Goal: Complete application form

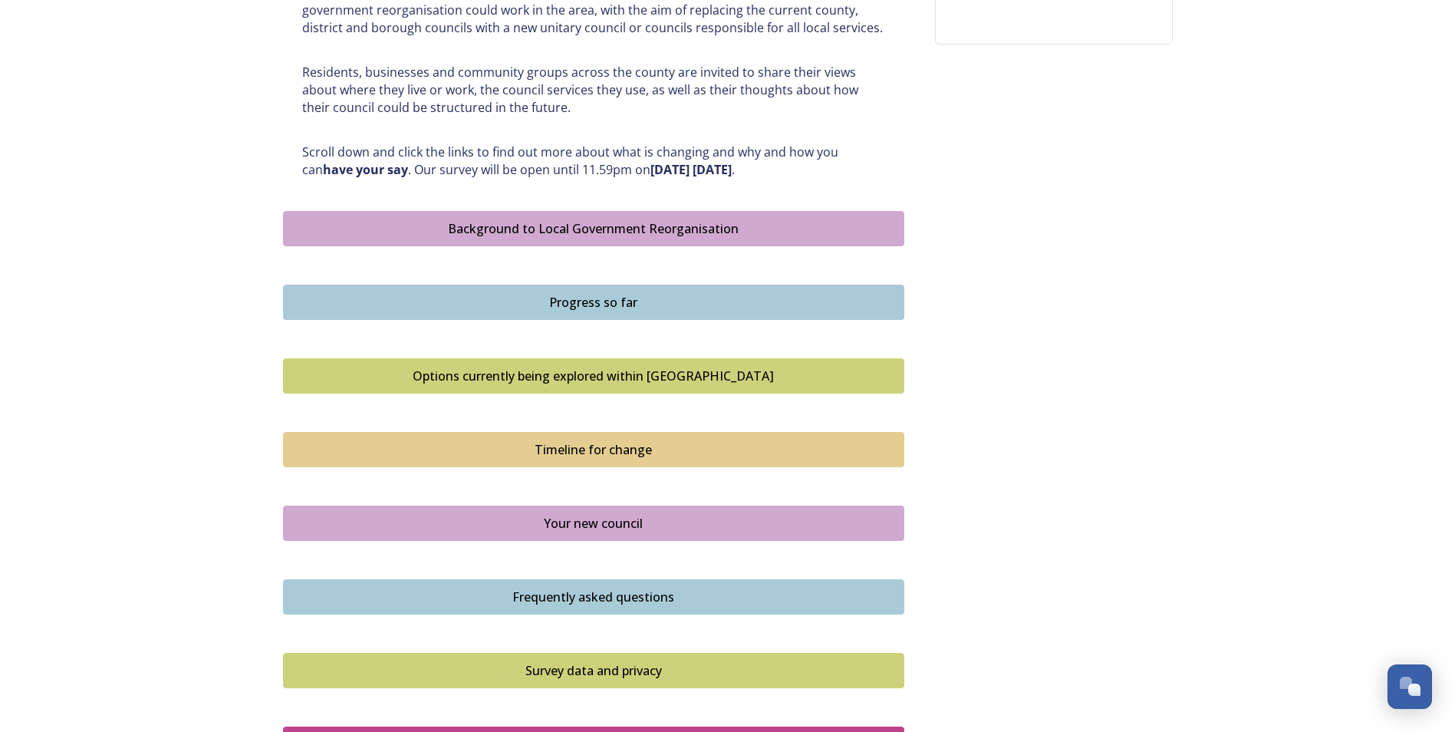
scroll to position [842, 0]
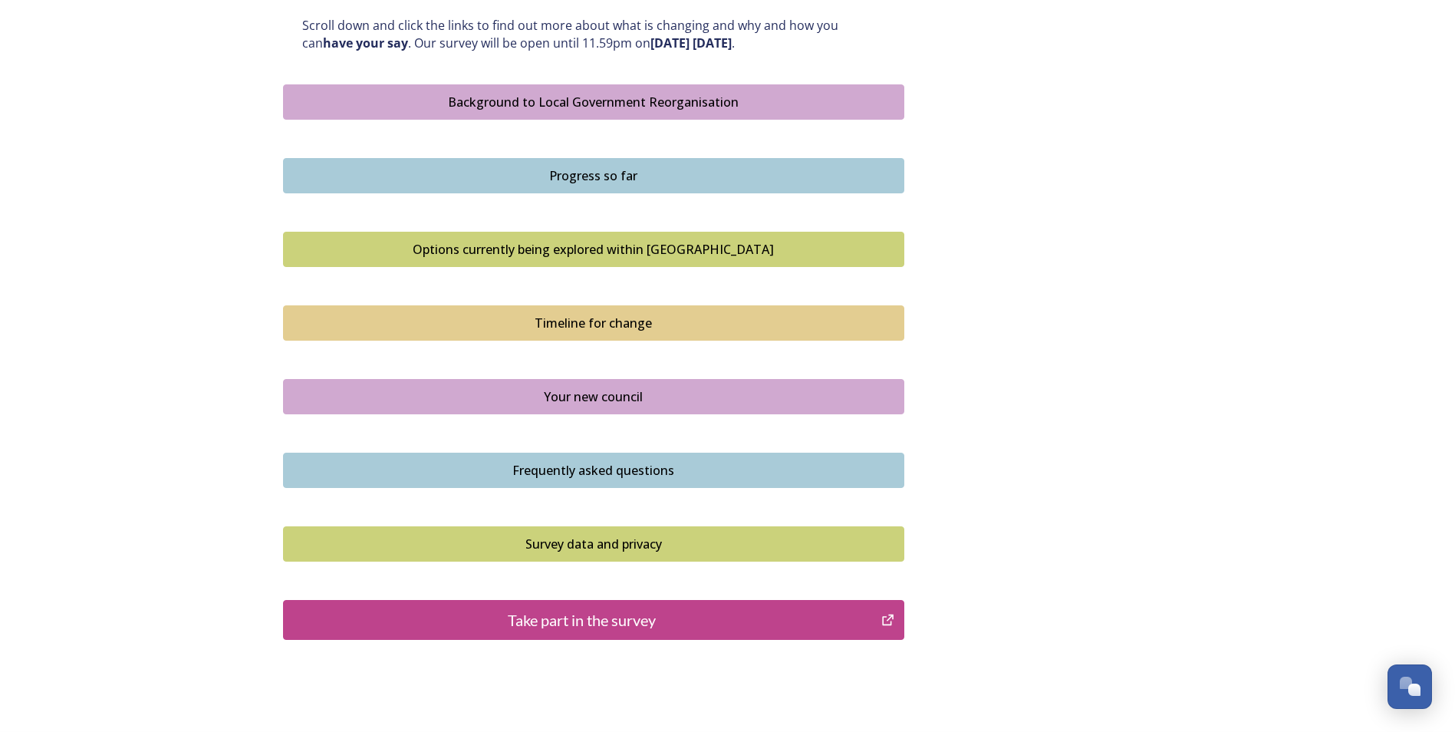
click at [658, 612] on div "Take part in the survey" at bounding box center [582, 619] width 582 height 23
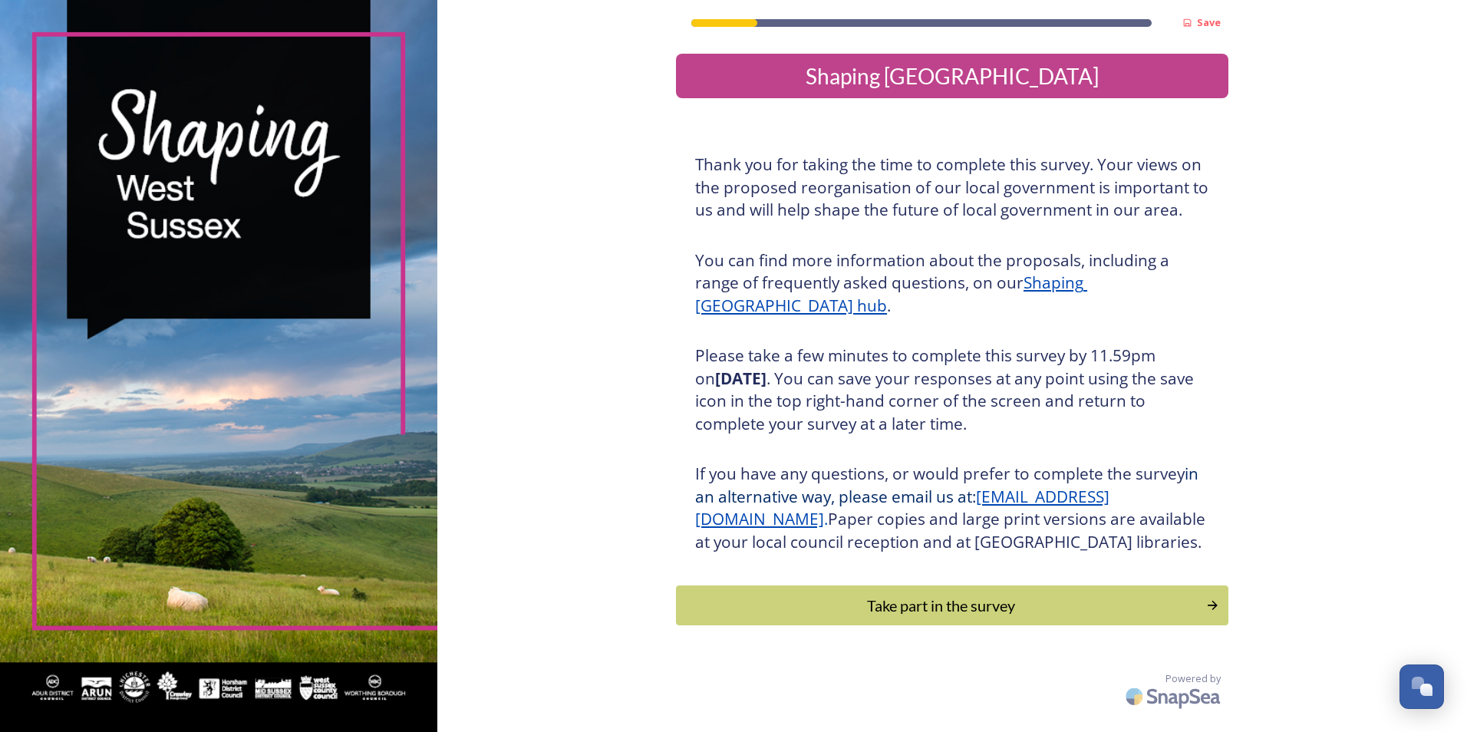
scroll to position [5, 0]
click at [927, 617] on div "Take part in the survey" at bounding box center [941, 605] width 519 height 23
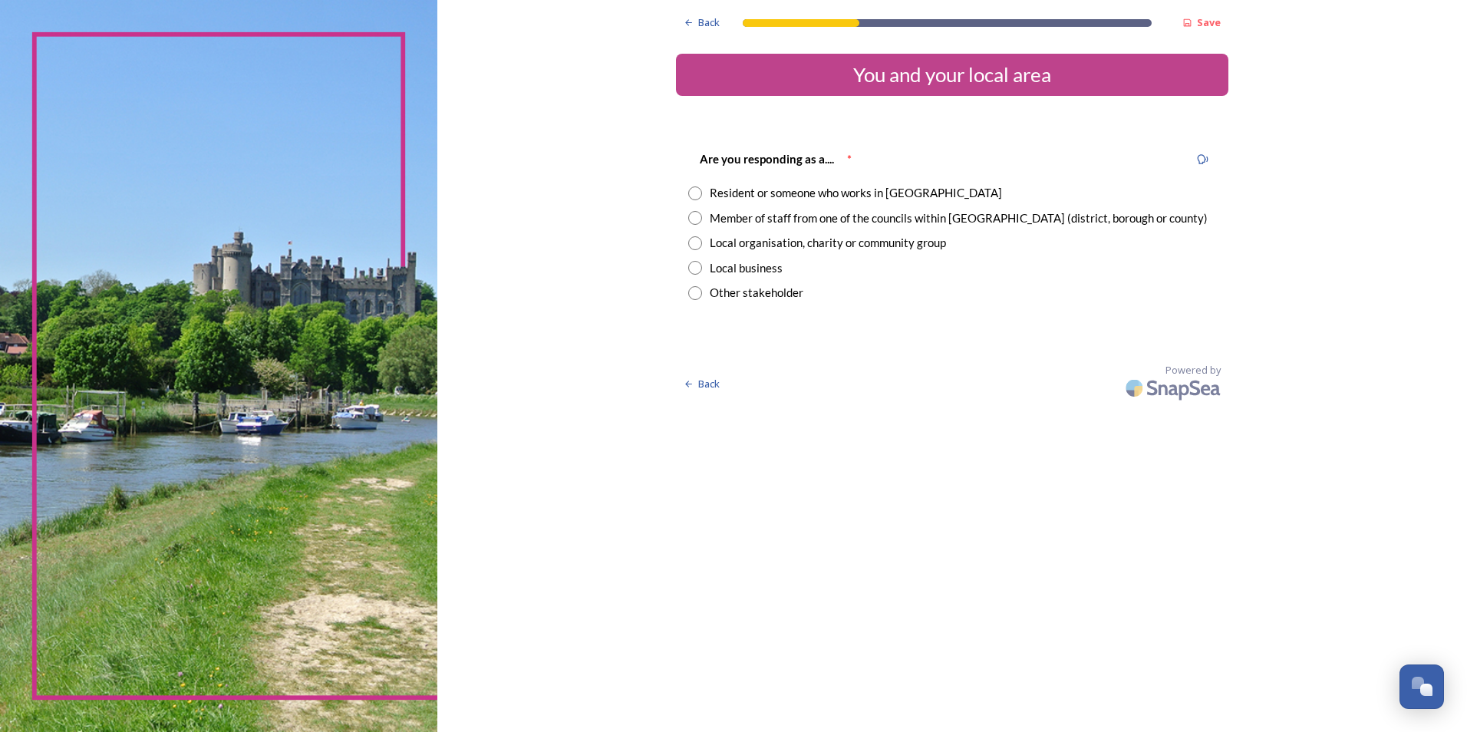
click at [694, 192] on input "radio" at bounding box center [695, 193] width 14 height 14
radio input "true"
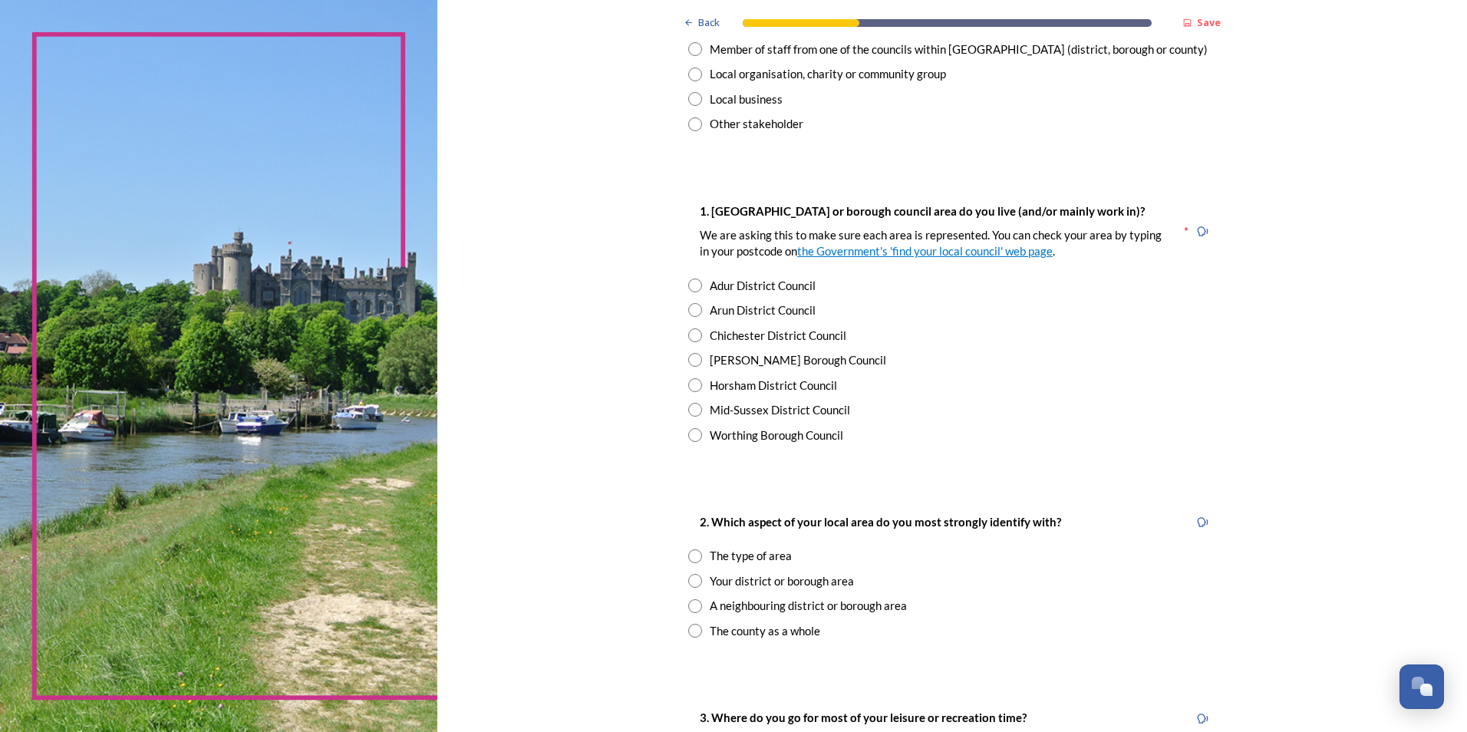
scroll to position [230, 0]
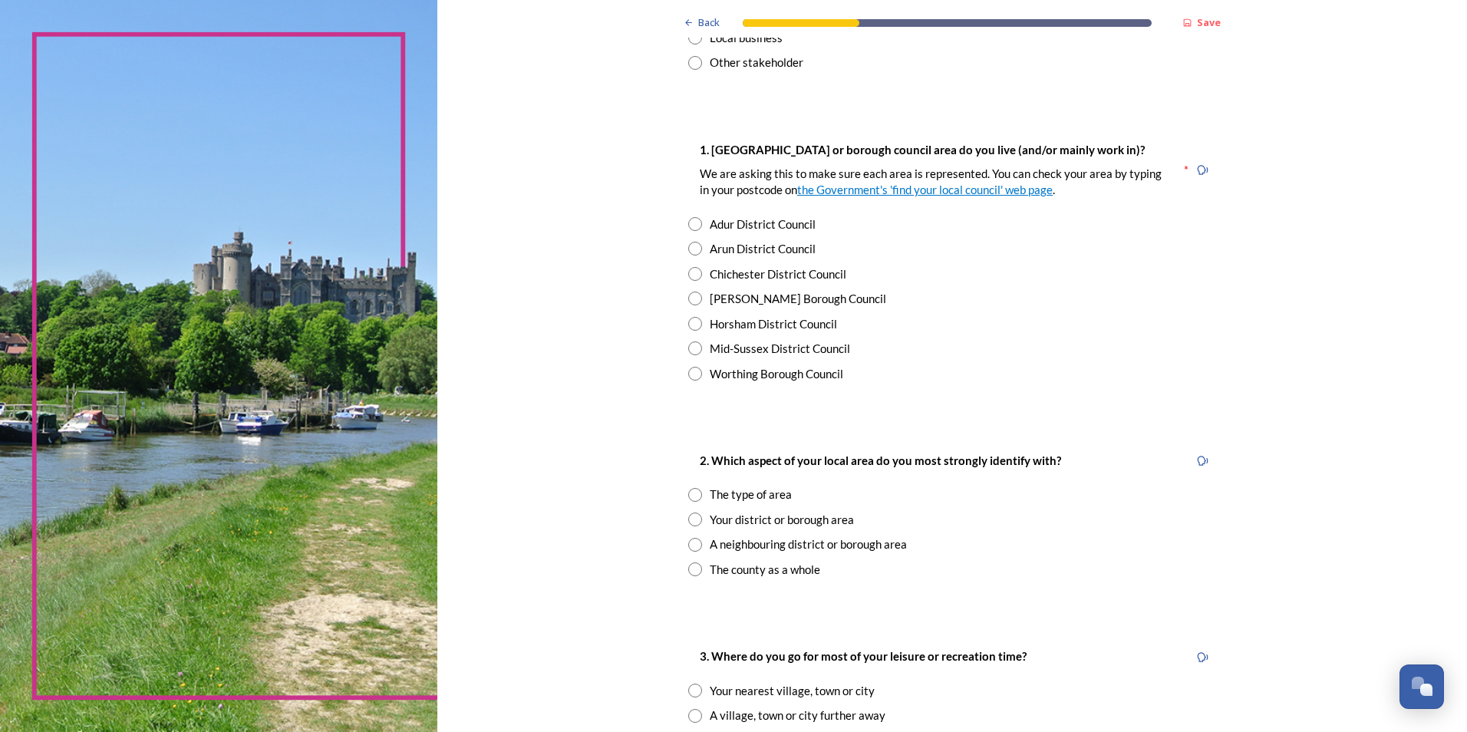
click at [688, 249] on input "radio" at bounding box center [695, 249] width 14 height 14
radio input "true"
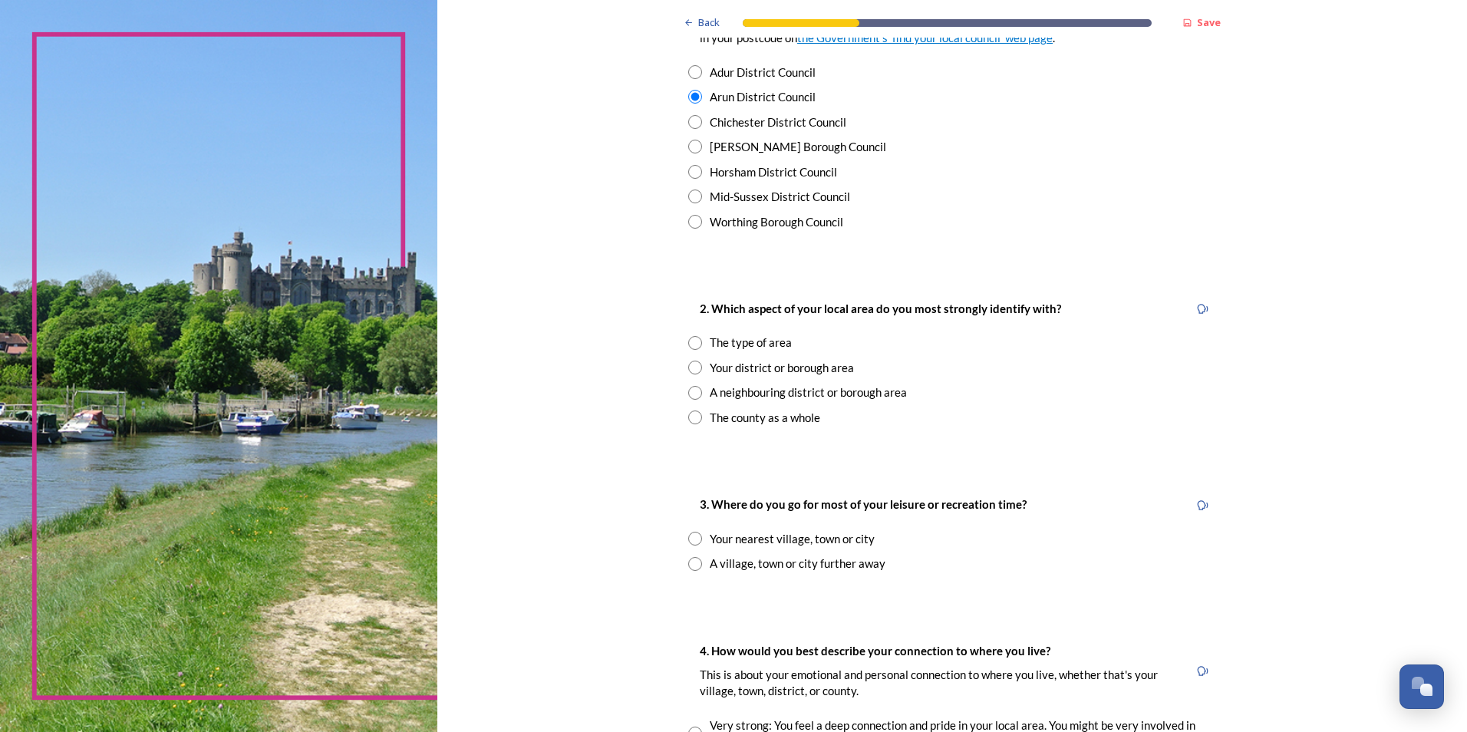
scroll to position [460, 0]
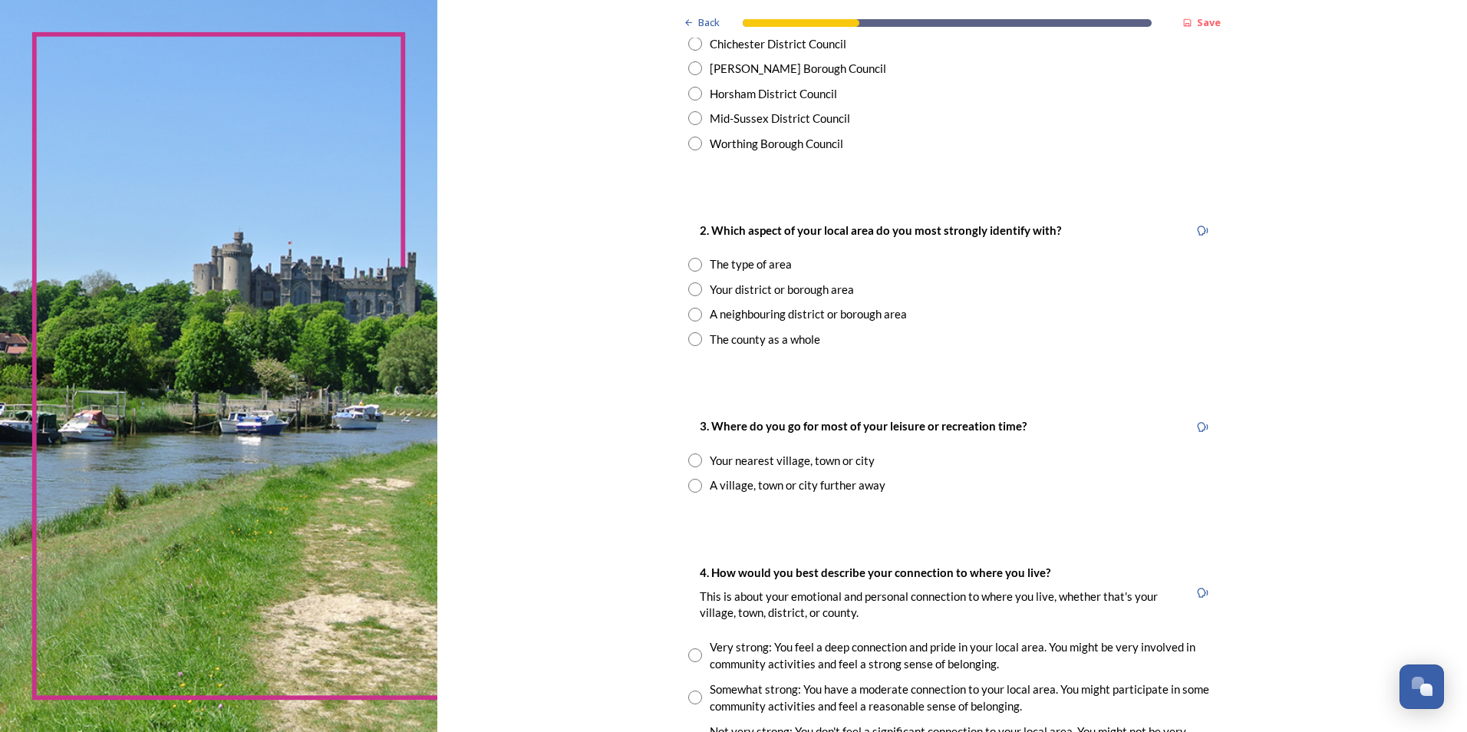
click at [693, 340] on input "radio" at bounding box center [695, 339] width 14 height 14
radio input "true"
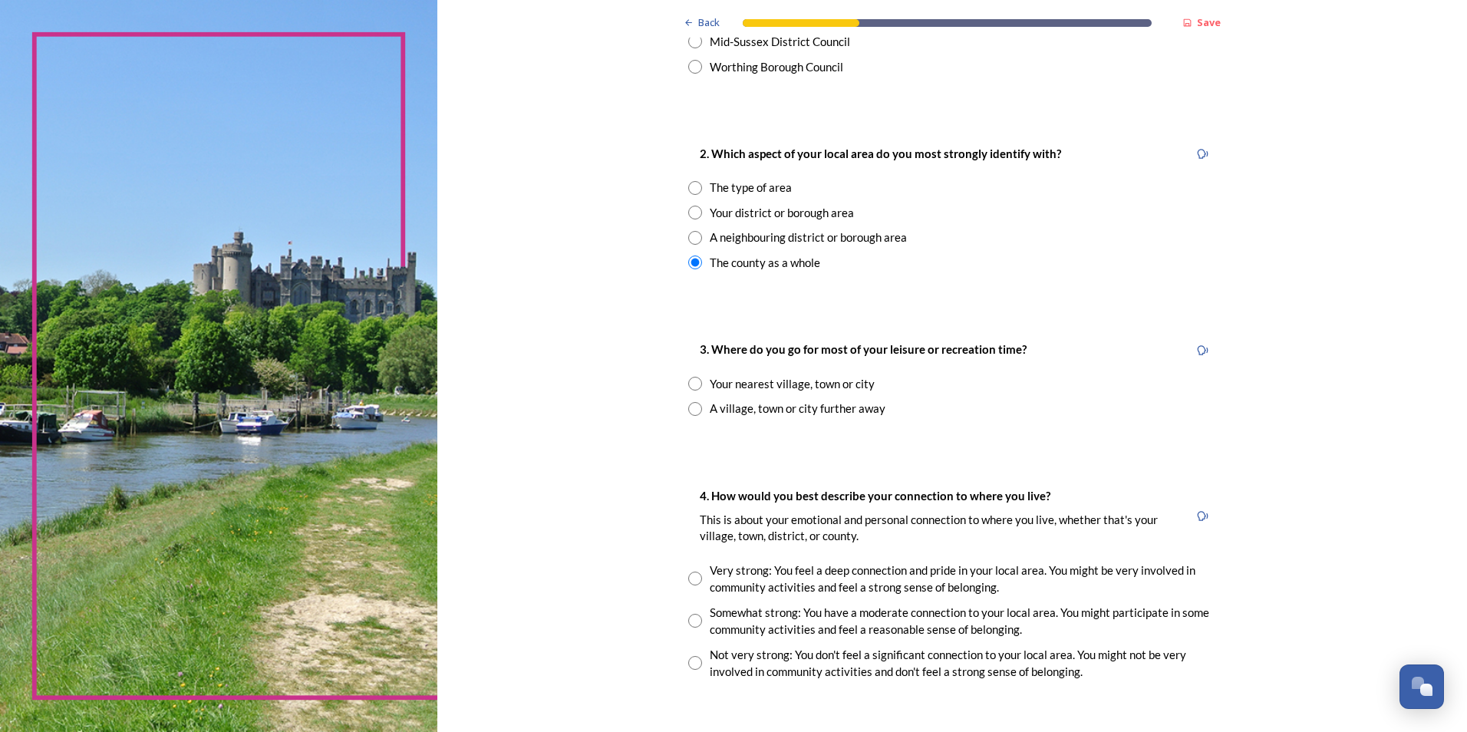
click at [692, 407] on input "radio" at bounding box center [695, 409] width 14 height 14
radio input "true"
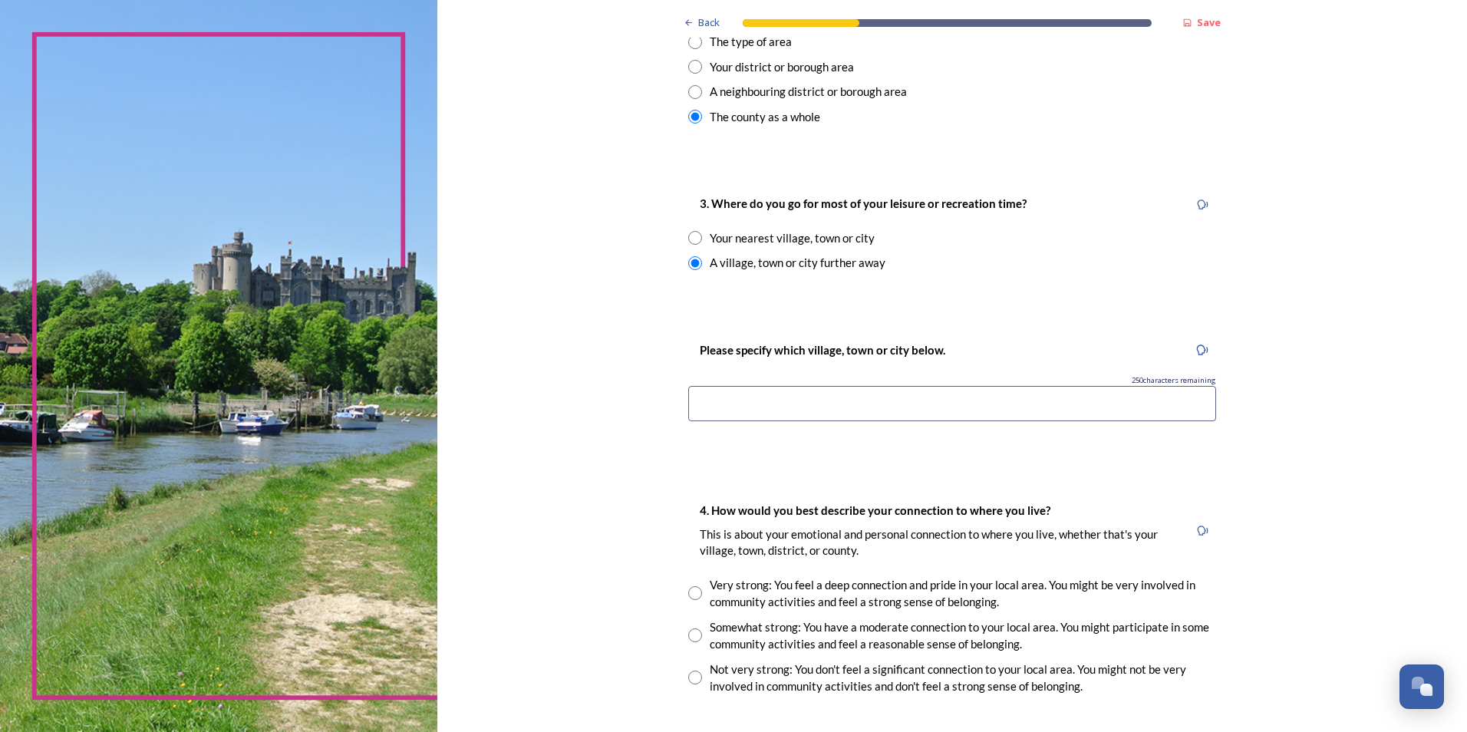
scroll to position [690, 0]
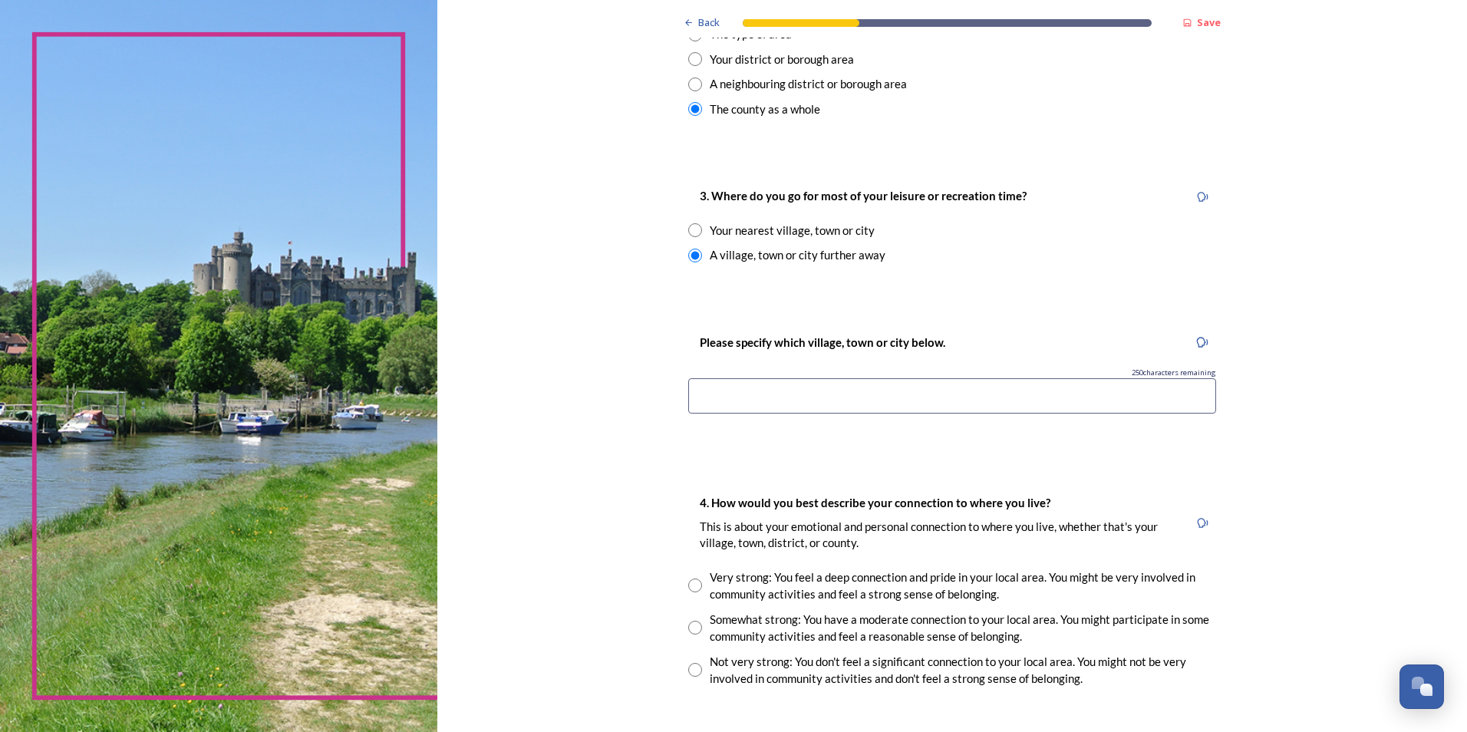
click at [690, 233] on input "radio" at bounding box center [695, 230] width 14 height 14
radio input "true"
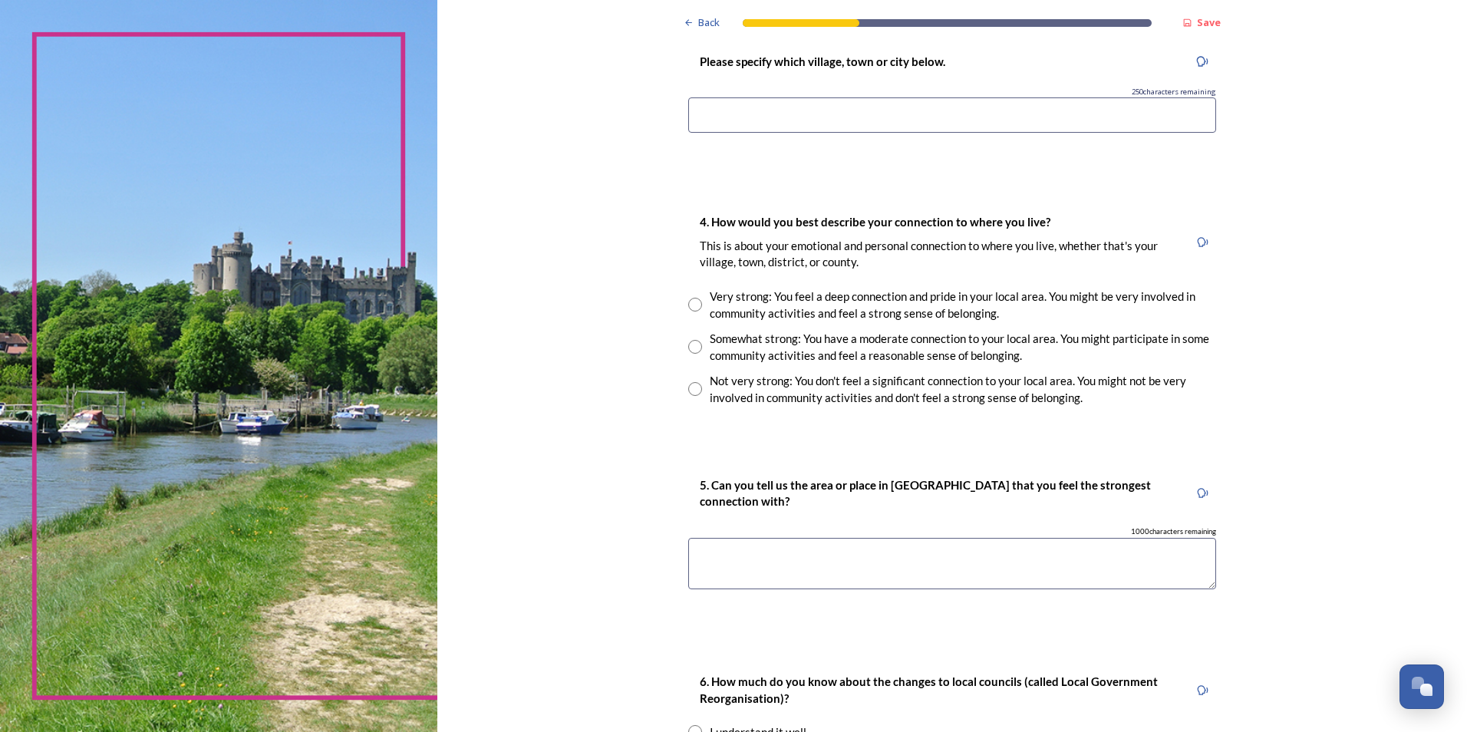
scroll to position [997, 0]
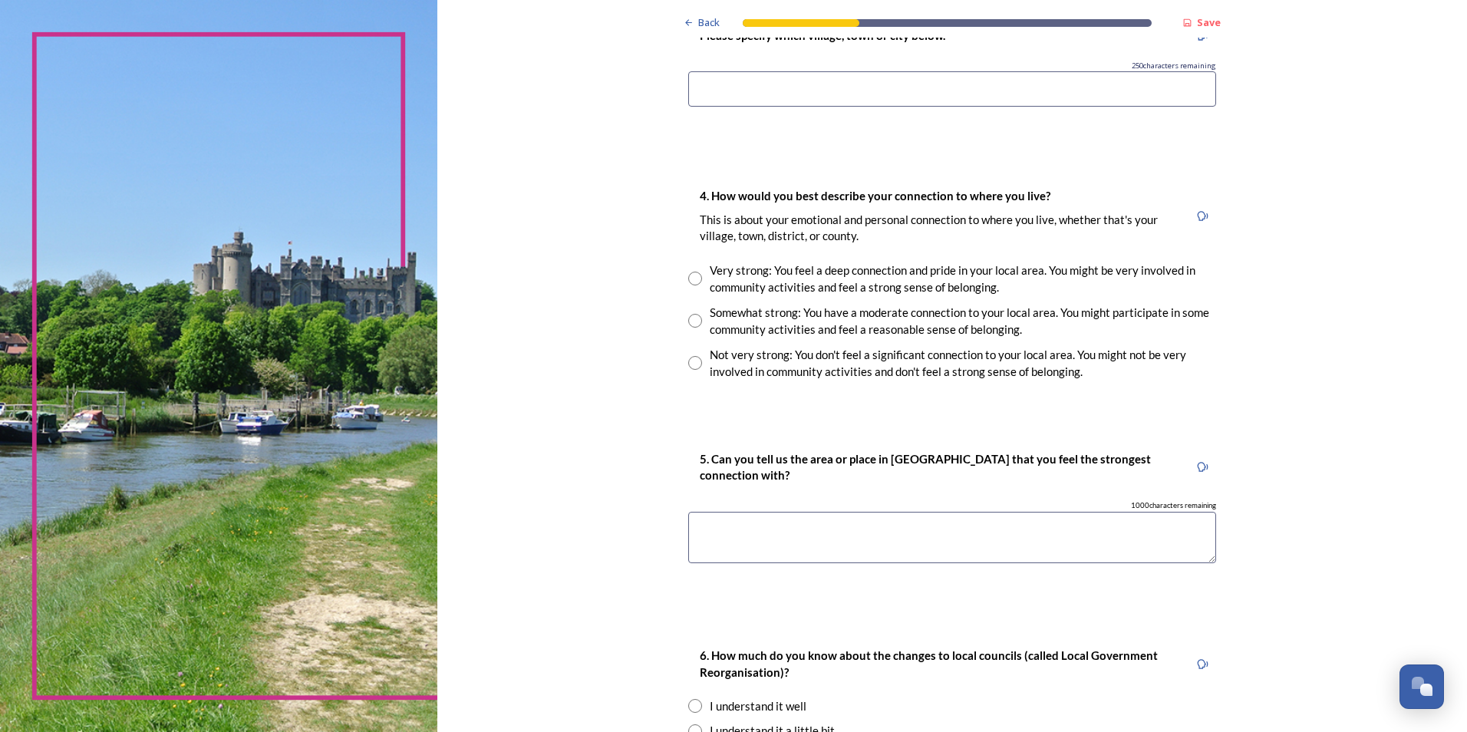
click at [688, 323] on input "radio" at bounding box center [695, 321] width 14 height 14
radio input "true"
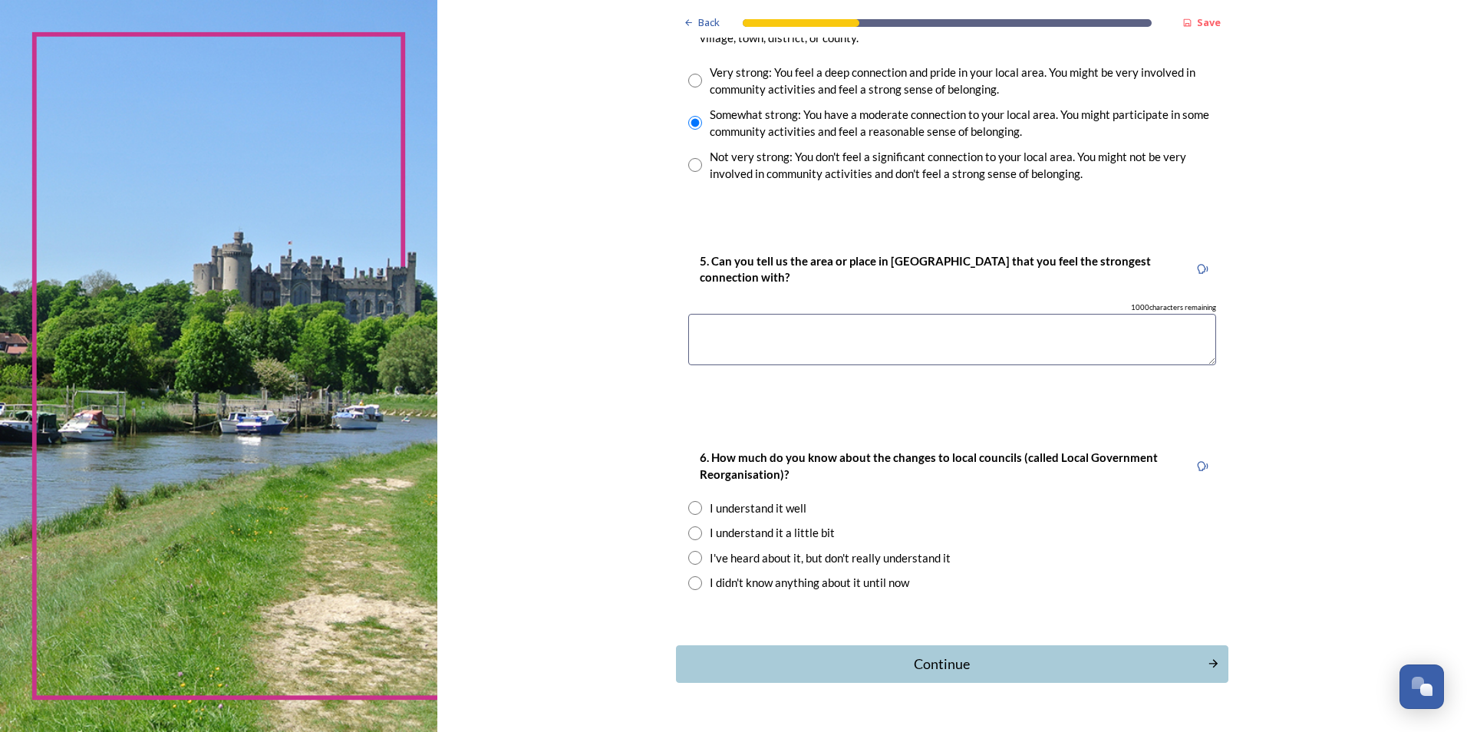
scroll to position [1235, 0]
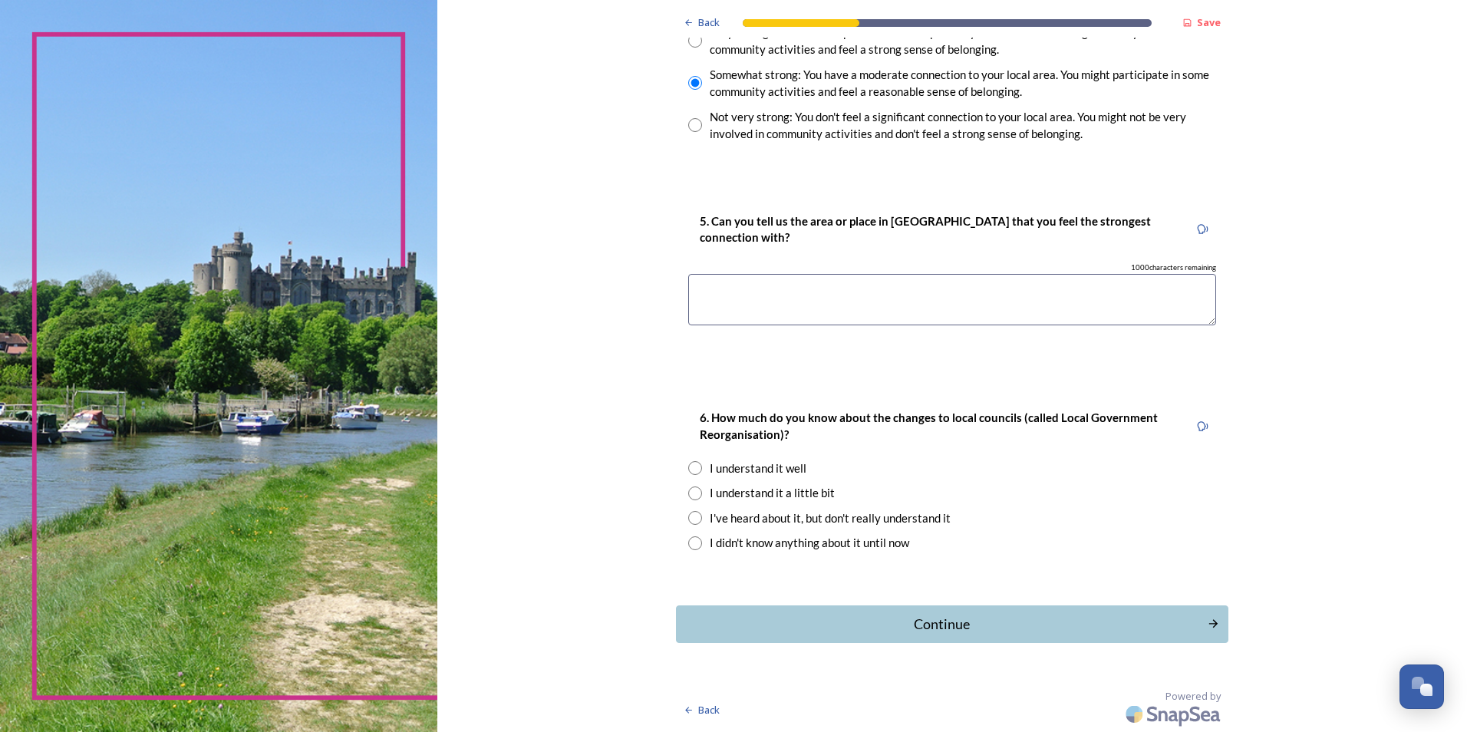
click at [799, 306] on textarea at bounding box center [952, 299] width 528 height 51
drag, startPoint x: 720, startPoint y: 291, endPoint x: 730, endPoint y: 293, distance: 10.2
click at [720, 291] on textarea "Porthsmouth" at bounding box center [952, 299] width 528 height 51
click at [813, 296] on textarea "[GEOGRAPHIC_DATA]" at bounding box center [952, 299] width 528 height 51
type textarea "[GEOGRAPHIC_DATA], [GEOGRAPHIC_DATA], [GEOGRAPHIC_DATA]"
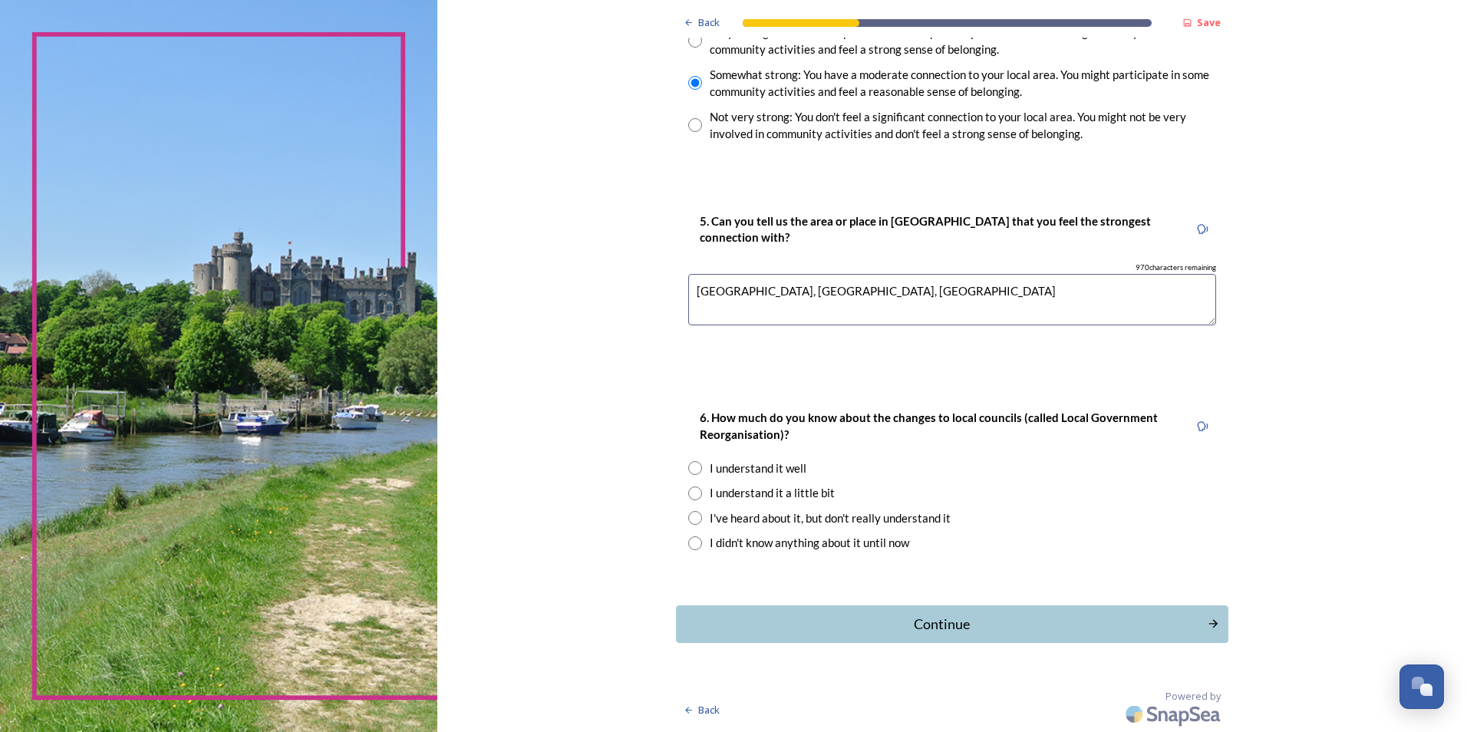
click at [688, 519] on input "radio" at bounding box center [695, 518] width 14 height 14
radio input "true"
click at [910, 618] on div "Continue" at bounding box center [941, 624] width 519 height 21
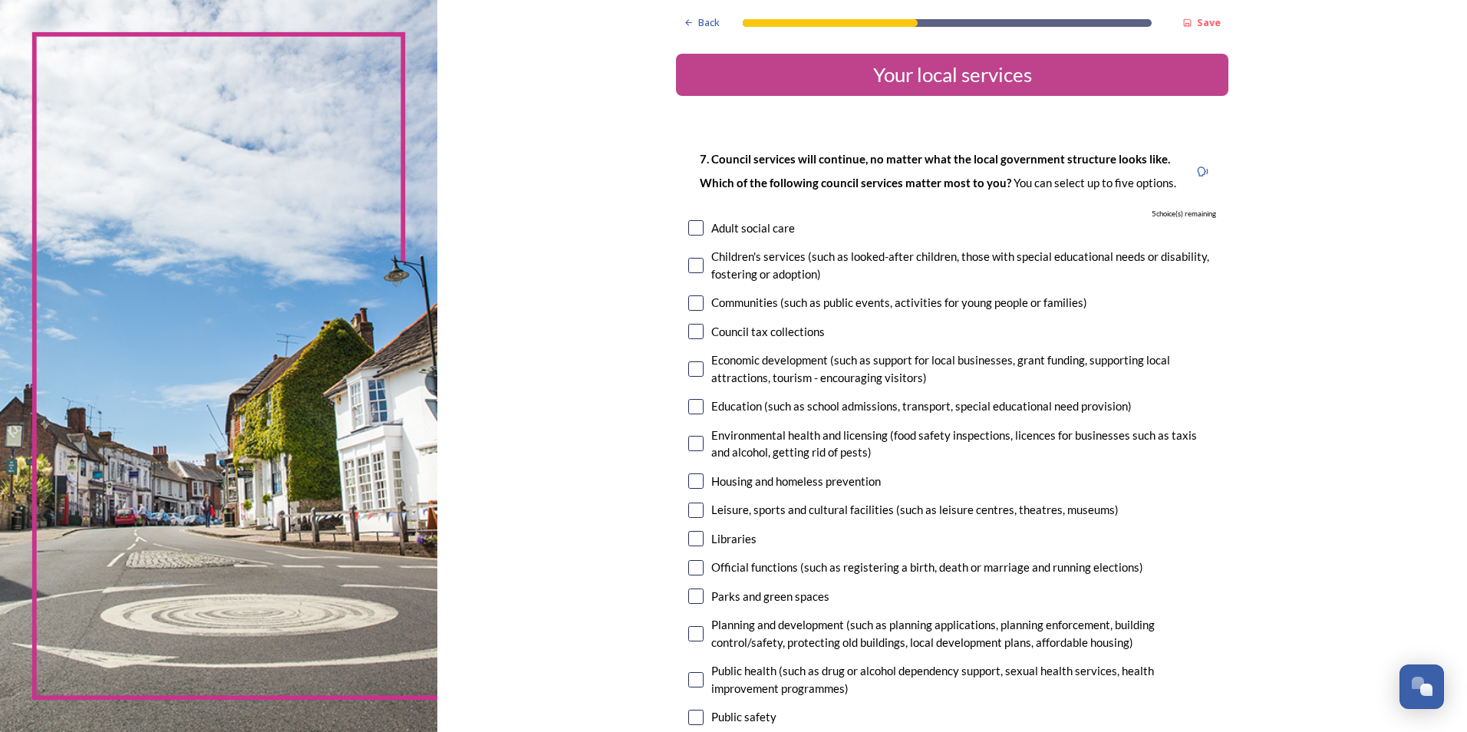
scroll to position [77, 0]
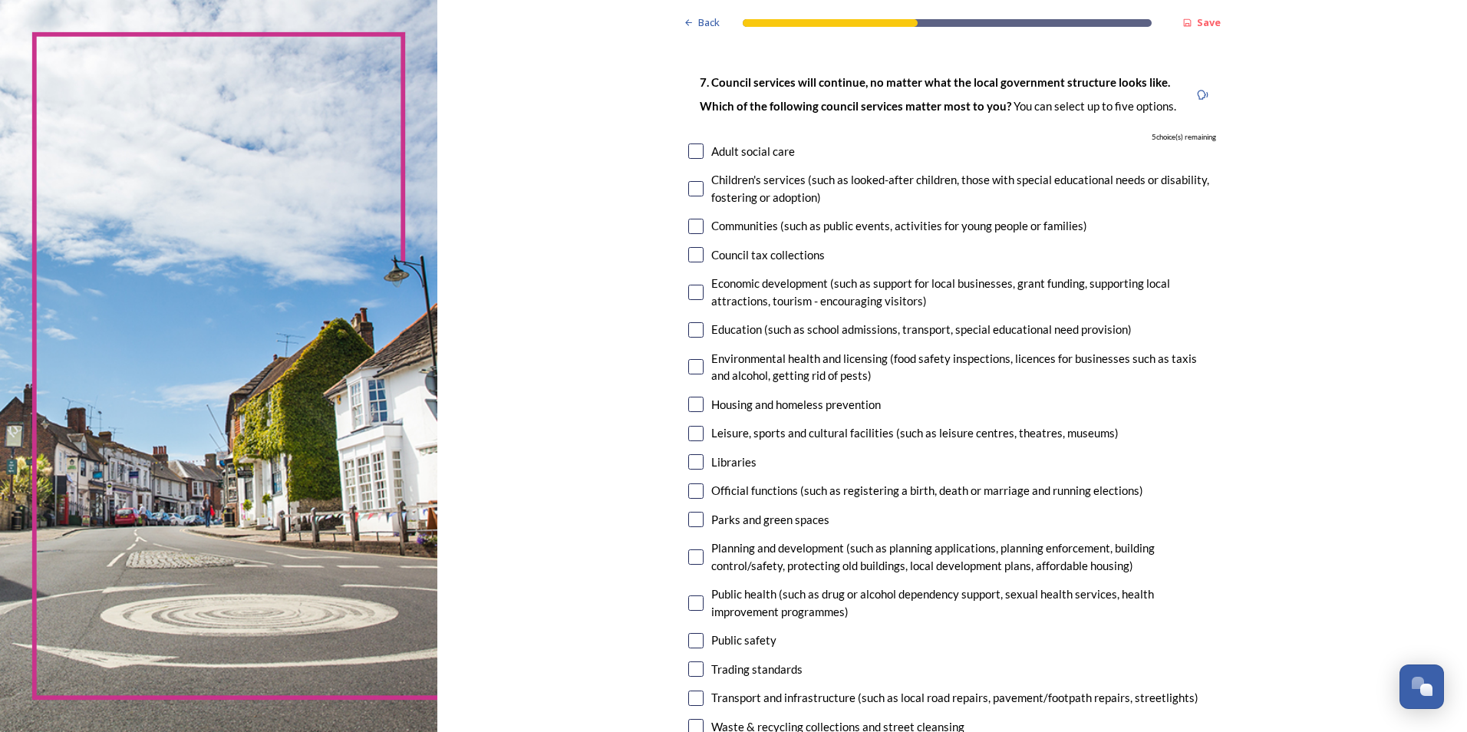
click at [691, 219] on input "checkbox" at bounding box center [695, 226] width 15 height 15
checkbox input "true"
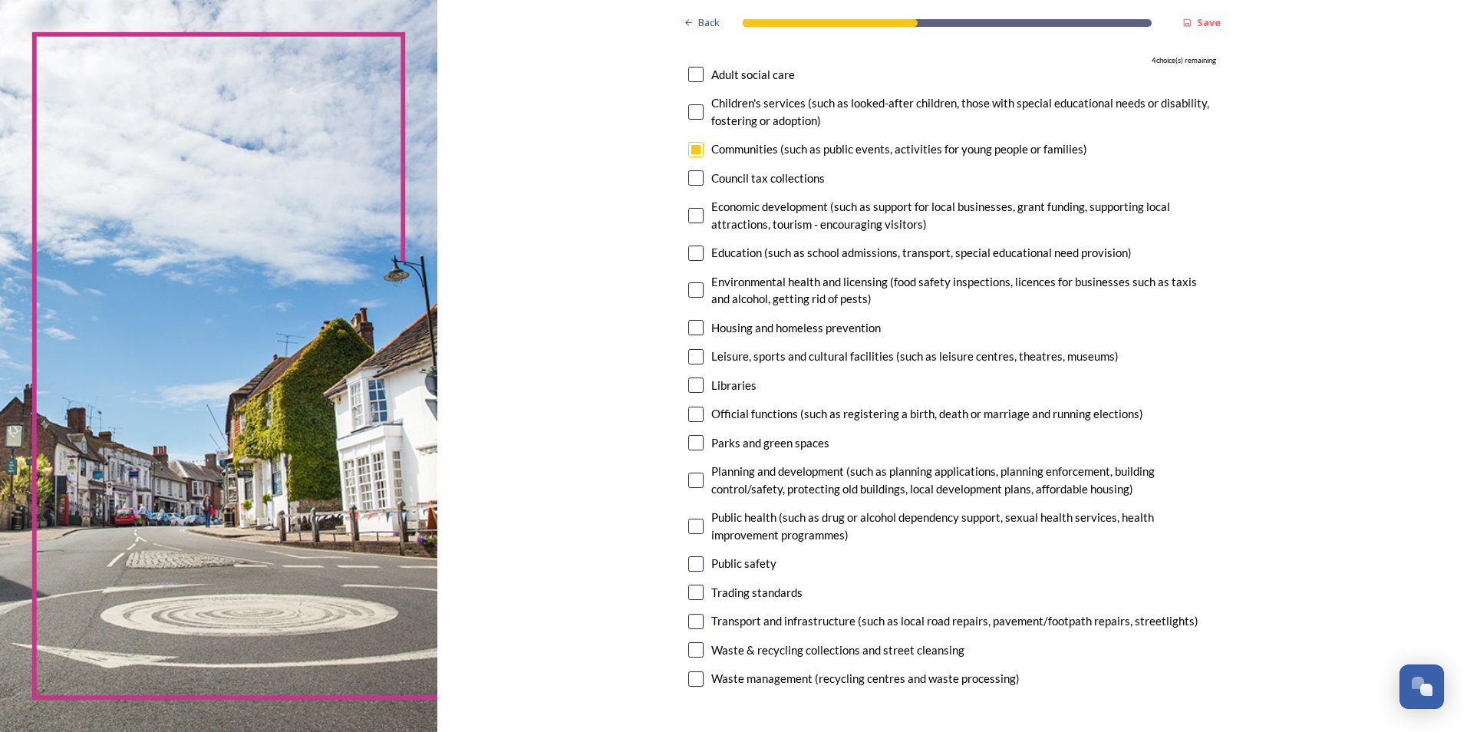
click at [695, 212] on input "checkbox" at bounding box center [695, 215] width 15 height 15
checkbox input "true"
click at [687, 243] on div "7. Council services will continue, no matter what the local government structur…" at bounding box center [952, 344] width 552 height 726
click at [689, 249] on input "checkbox" at bounding box center [695, 252] width 15 height 15
checkbox input "true"
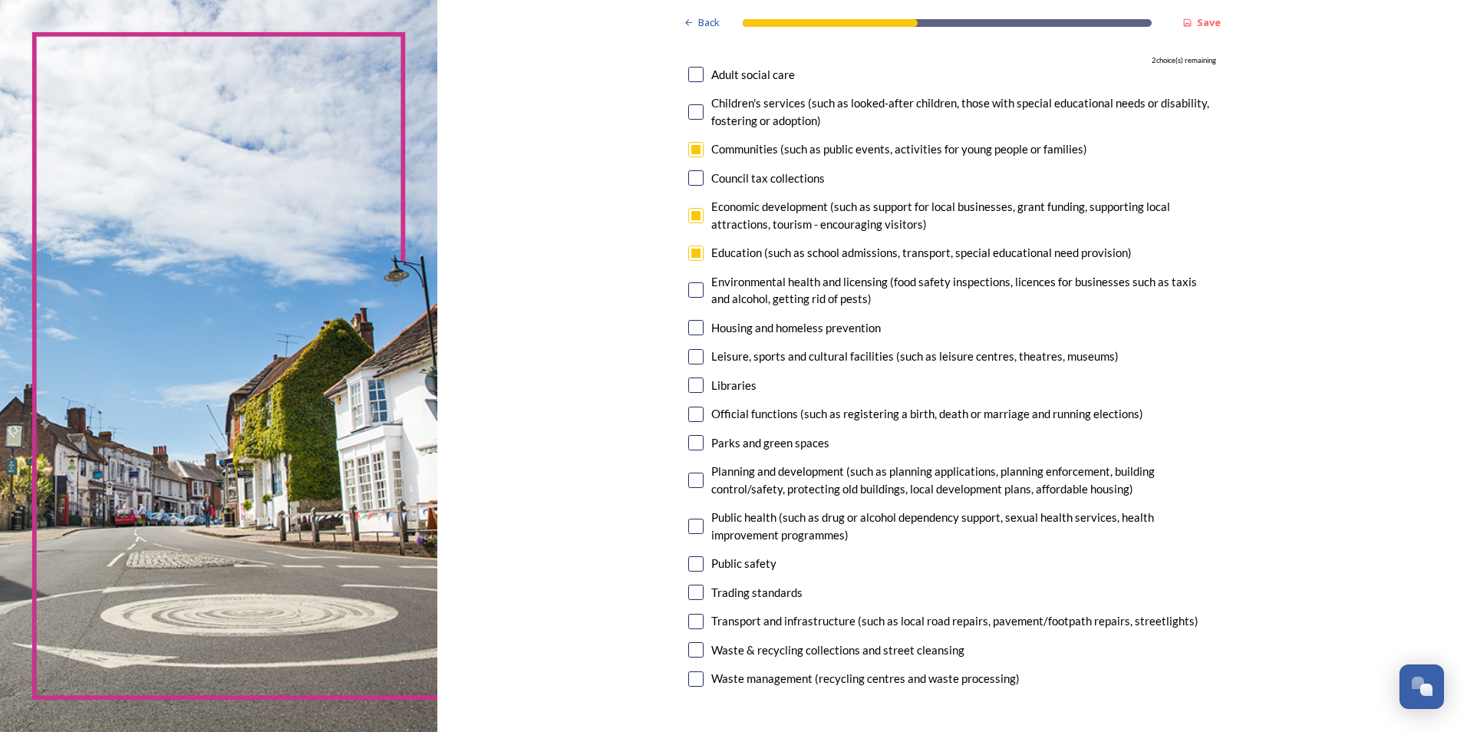
click at [689, 356] on input "checkbox" at bounding box center [695, 356] width 15 height 15
checkbox input "true"
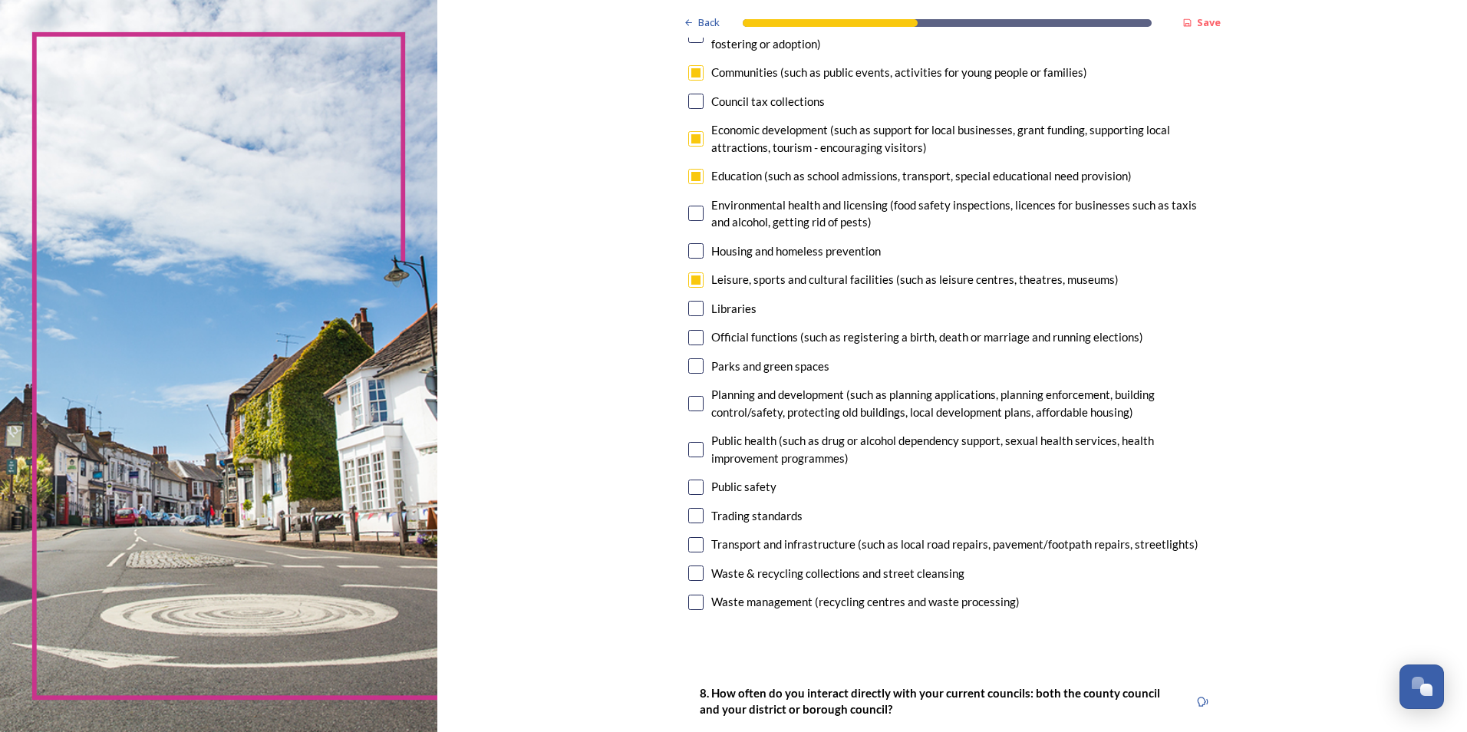
click at [694, 407] on input "checkbox" at bounding box center [695, 403] width 15 height 15
checkbox input "true"
click at [688, 486] on input "checkbox" at bounding box center [695, 486] width 15 height 15
checkbox input "false"
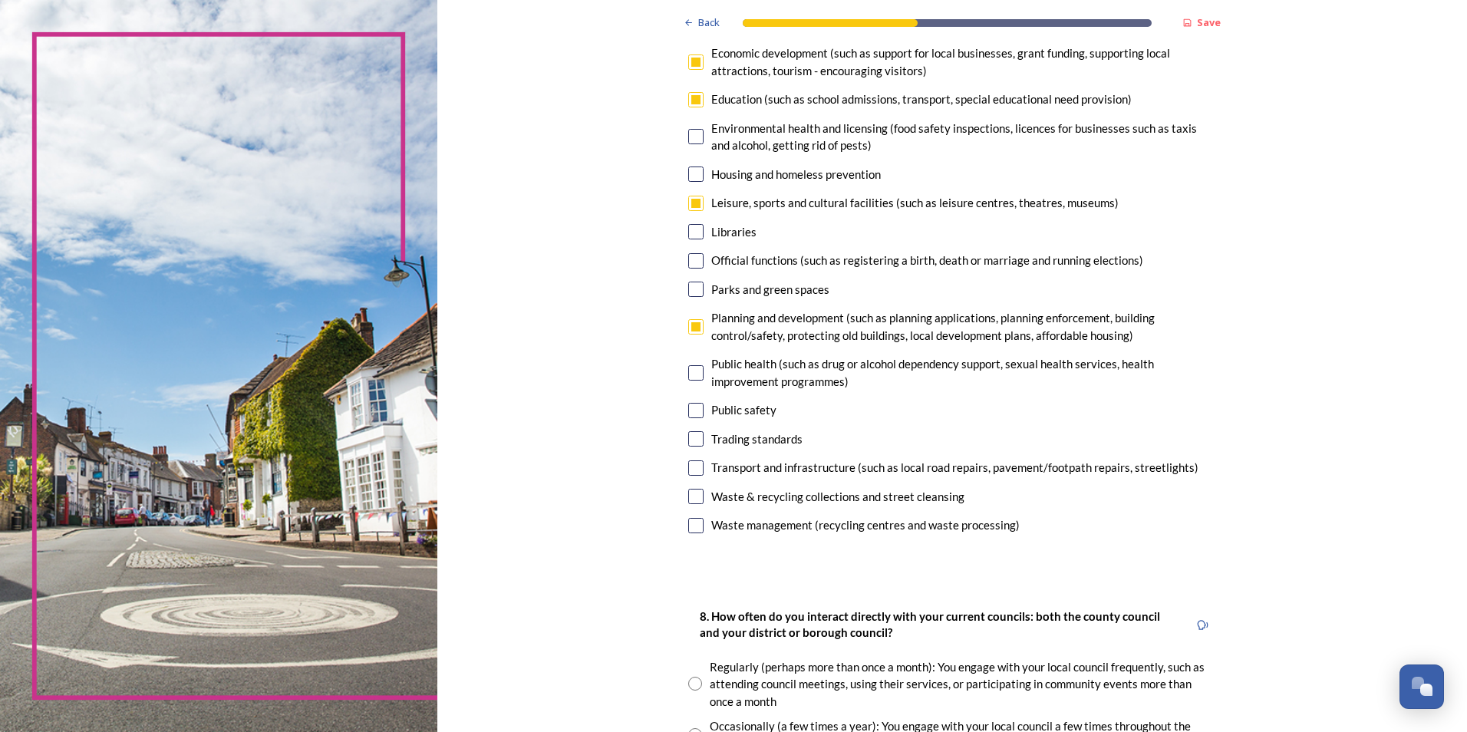
scroll to position [690, 0]
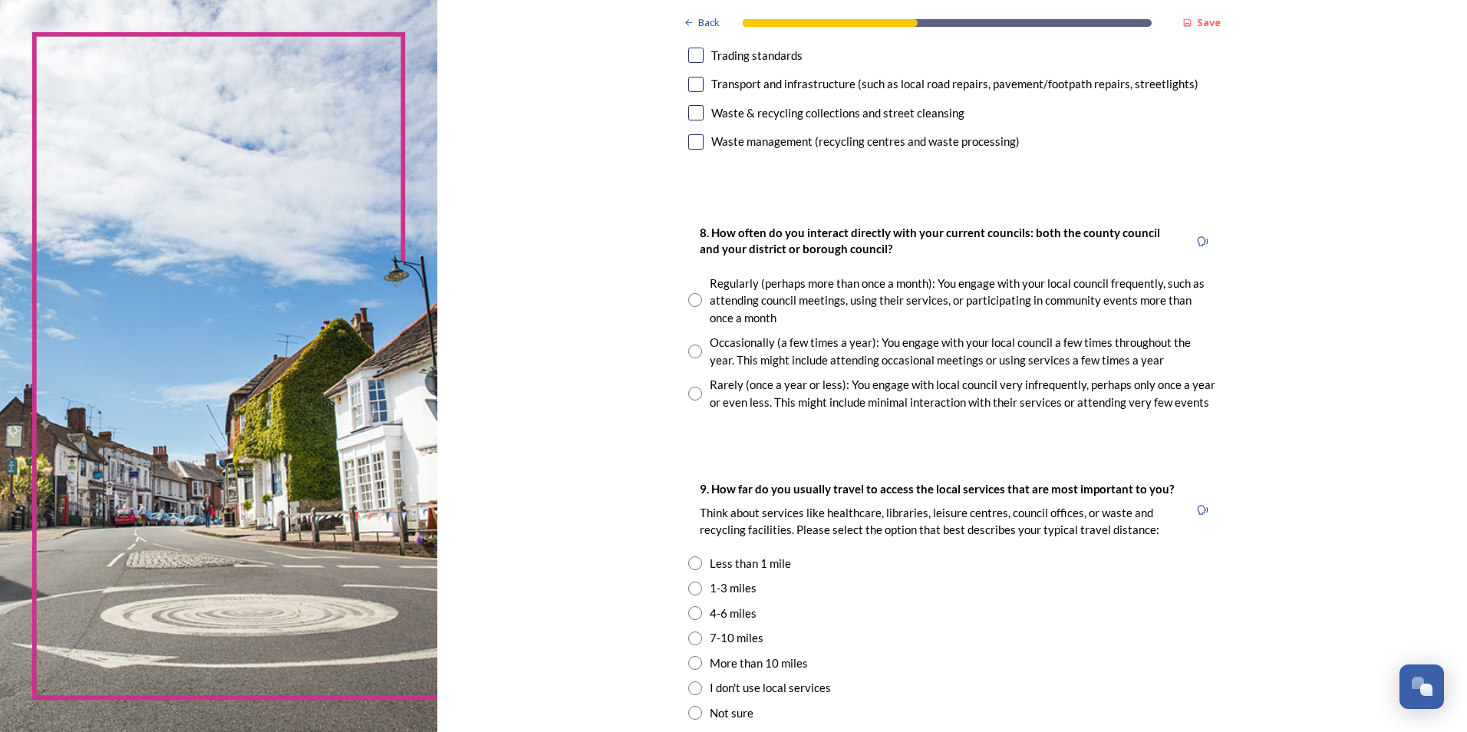
click at [688, 398] on input "radio" at bounding box center [695, 394] width 14 height 14
radio input "true"
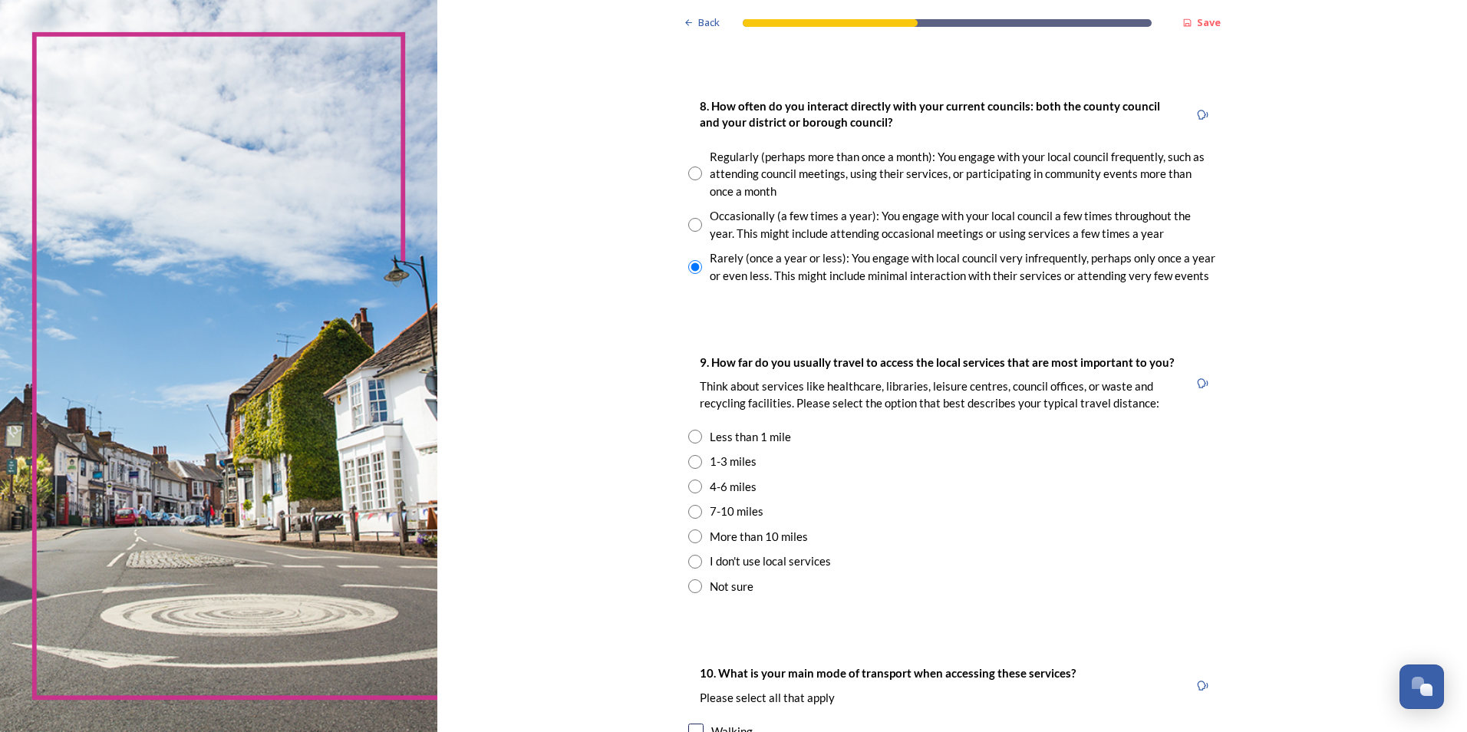
scroll to position [844, 0]
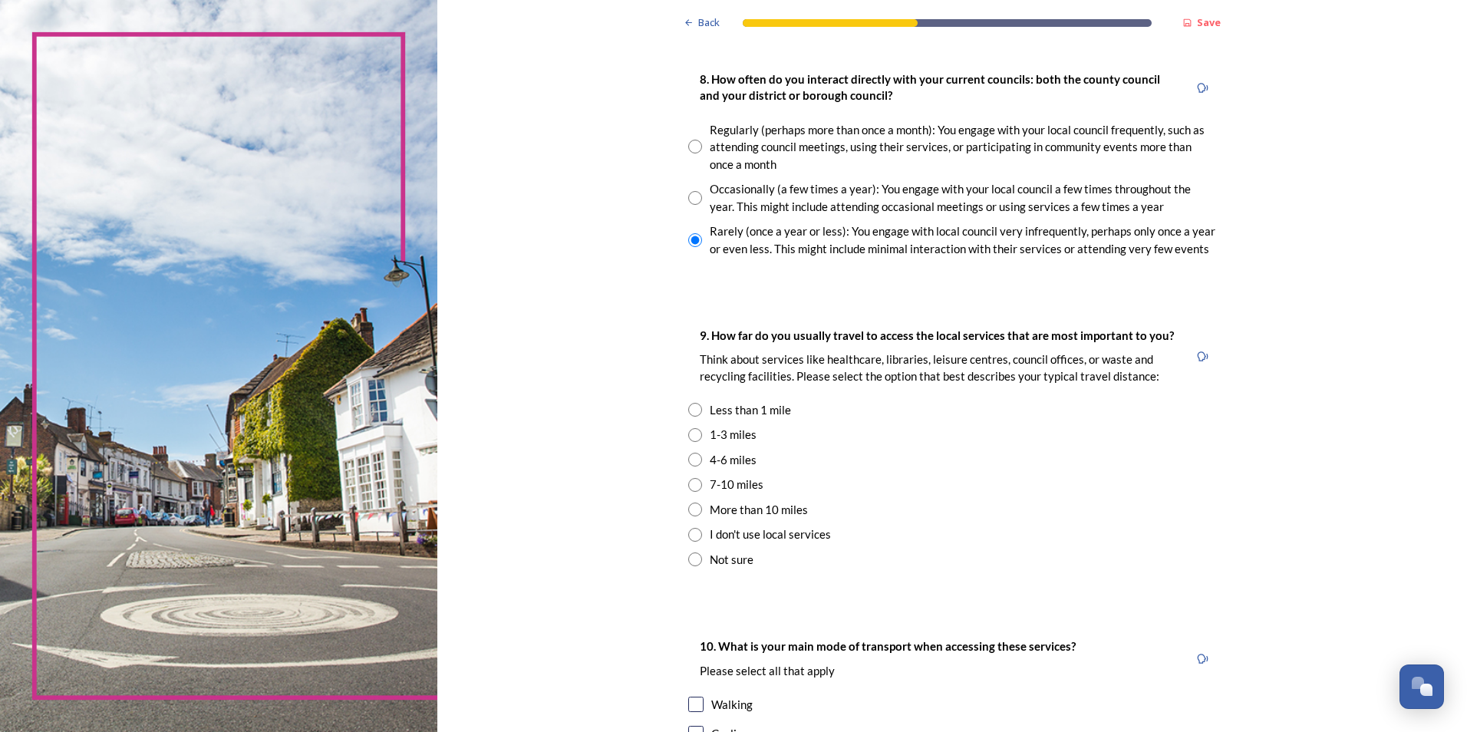
click at [693, 436] on input "radio" at bounding box center [695, 435] width 14 height 14
radio input "true"
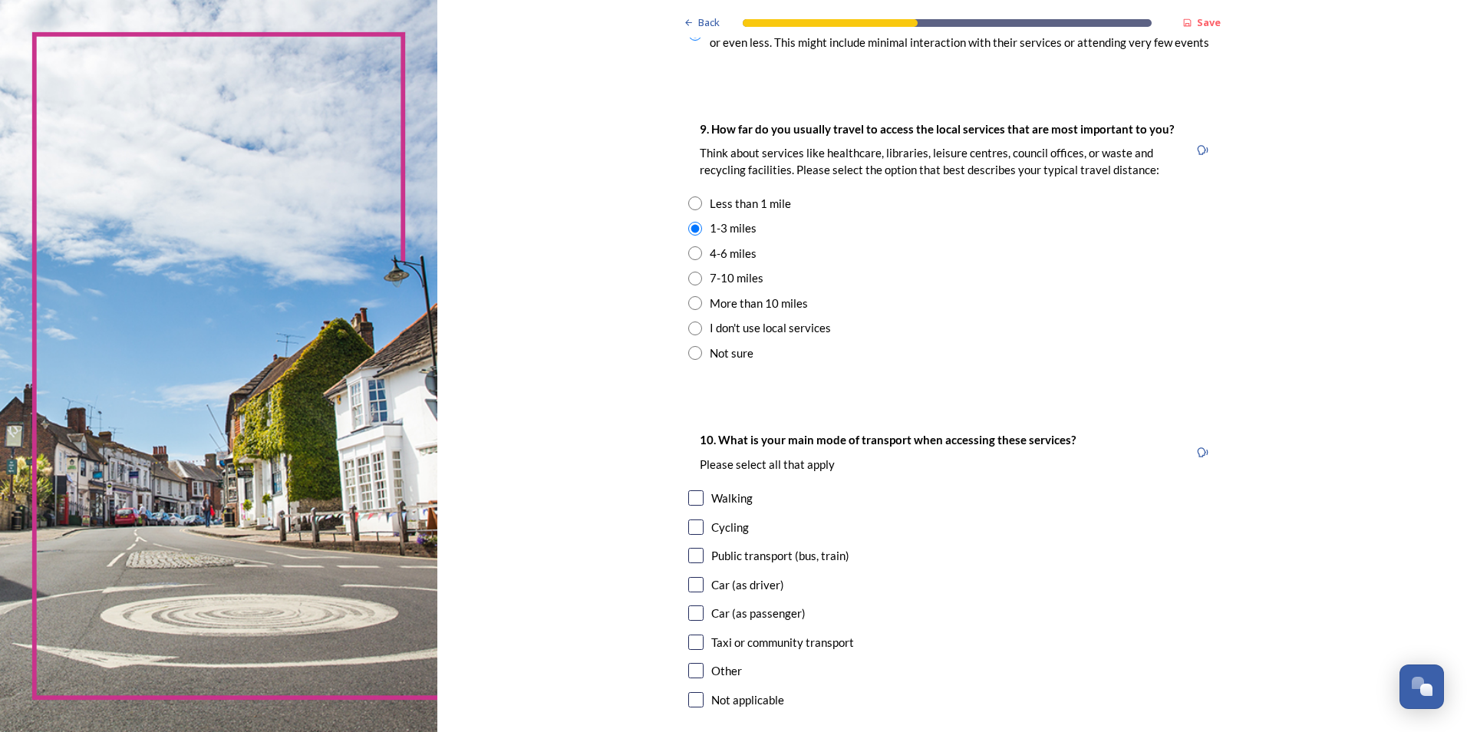
scroll to position [1074, 0]
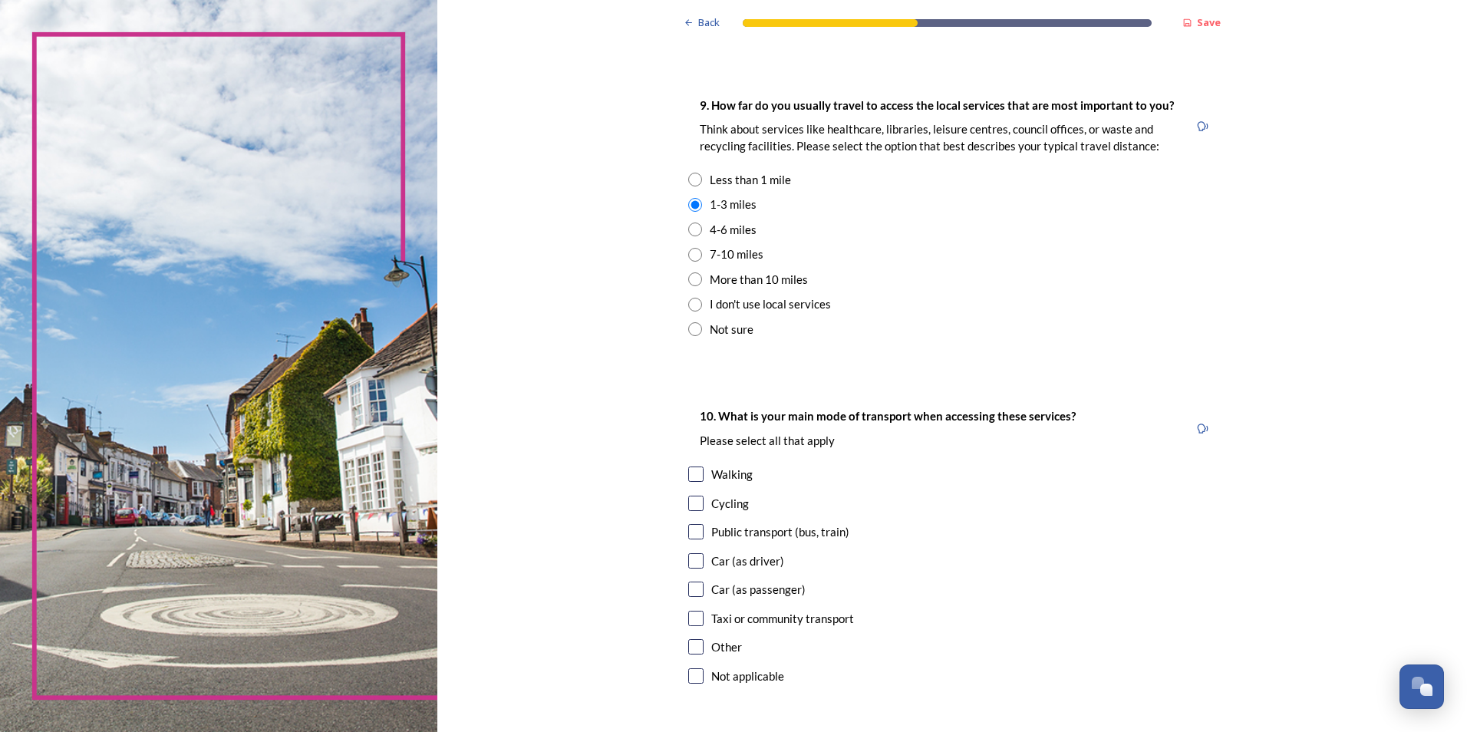
click at [688, 561] on input "checkbox" at bounding box center [695, 560] width 15 height 15
checkbox input "true"
click at [689, 584] on input "checkbox" at bounding box center [695, 588] width 15 height 15
checkbox input "true"
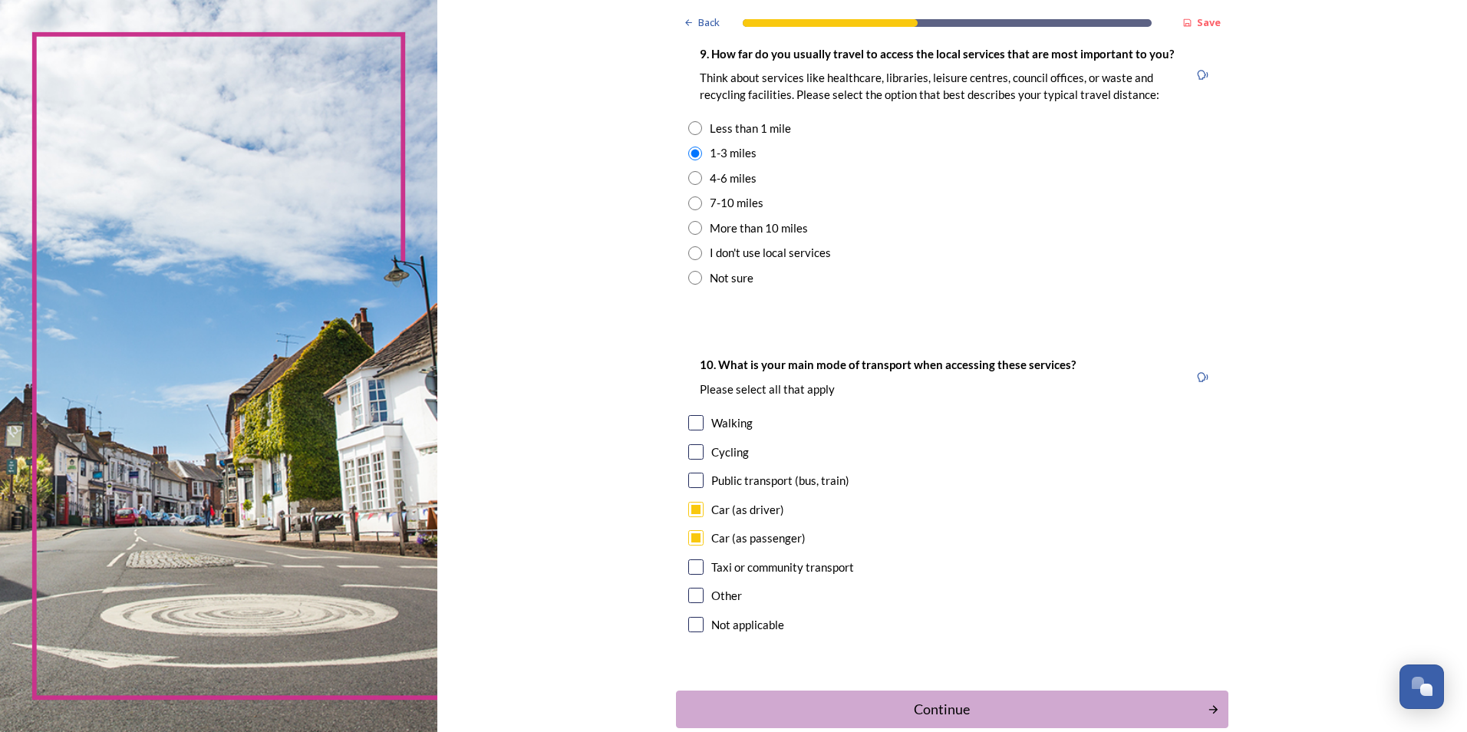
scroll to position [1210, 0]
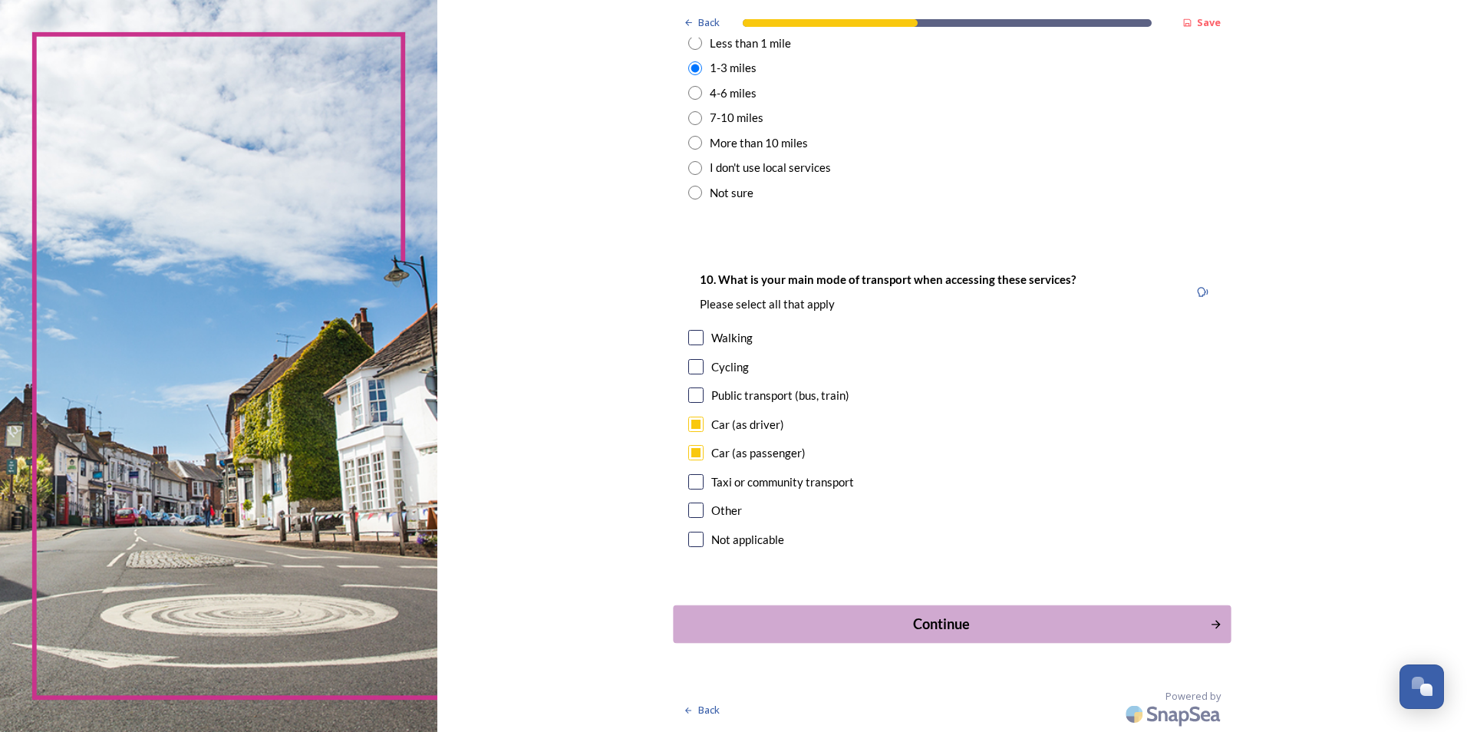
click at [937, 627] on div "Continue" at bounding box center [941, 624] width 519 height 21
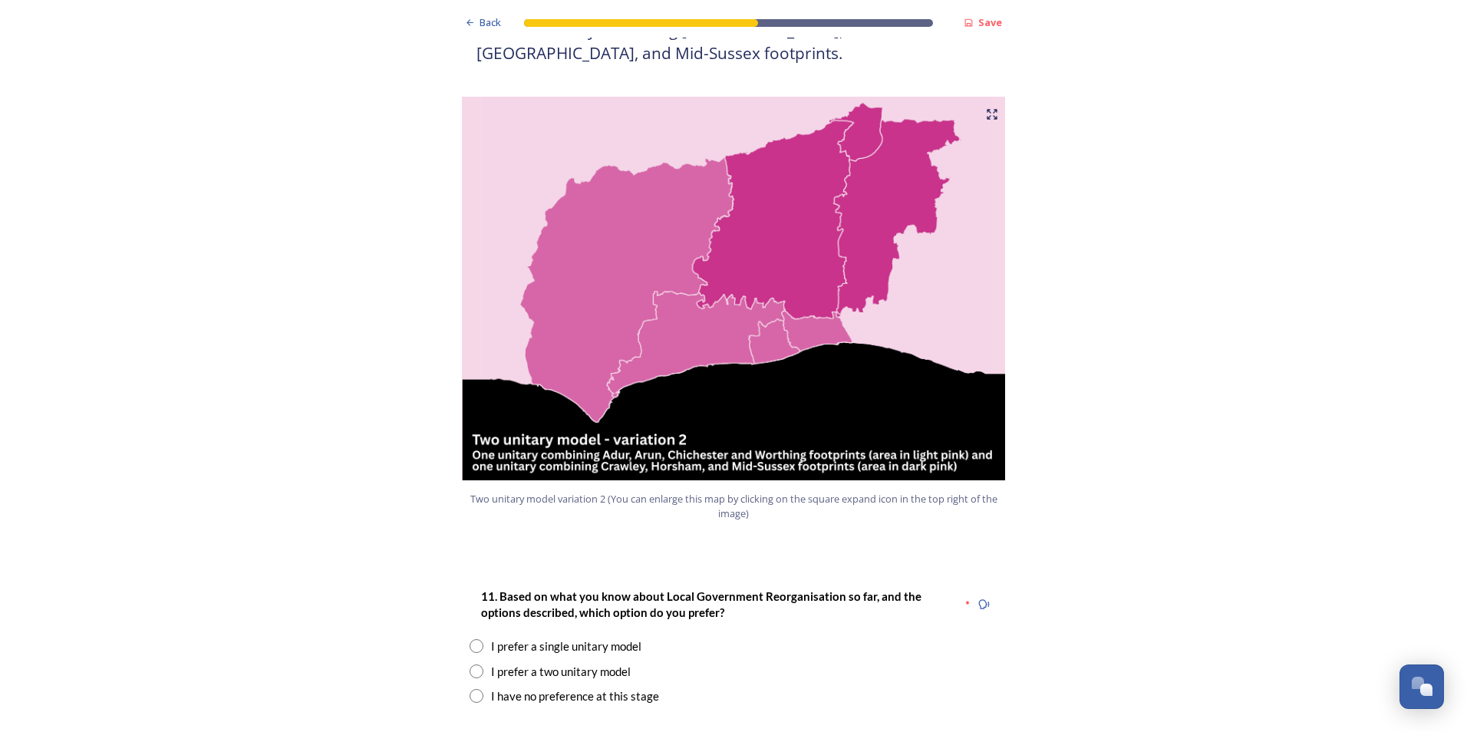
scroll to position [1611, 0]
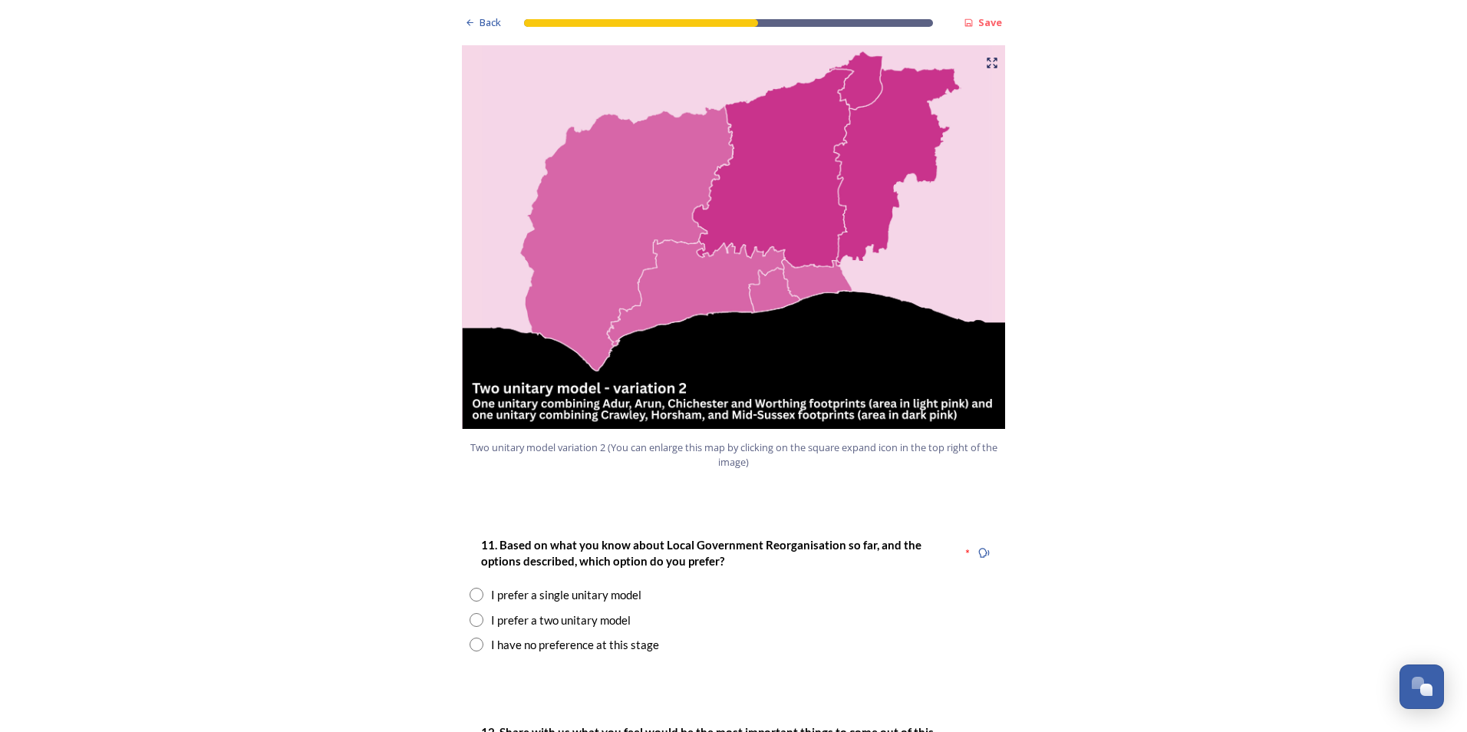
click at [475, 613] on input "radio" at bounding box center [476, 620] width 14 height 14
radio input "true"
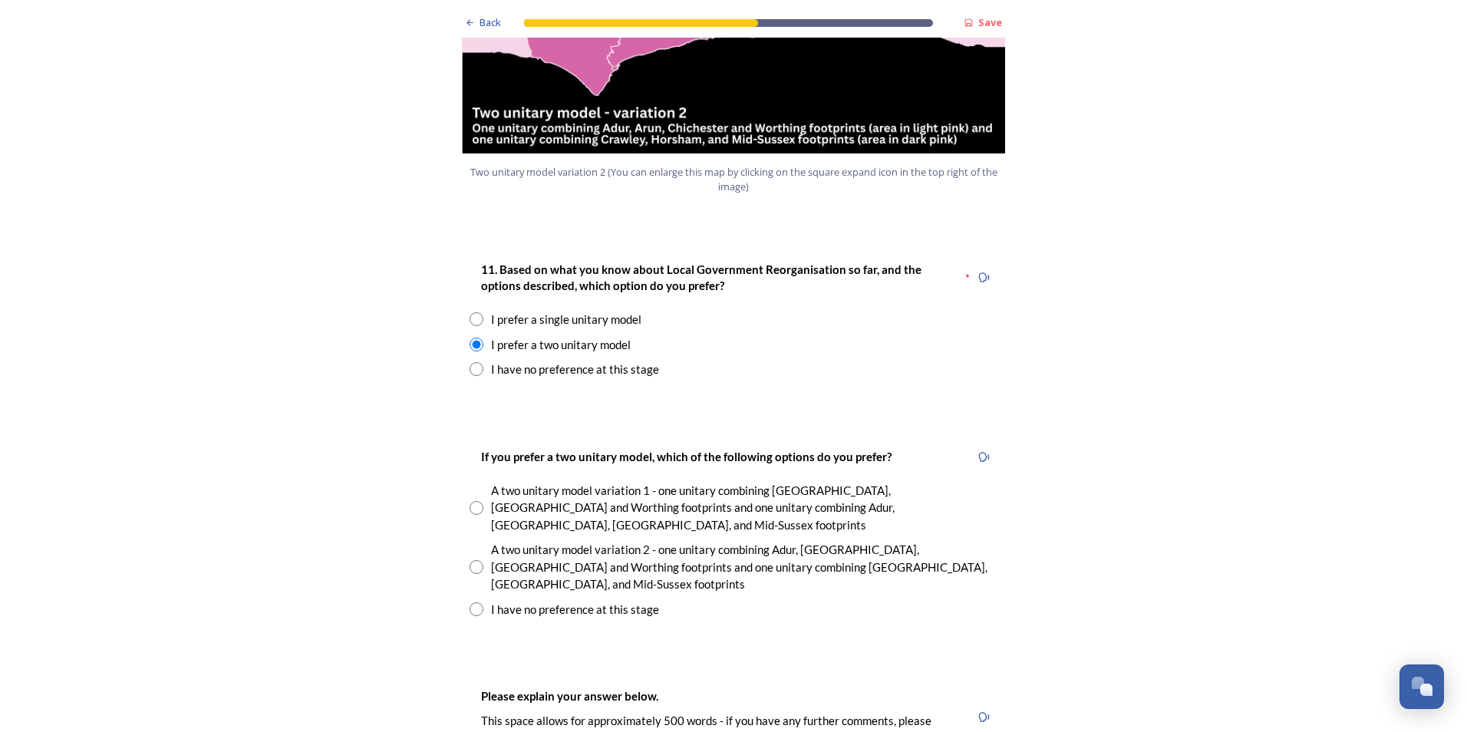
scroll to position [1918, 0]
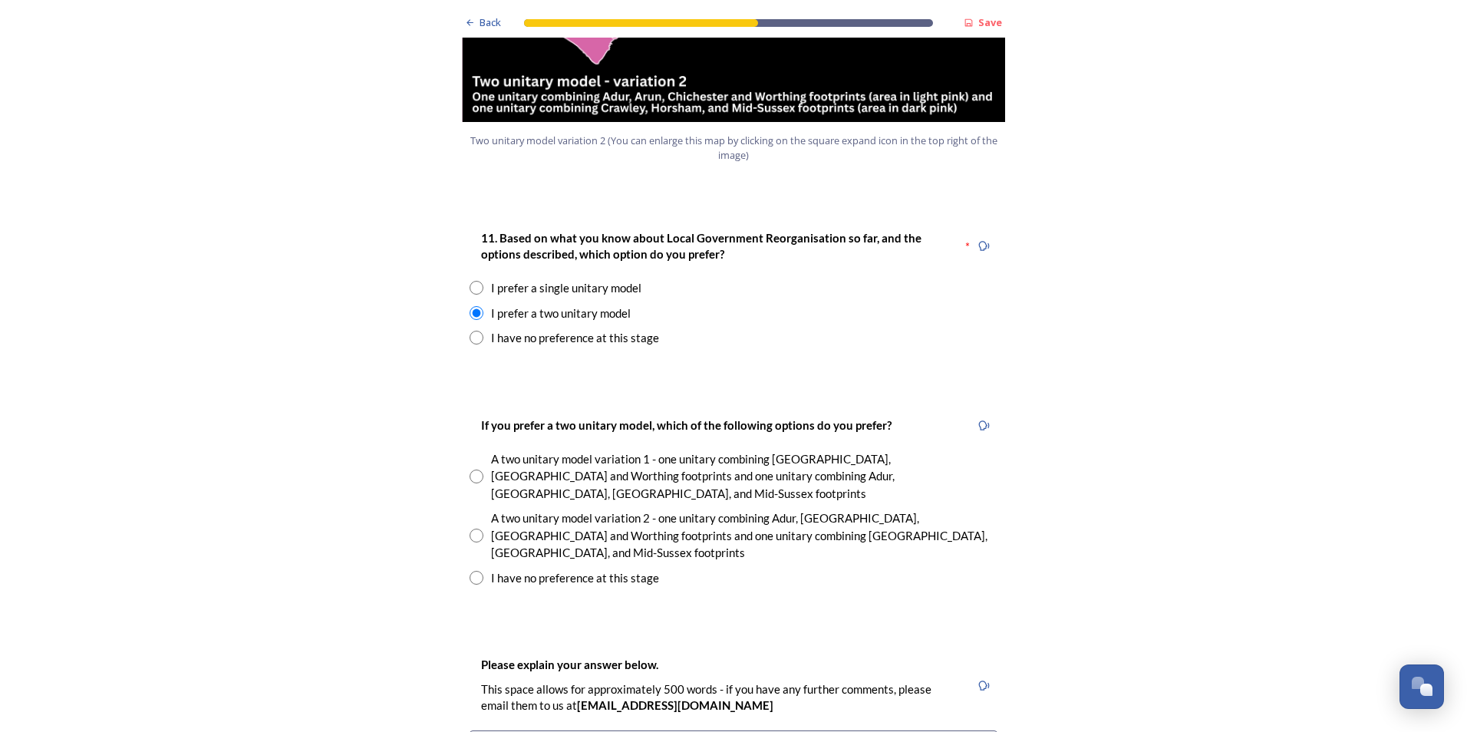
click at [469, 469] on input "radio" at bounding box center [476, 476] width 14 height 14
radio input "true"
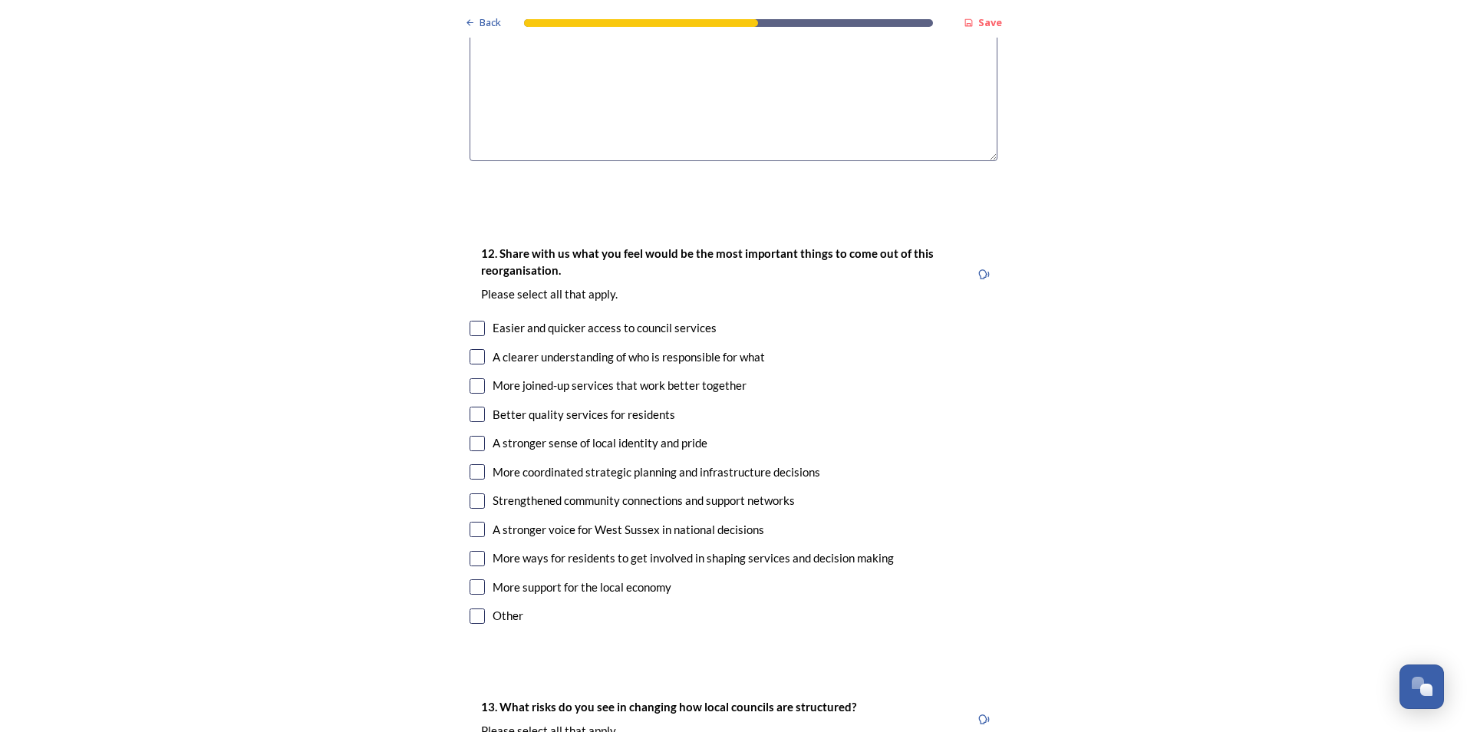
scroll to position [2685, 0]
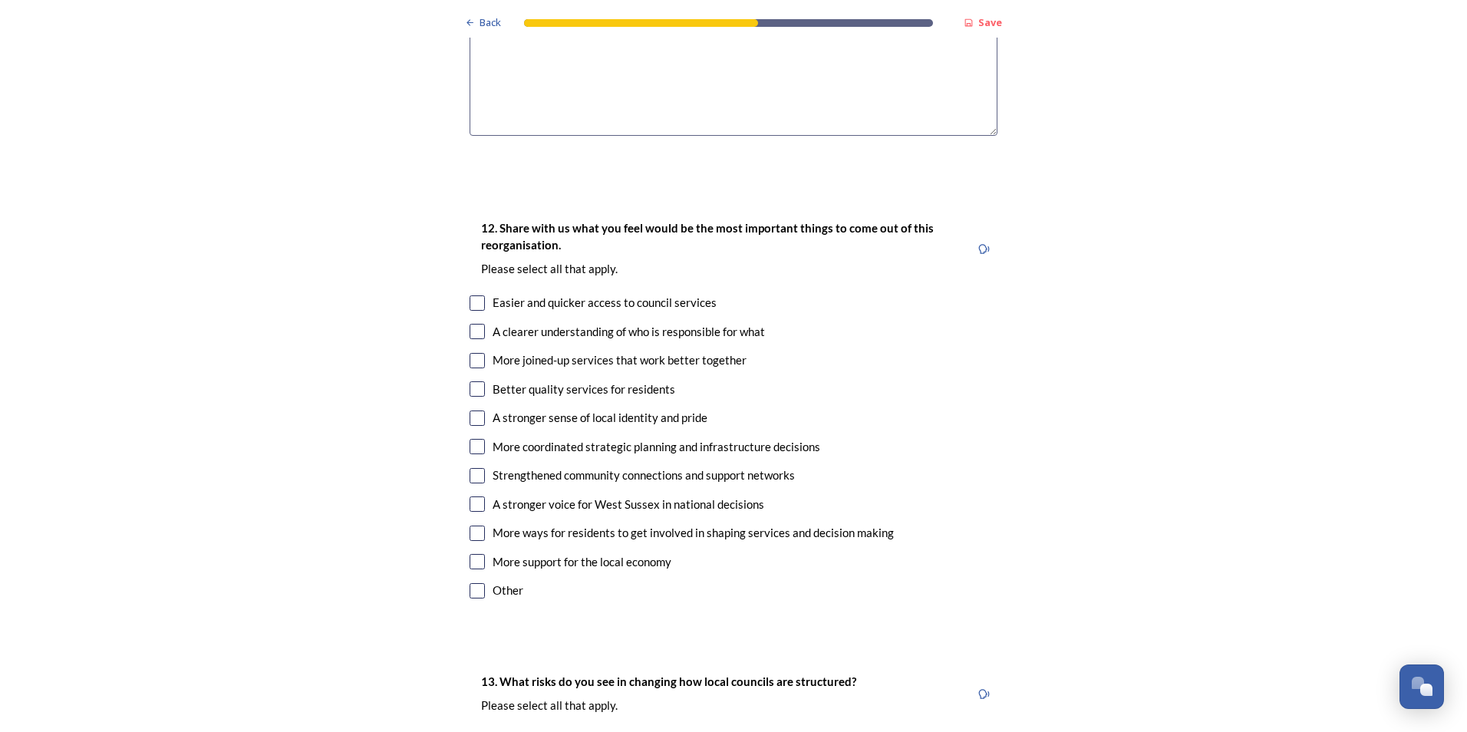
click at [473, 295] on input "checkbox" at bounding box center [476, 302] width 15 height 15
checkbox input "true"
click at [472, 324] on input "checkbox" at bounding box center [476, 331] width 15 height 15
checkbox input "true"
click at [470, 381] on input "checkbox" at bounding box center [476, 388] width 15 height 15
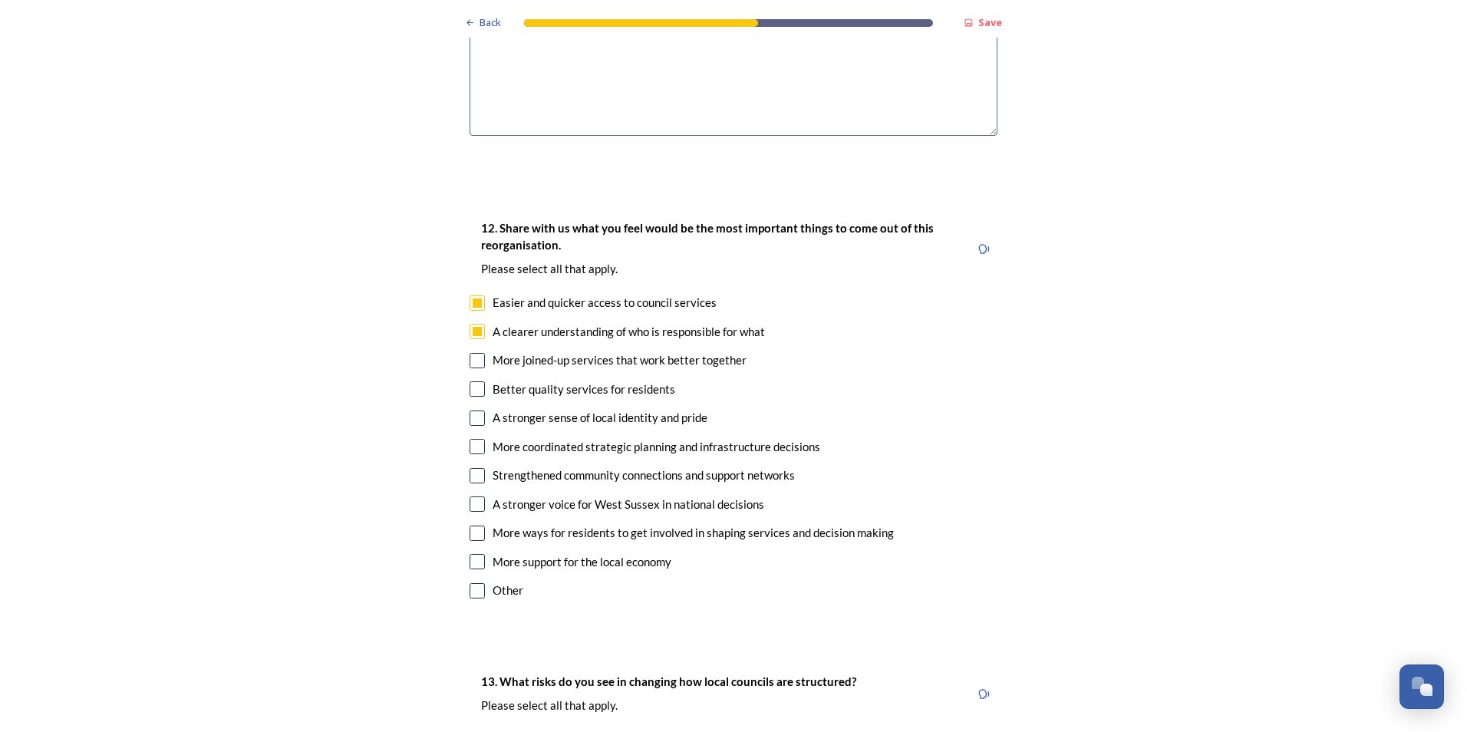
checkbox input "true"
click at [474, 439] on input "checkbox" at bounding box center [476, 446] width 15 height 15
checkbox input "true"
click at [469, 496] on input "checkbox" at bounding box center [476, 503] width 15 height 15
checkbox input "true"
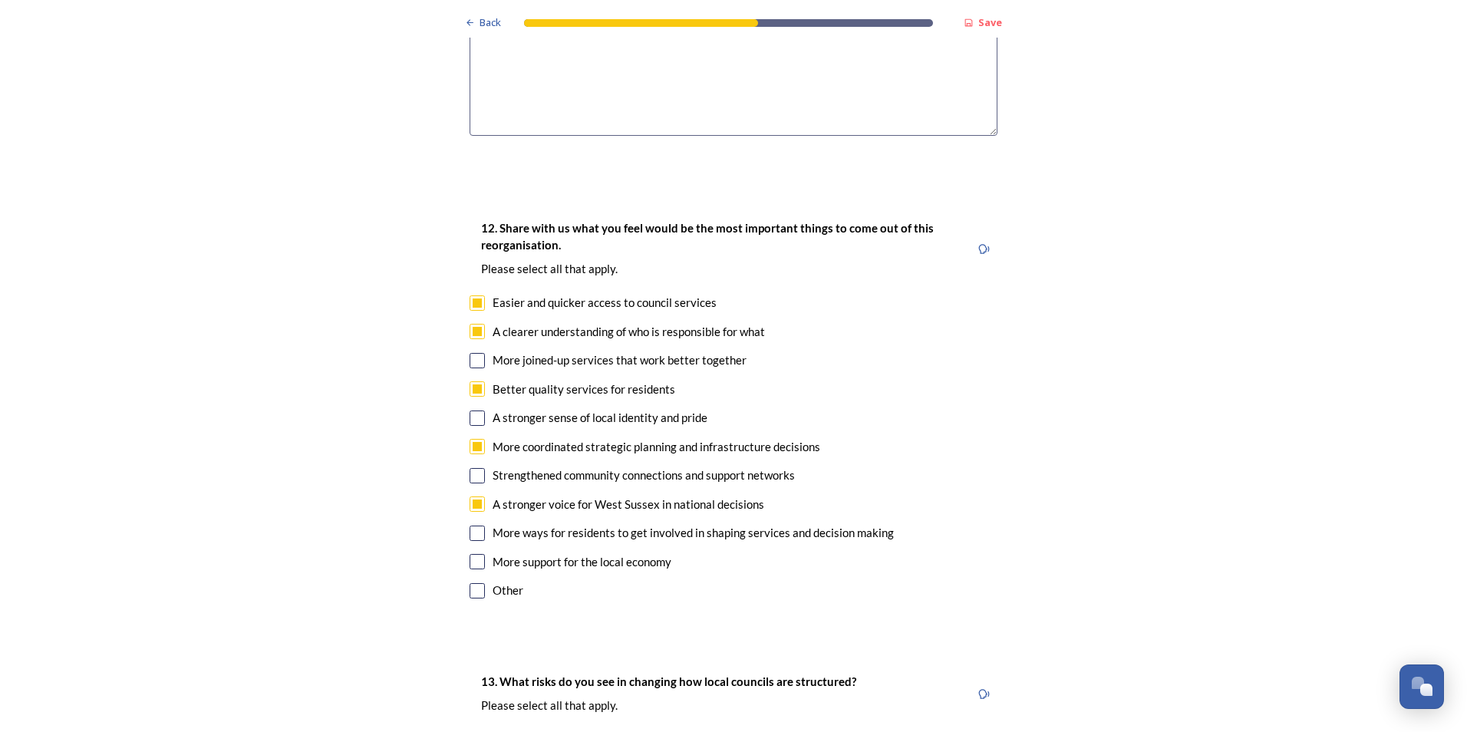
click at [469, 525] on input "checkbox" at bounding box center [476, 532] width 15 height 15
checkbox input "true"
click at [473, 554] on input "checkbox" at bounding box center [476, 561] width 15 height 15
checkbox input "true"
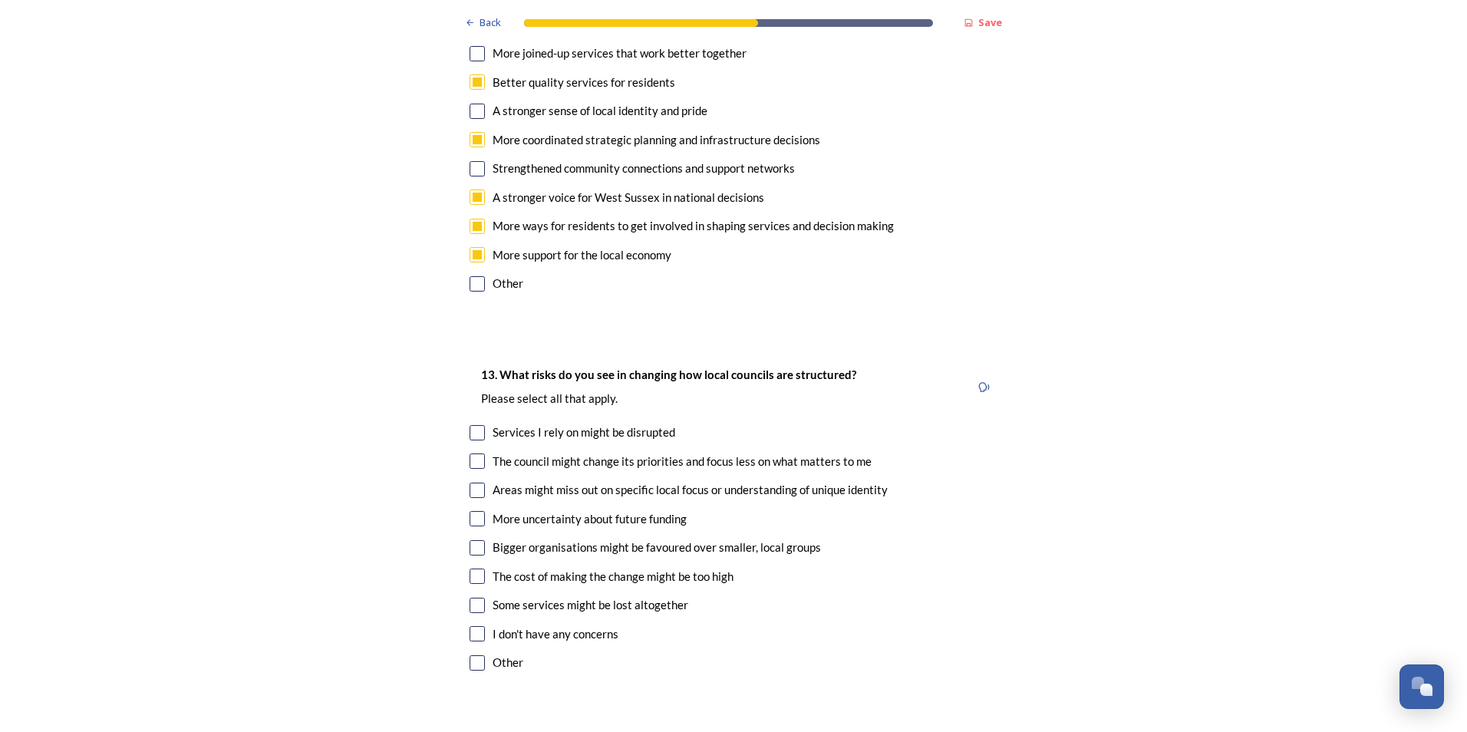
scroll to position [3068, 0]
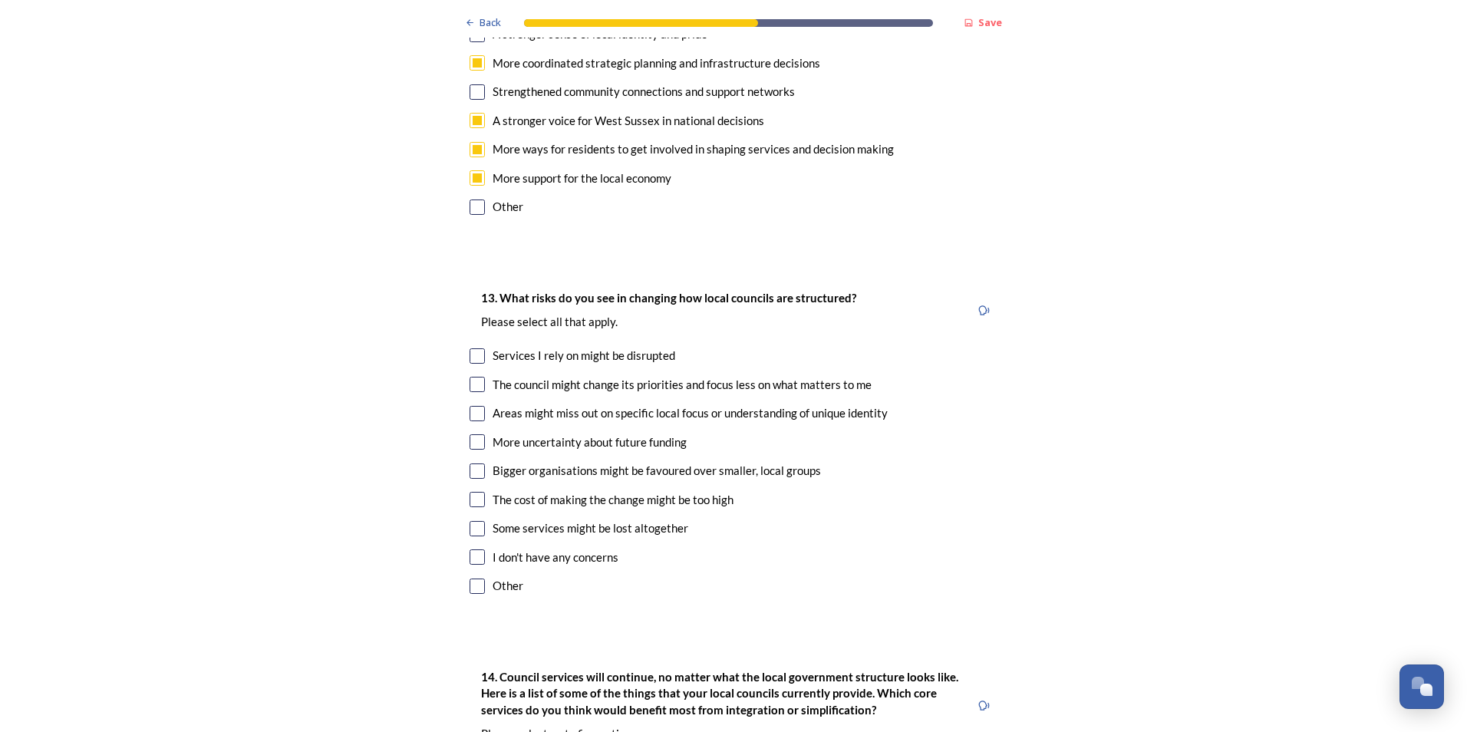
click at [469, 549] on input "checkbox" at bounding box center [476, 556] width 15 height 15
checkbox input "true"
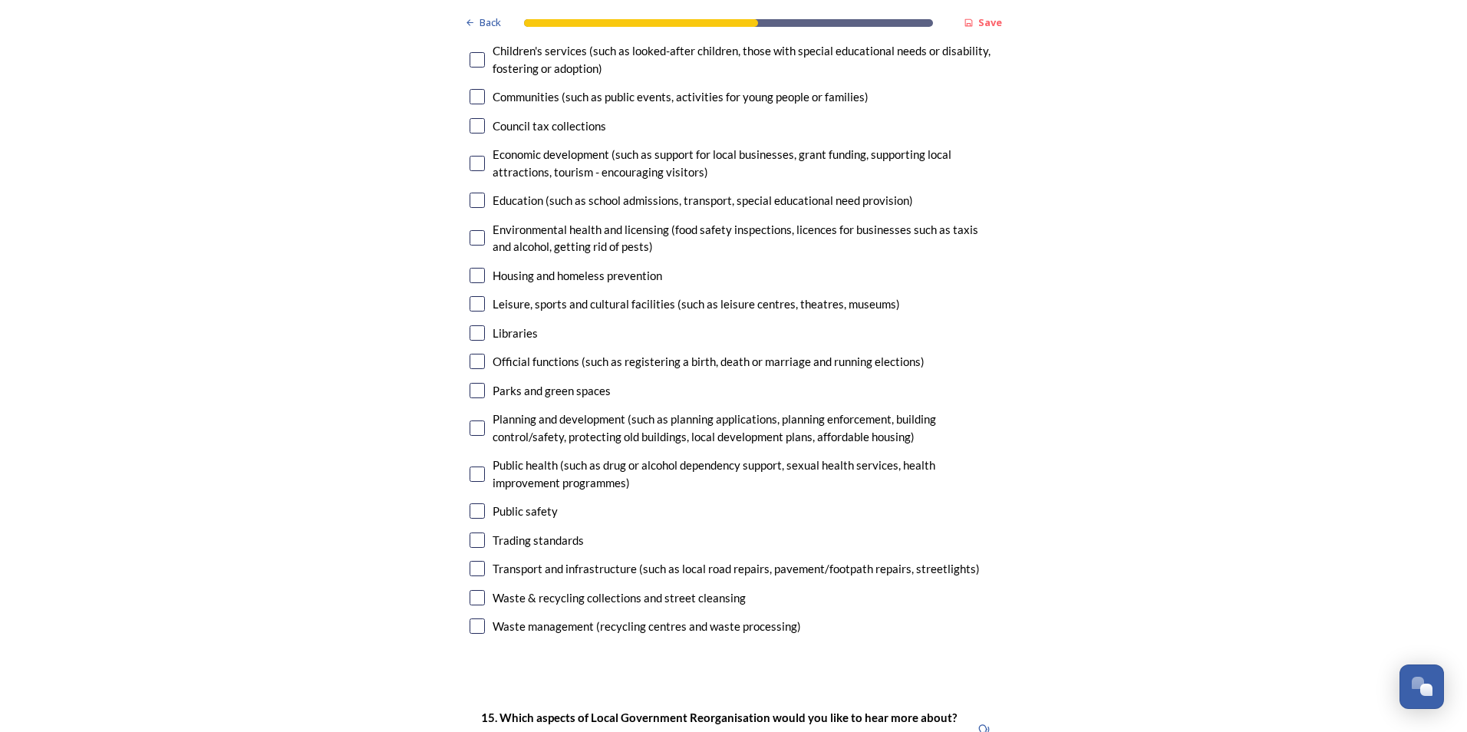
scroll to position [3835, 0]
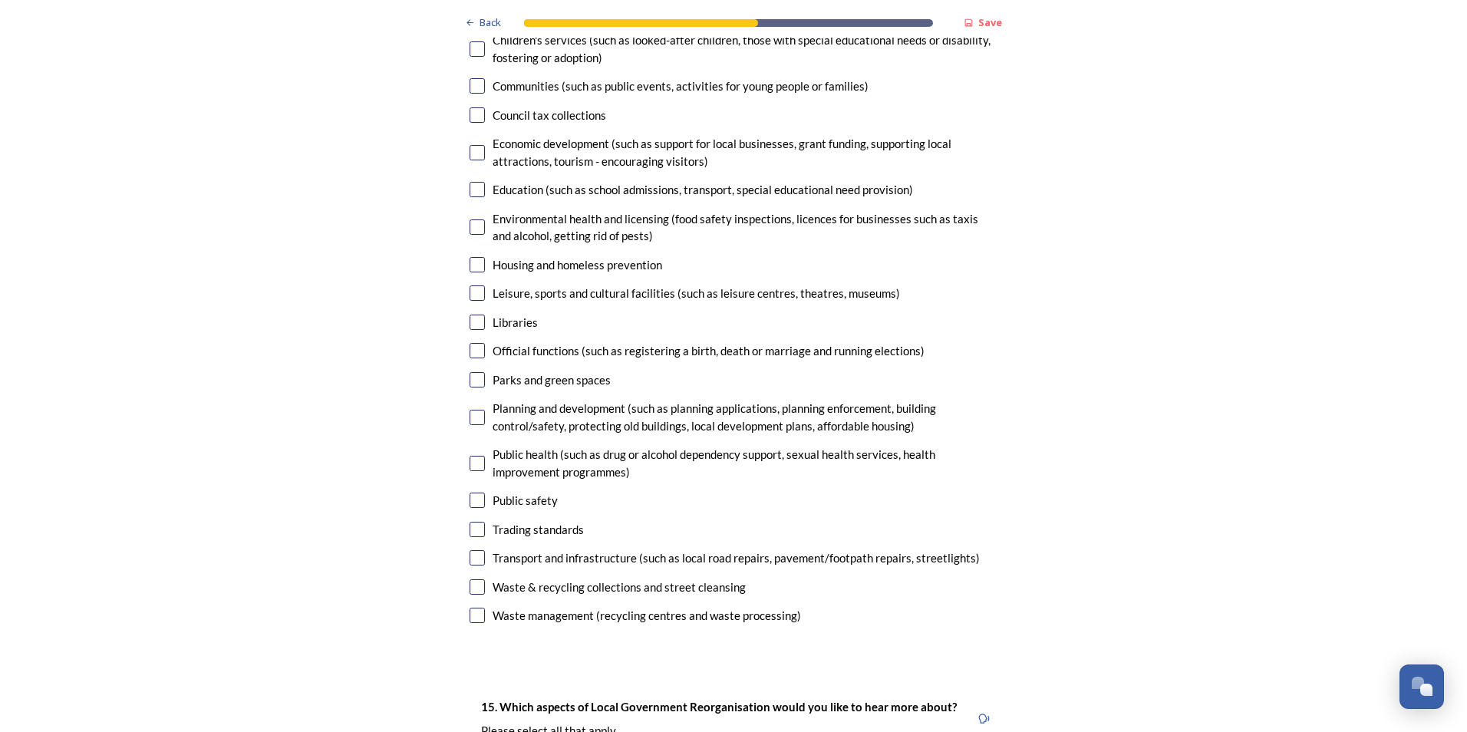
click at [469, 492] on input "checkbox" at bounding box center [476, 499] width 15 height 15
checkbox input "true"
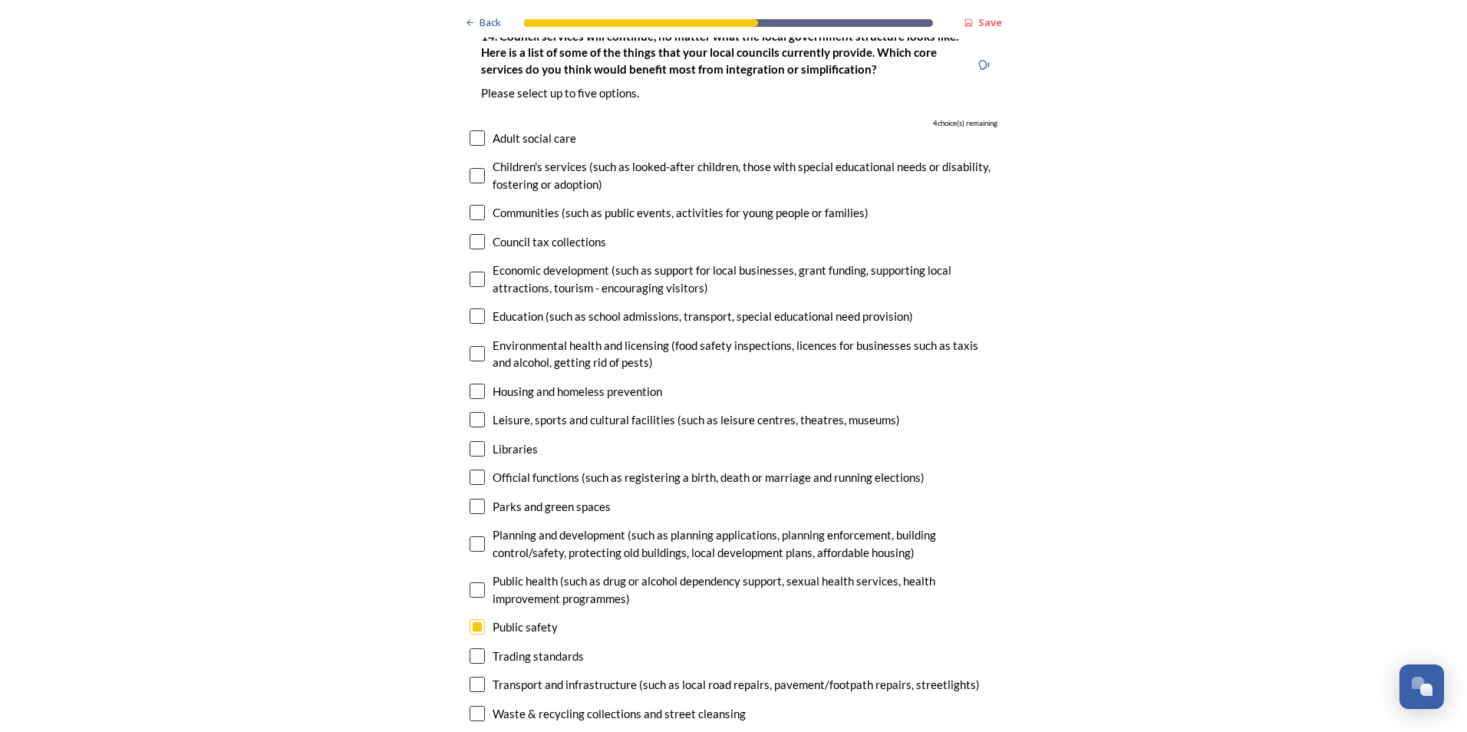
scroll to position [3682, 0]
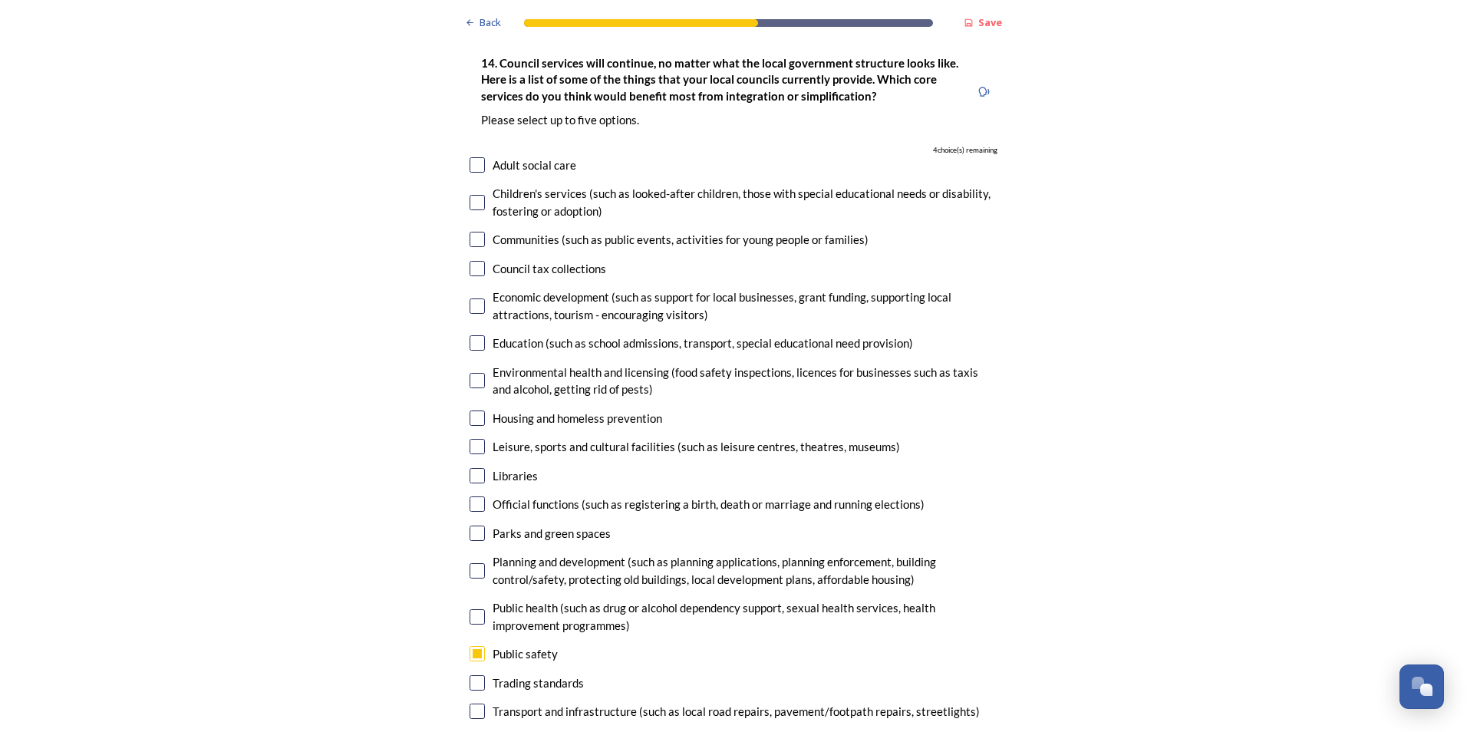
click at [469, 563] on input "checkbox" at bounding box center [476, 570] width 15 height 15
checkbox input "true"
click at [471, 439] on input "checkbox" at bounding box center [476, 446] width 15 height 15
checkbox input "true"
click at [470, 410] on input "checkbox" at bounding box center [476, 417] width 15 height 15
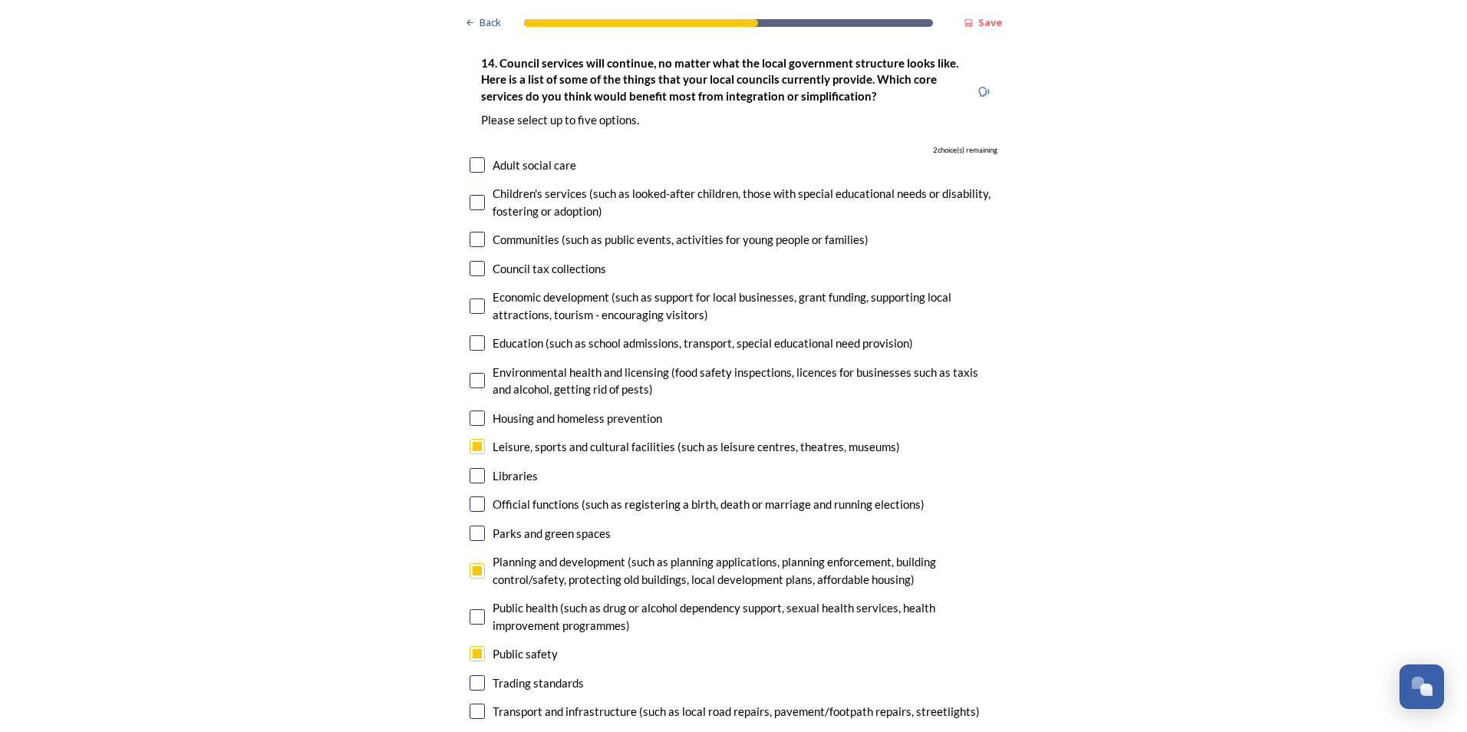
checkbox input "true"
click at [469, 298] on input "checkbox" at bounding box center [476, 305] width 15 height 15
checkbox input "true"
click at [476, 232] on input "checkbox" at bounding box center [476, 239] width 15 height 15
checkbox input "false"
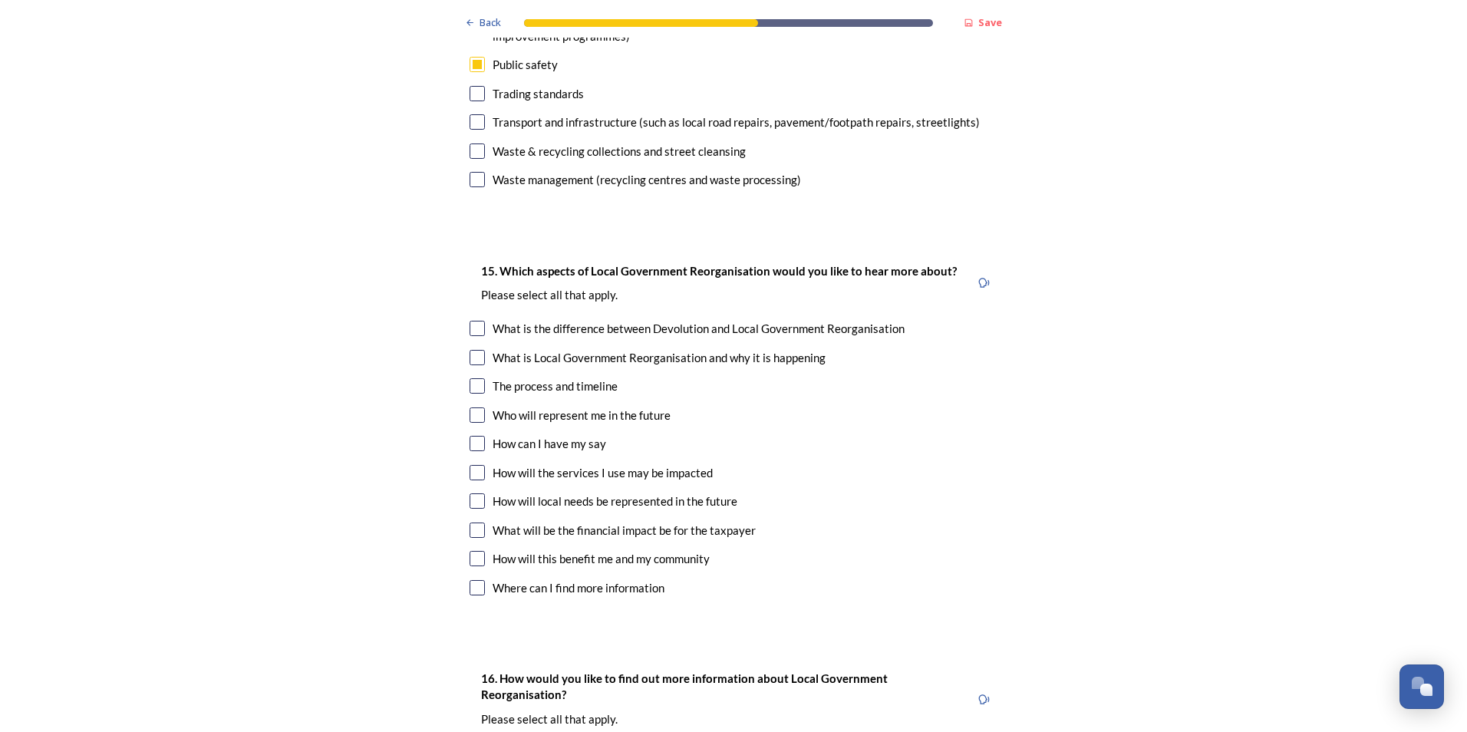
scroll to position [4296, 0]
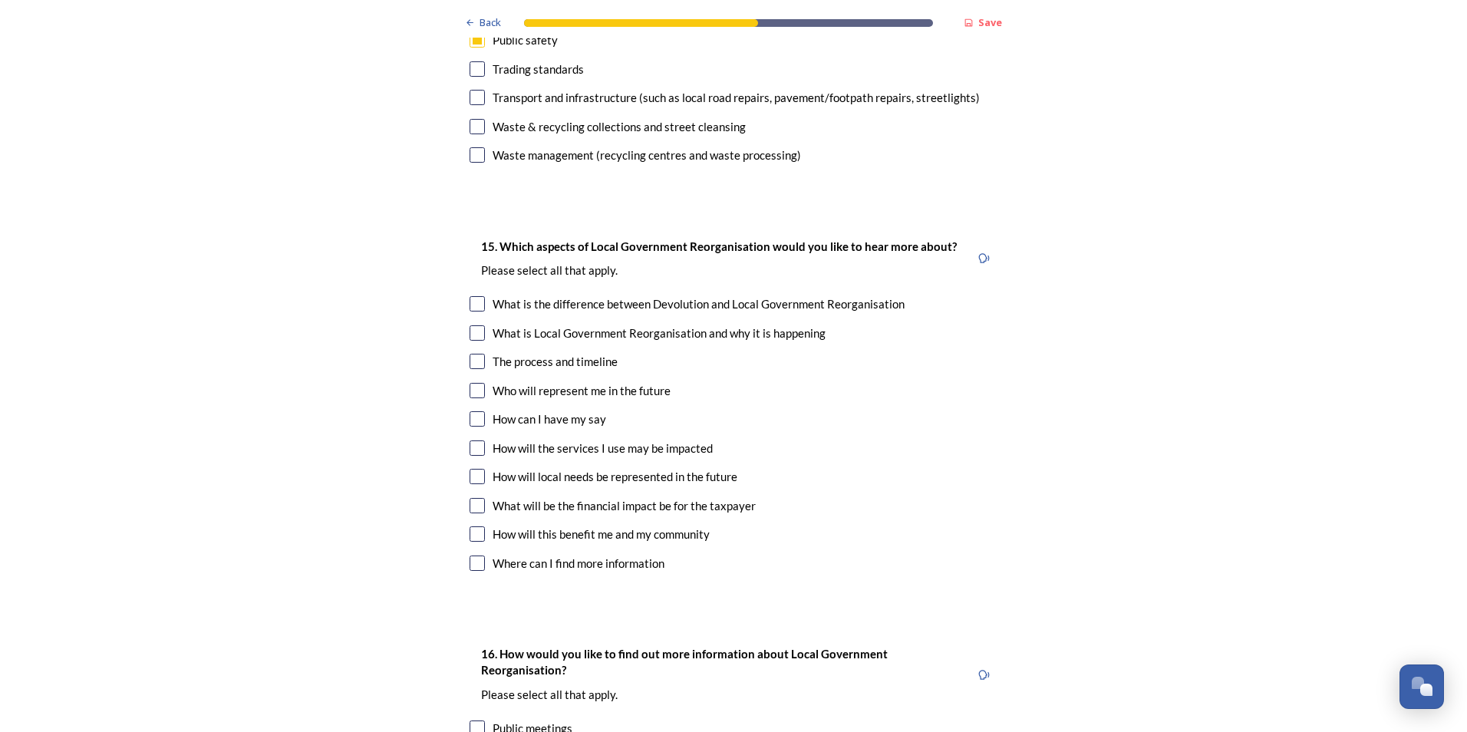
click at [469, 296] on input "checkbox" at bounding box center [476, 303] width 15 height 15
checkbox input "true"
click at [472, 325] on input "checkbox" at bounding box center [476, 332] width 15 height 15
checkbox input "true"
click at [473, 354] on input "checkbox" at bounding box center [476, 361] width 15 height 15
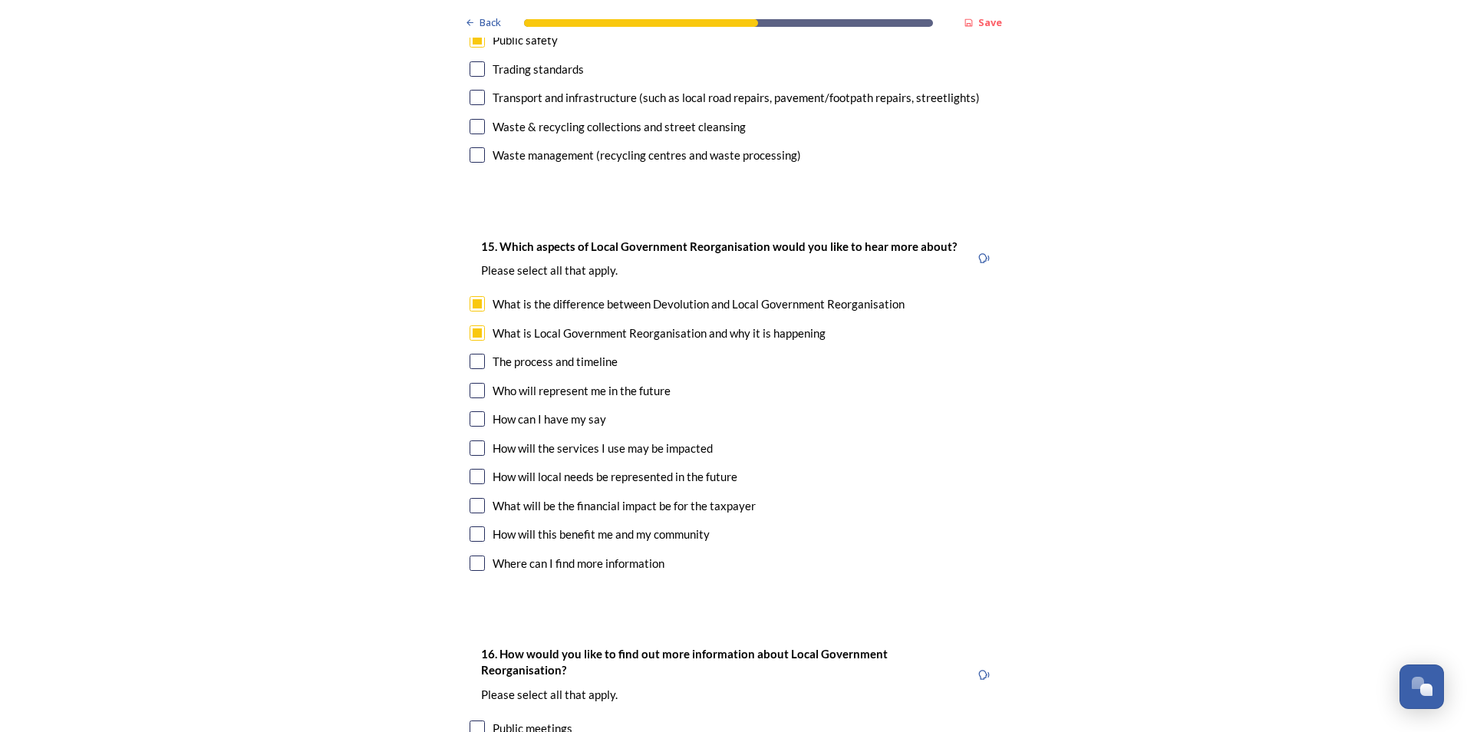
checkbox input "true"
click at [469, 383] on input "checkbox" at bounding box center [476, 390] width 15 height 15
checkbox input "true"
click at [471, 440] on input "checkbox" at bounding box center [476, 447] width 15 height 15
checkbox input "true"
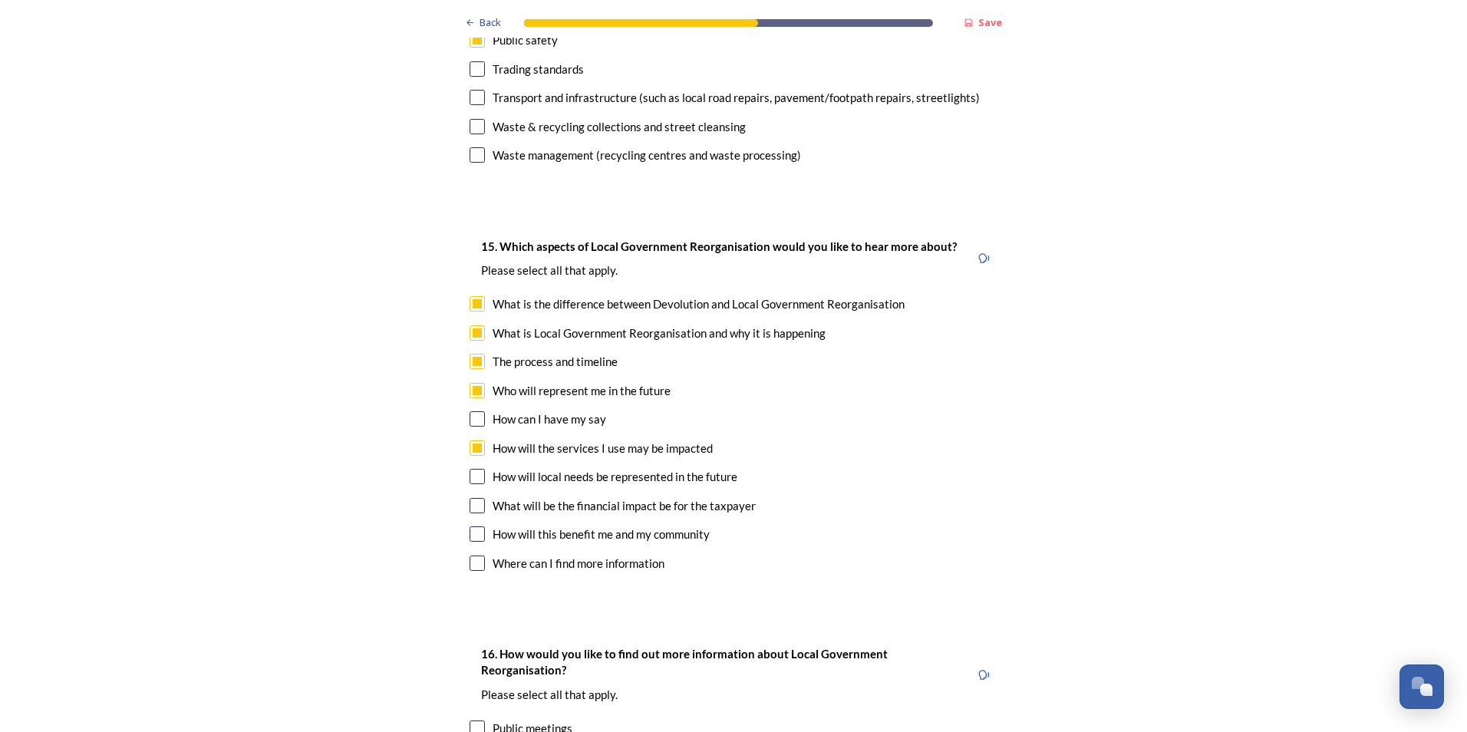
click at [469, 469] on input "checkbox" at bounding box center [476, 476] width 15 height 15
checkbox input "true"
click at [473, 498] on input "checkbox" at bounding box center [476, 505] width 15 height 15
checkbox input "true"
click at [469, 526] on input "checkbox" at bounding box center [476, 533] width 15 height 15
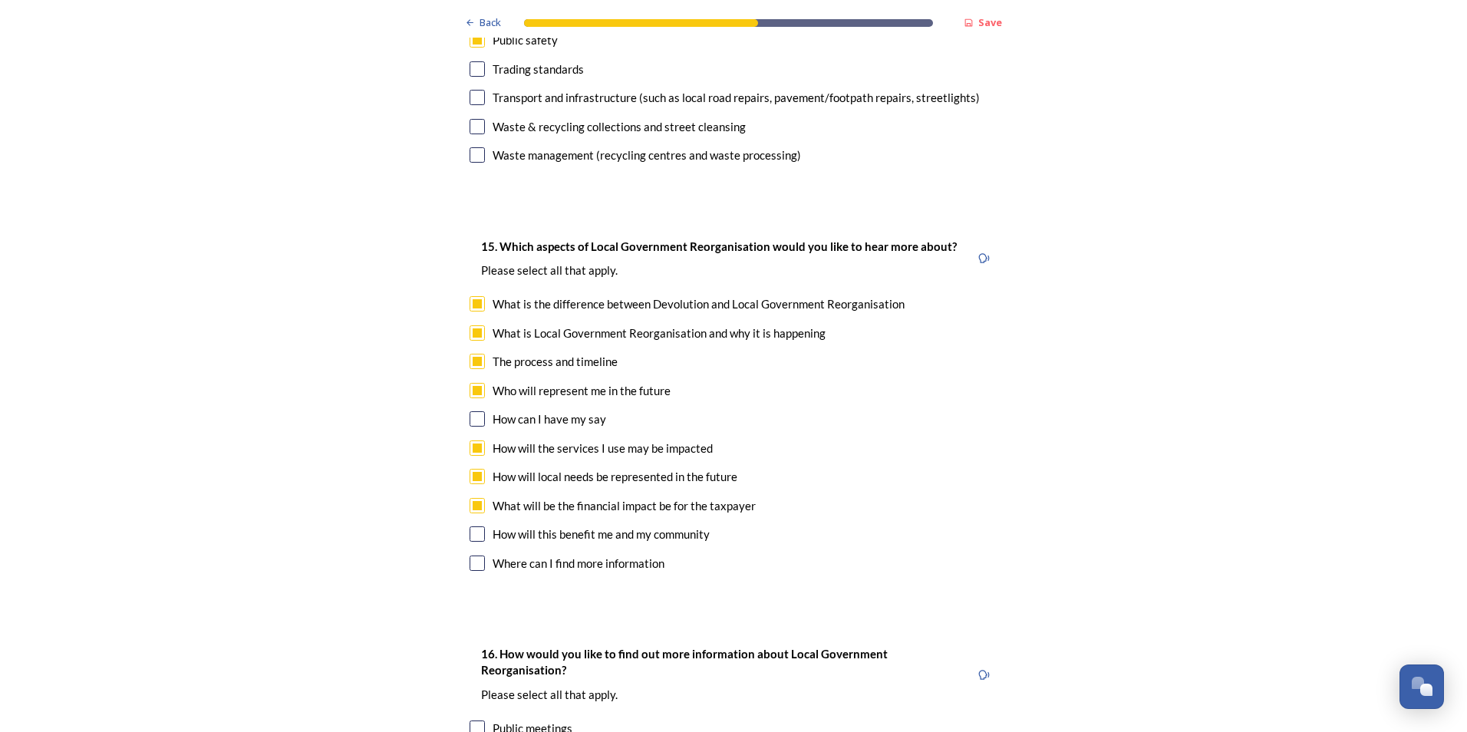
checkbox input "true"
click at [479, 410] on div "How can I have my say" at bounding box center [733, 419] width 528 height 18
checkbox input "true"
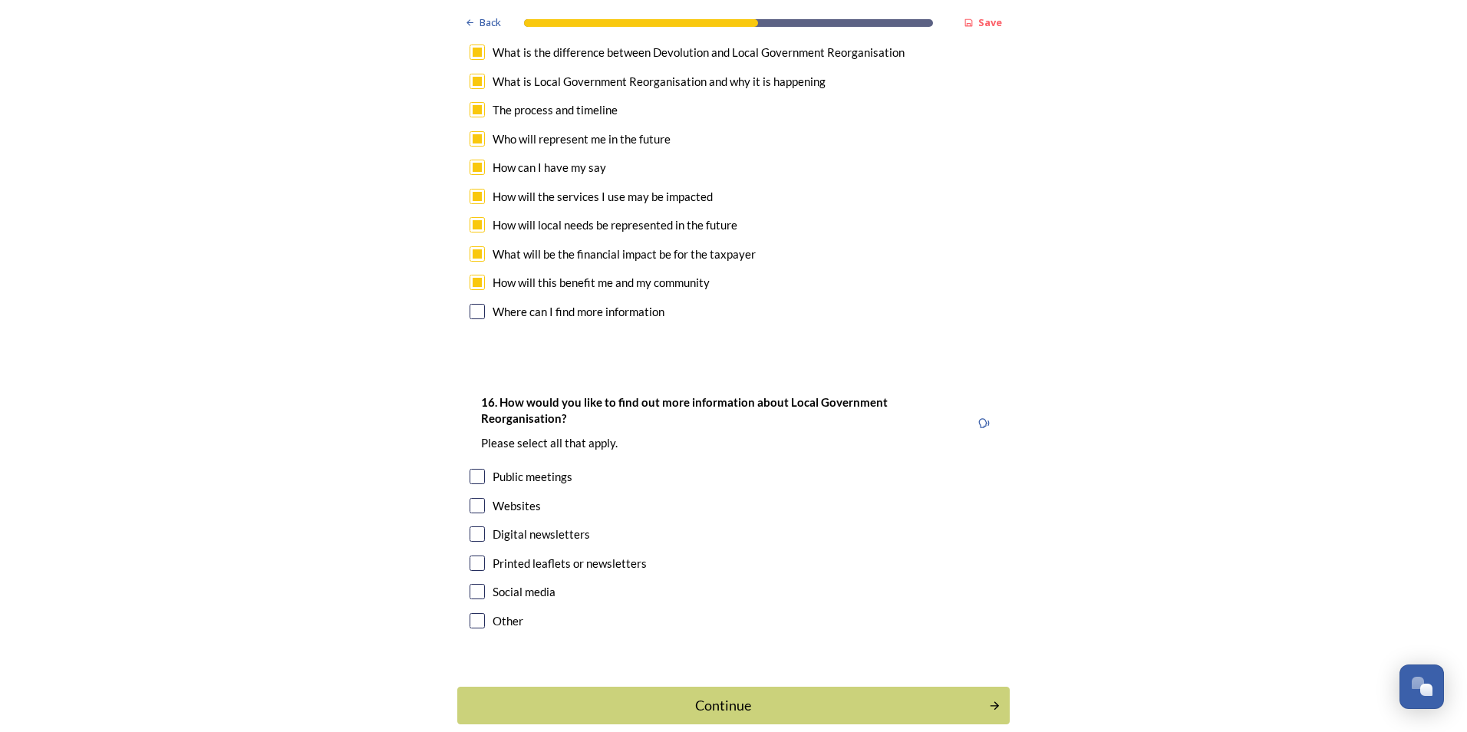
scroll to position [4549, 0]
click at [469, 582] on input "checkbox" at bounding box center [476, 589] width 15 height 15
checkbox input "true"
click at [470, 525] on input "checkbox" at bounding box center [476, 532] width 15 height 15
checkbox input "true"
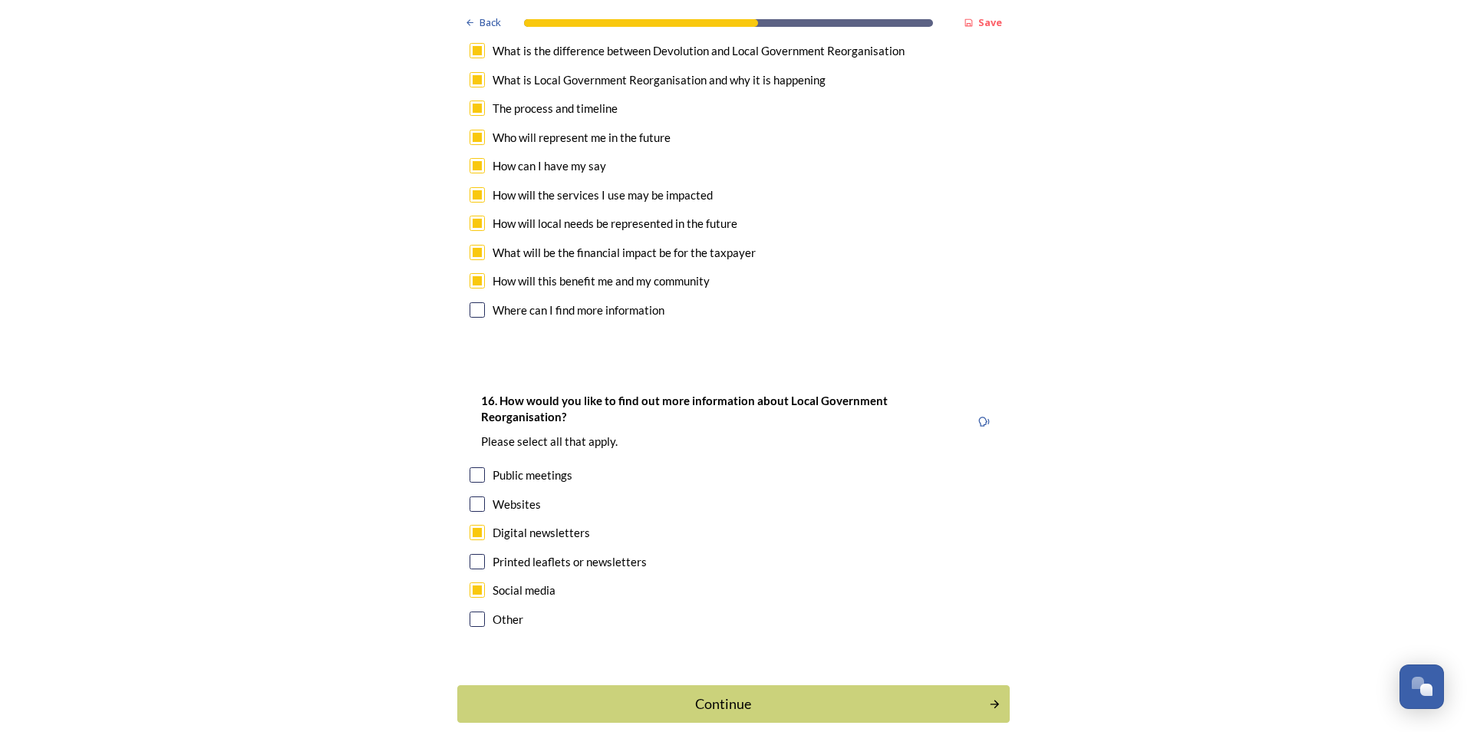
drag, startPoint x: 471, startPoint y: 397, endPoint x: 509, endPoint y: 449, distance: 64.7
click at [471, 467] on input "checkbox" at bounding box center [476, 474] width 15 height 15
checkbox input "true"
click at [713, 693] on div "Continue" at bounding box center [722, 703] width 519 height 21
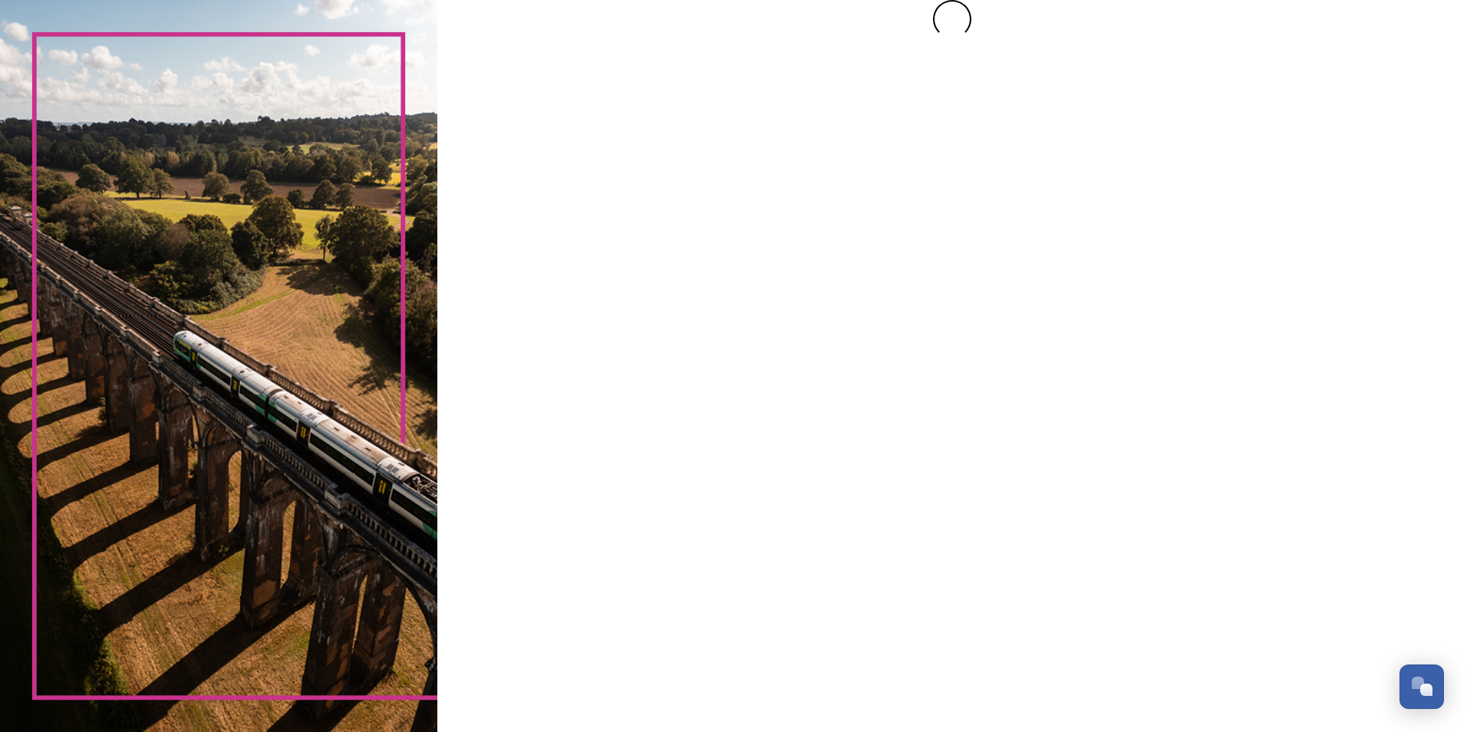
scroll to position [0, 0]
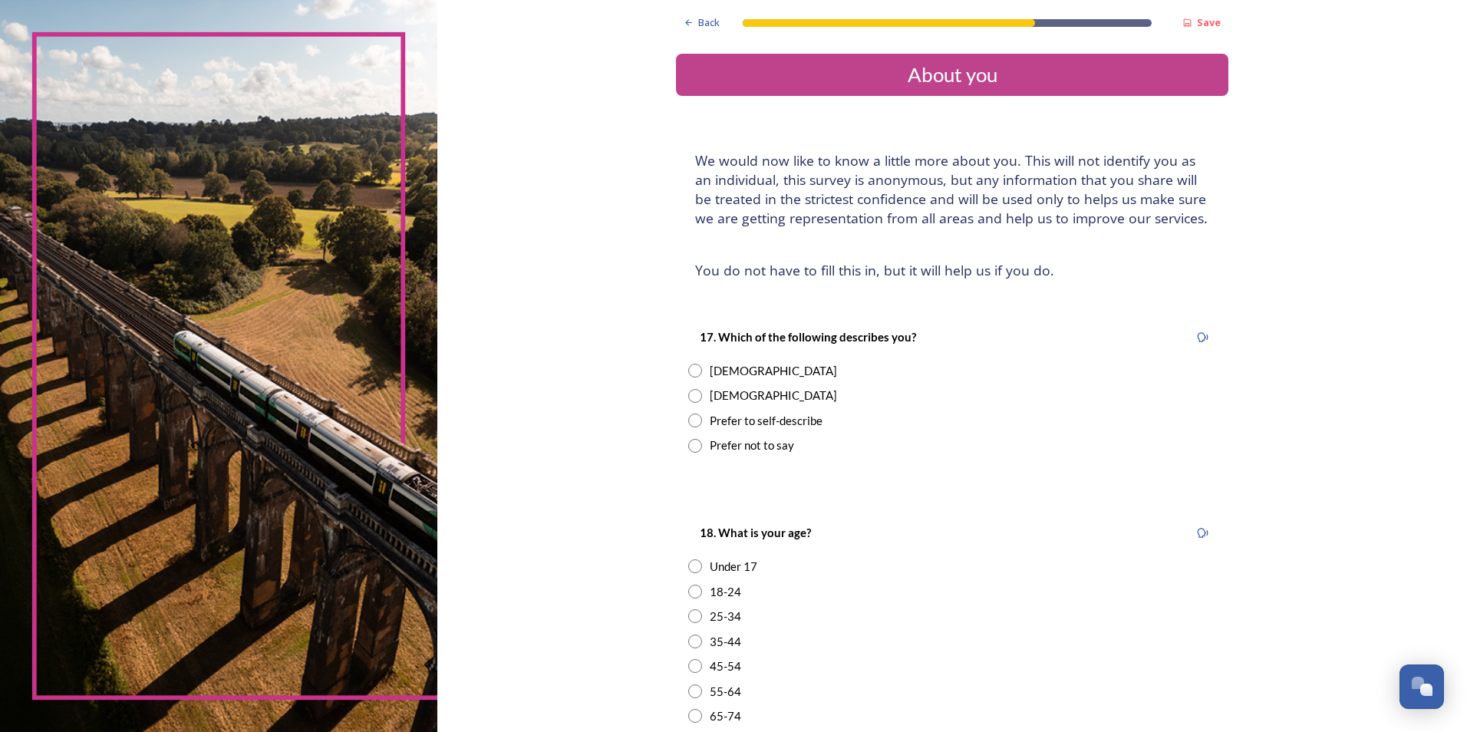
click at [688, 364] on input "radio" at bounding box center [695, 371] width 14 height 14
radio input "true"
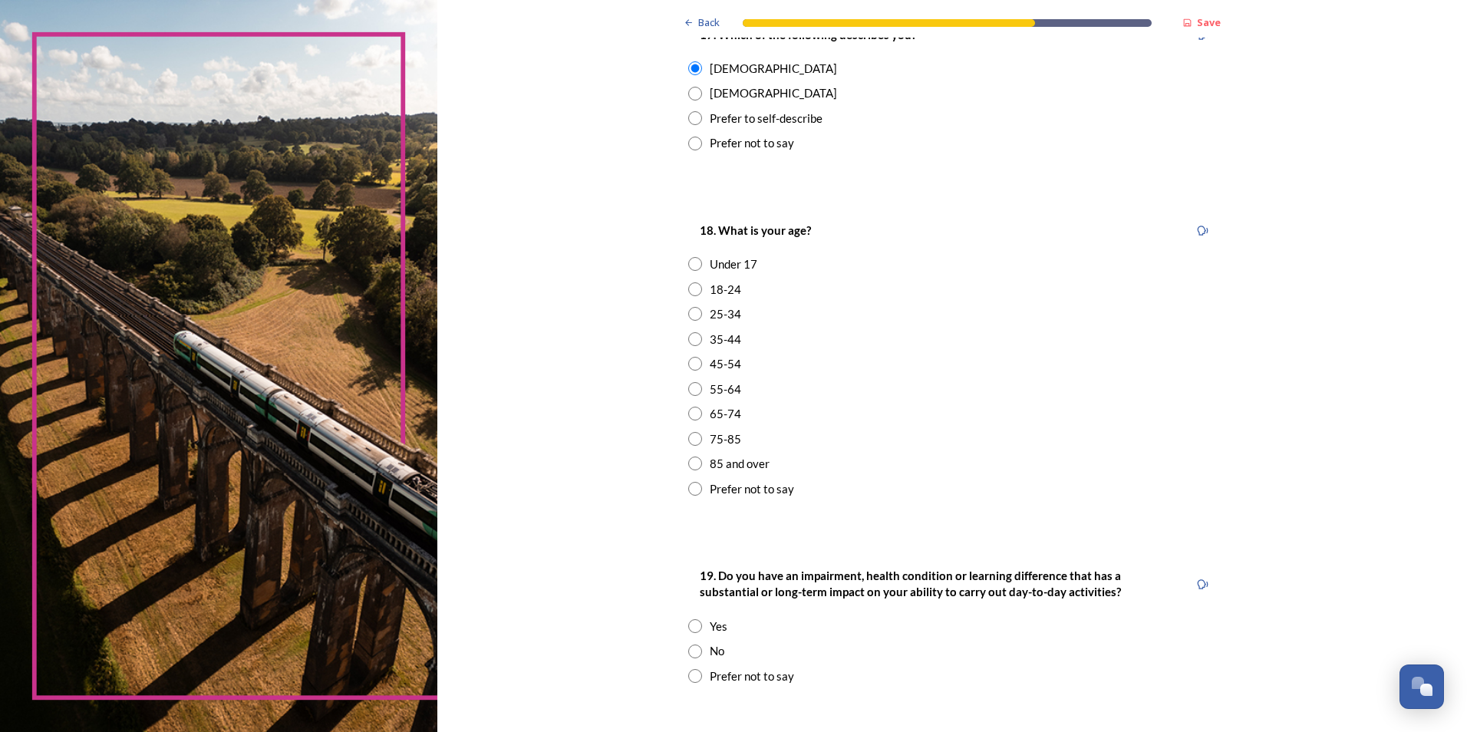
scroll to position [307, 0]
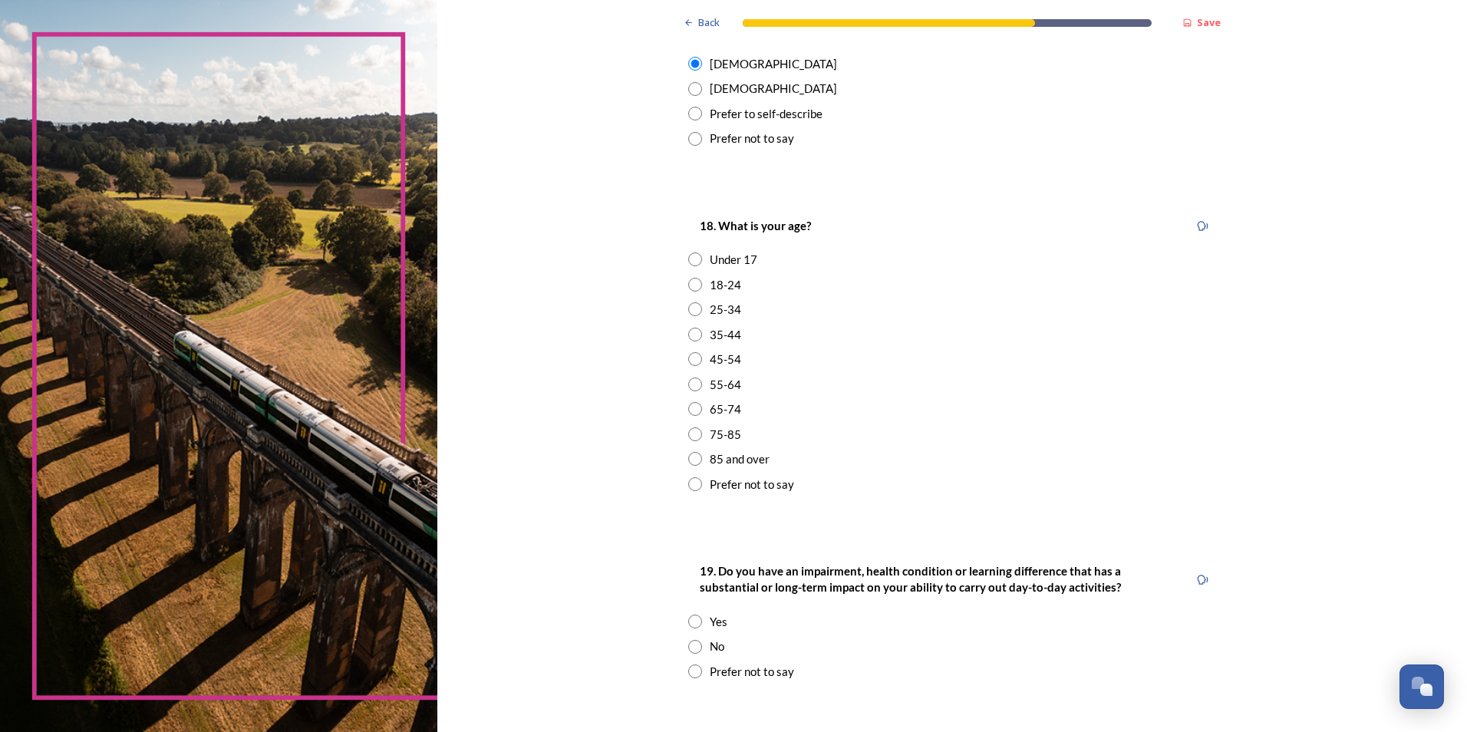
click at [693, 355] on input "radio" at bounding box center [695, 359] width 14 height 14
radio input "true"
click at [690, 337] on input "radio" at bounding box center [695, 335] width 14 height 14
radio input "true"
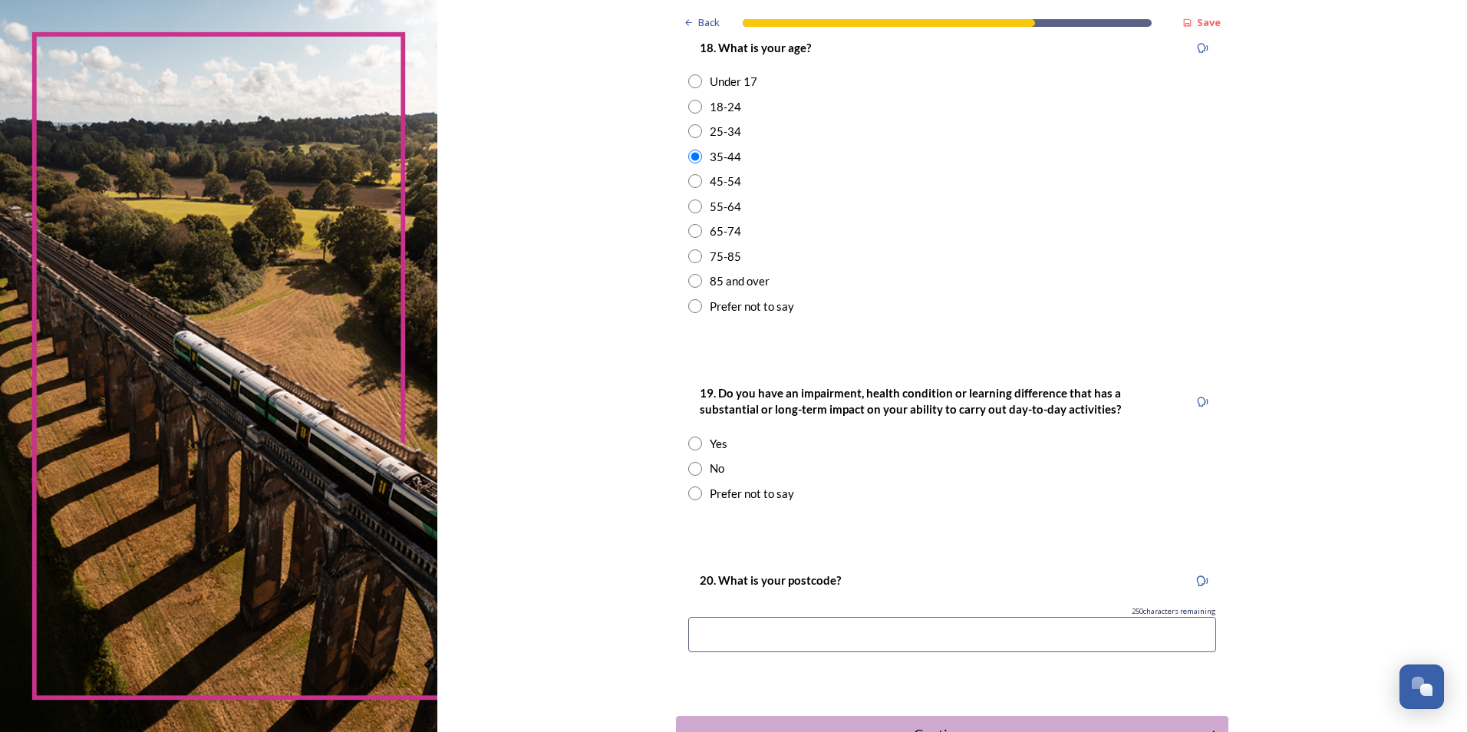
scroll to position [537, 0]
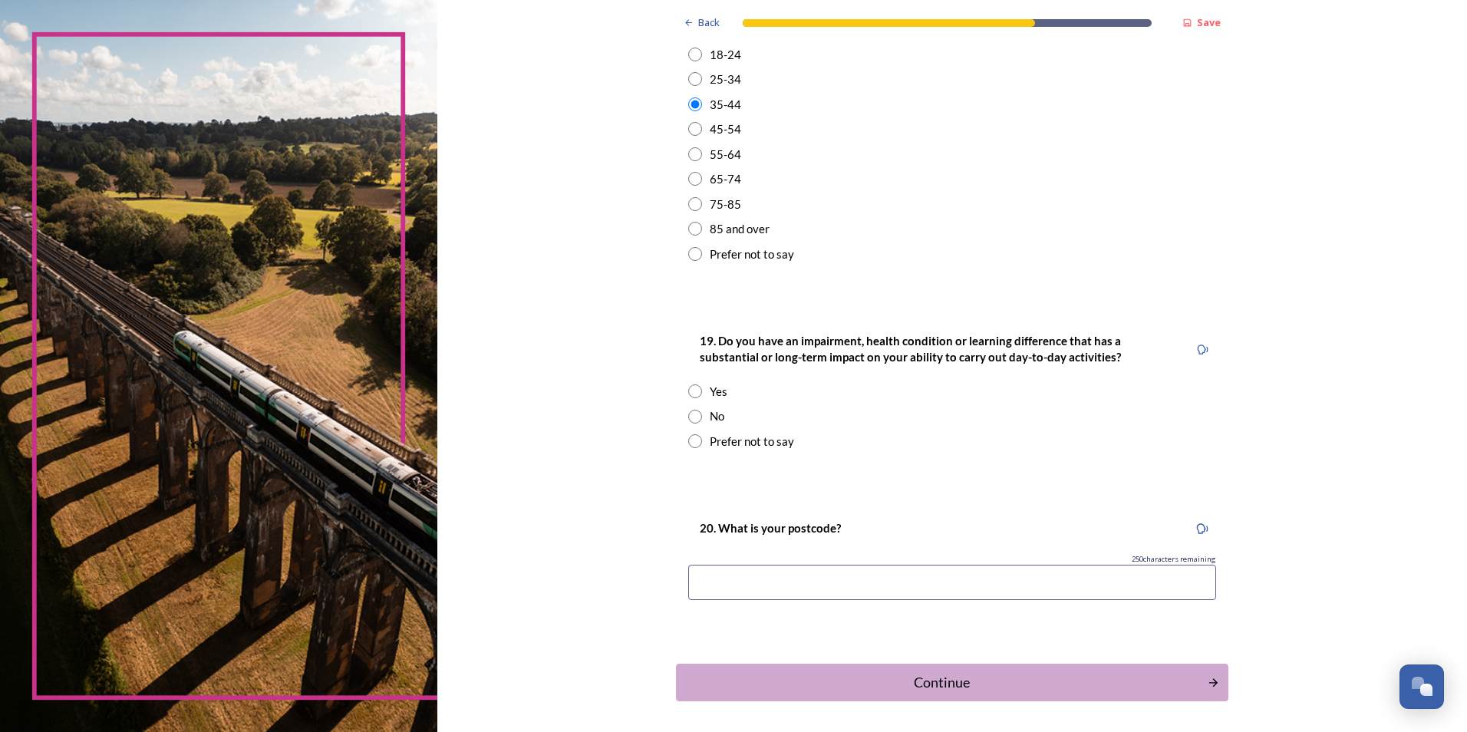
click at [681, 412] on div "19. Do you have an impairment, health condition or learning difference that has…" at bounding box center [952, 390] width 552 height 149
click at [690, 417] on input "radio" at bounding box center [695, 417] width 14 height 14
radio input "true"
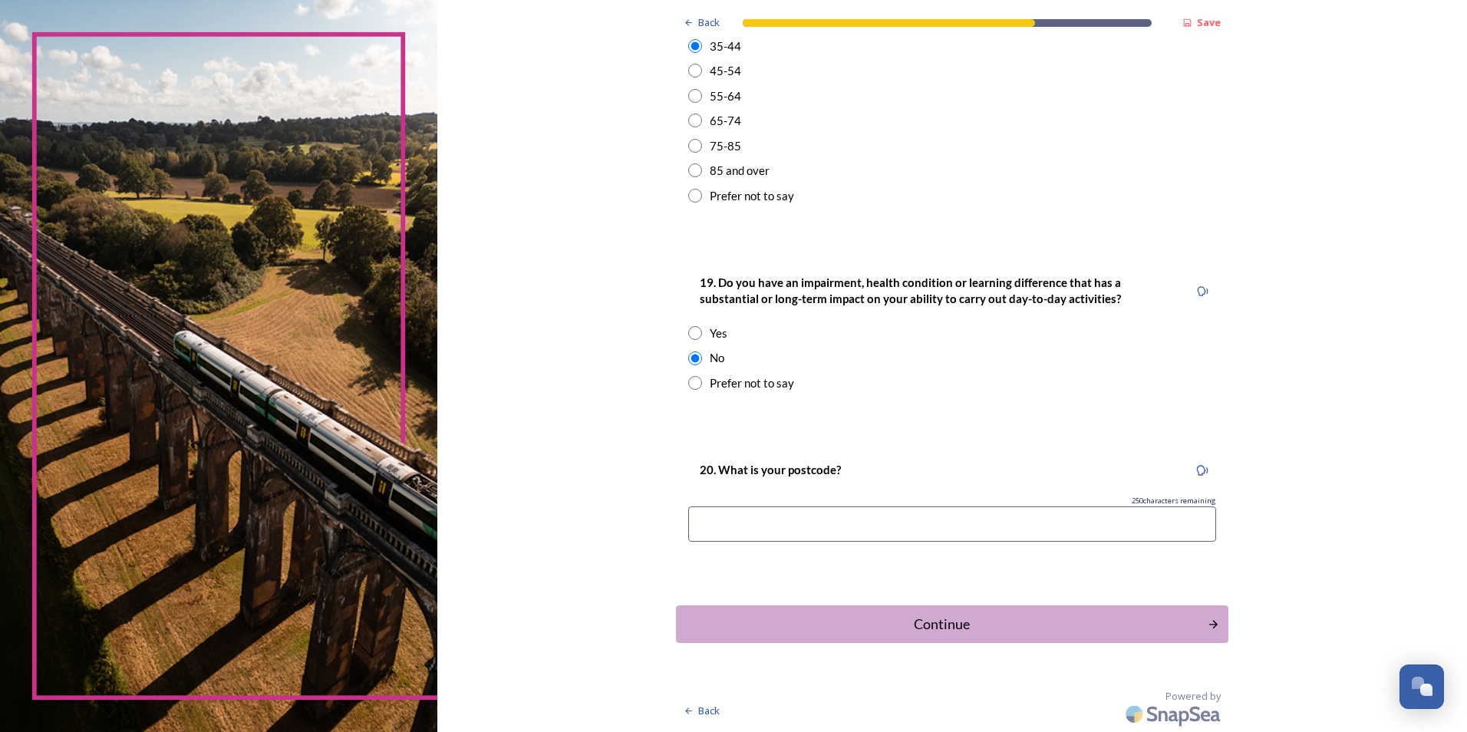
click at [860, 527] on input at bounding box center [952, 523] width 528 height 35
type input "bn175au"
click at [945, 621] on div "Continue" at bounding box center [941, 624] width 519 height 21
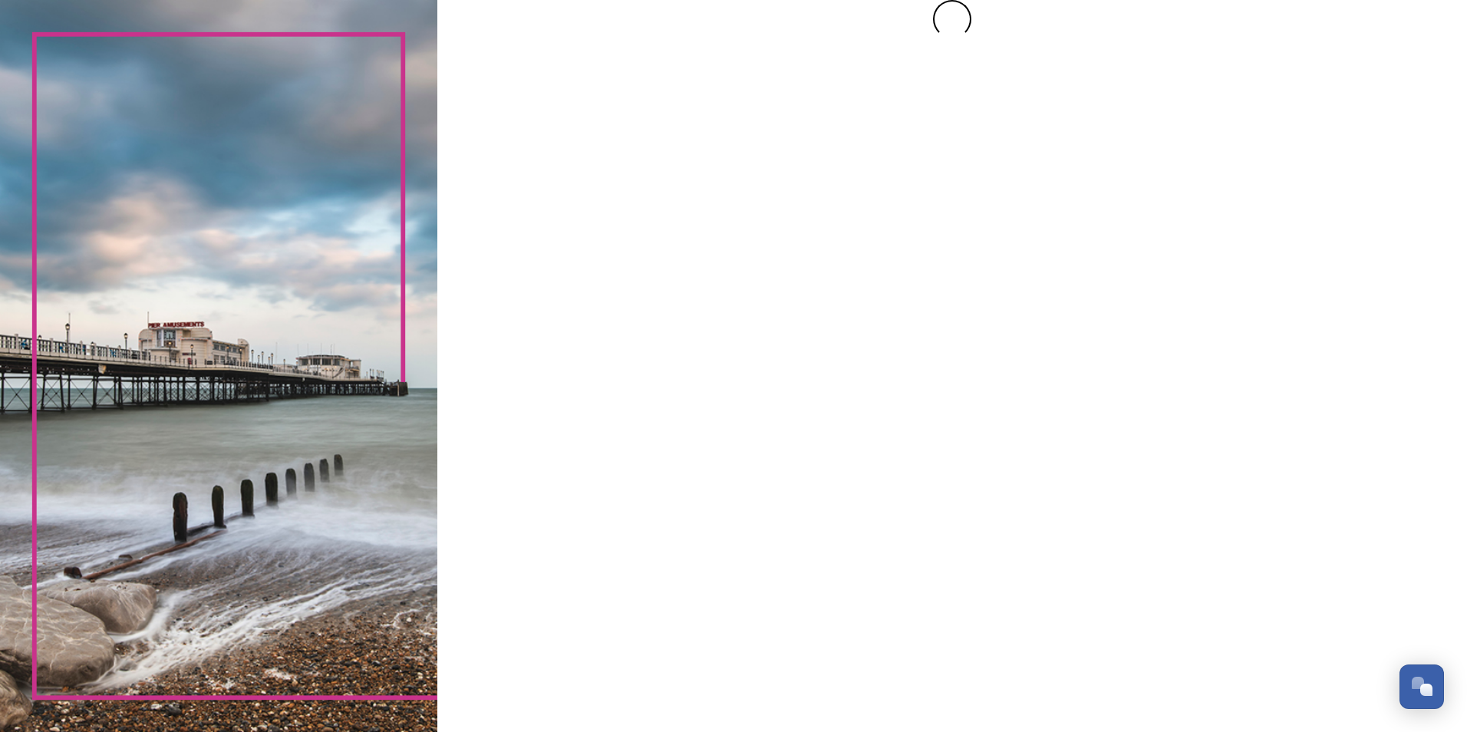
scroll to position [0, 0]
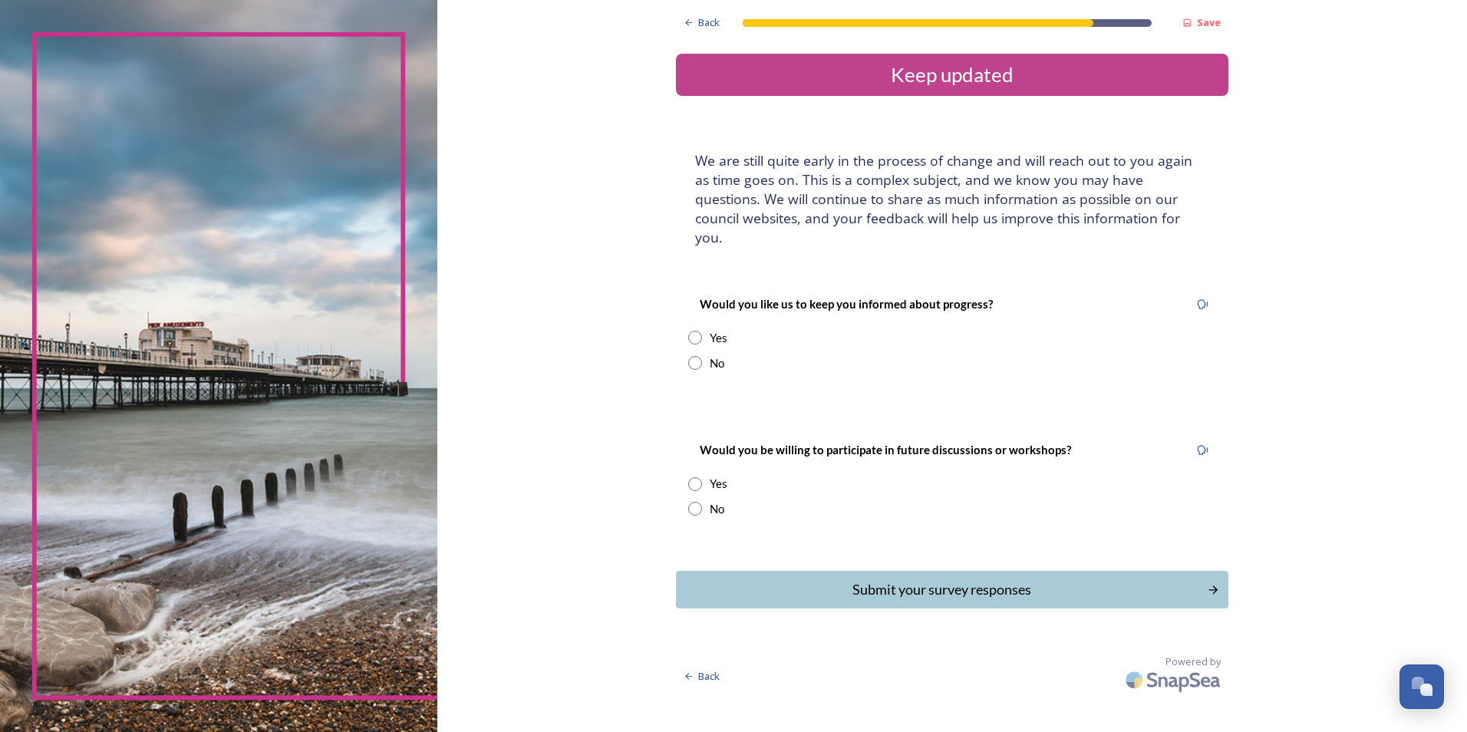
click at [693, 331] on input "radio" at bounding box center [695, 338] width 14 height 14
radio input "true"
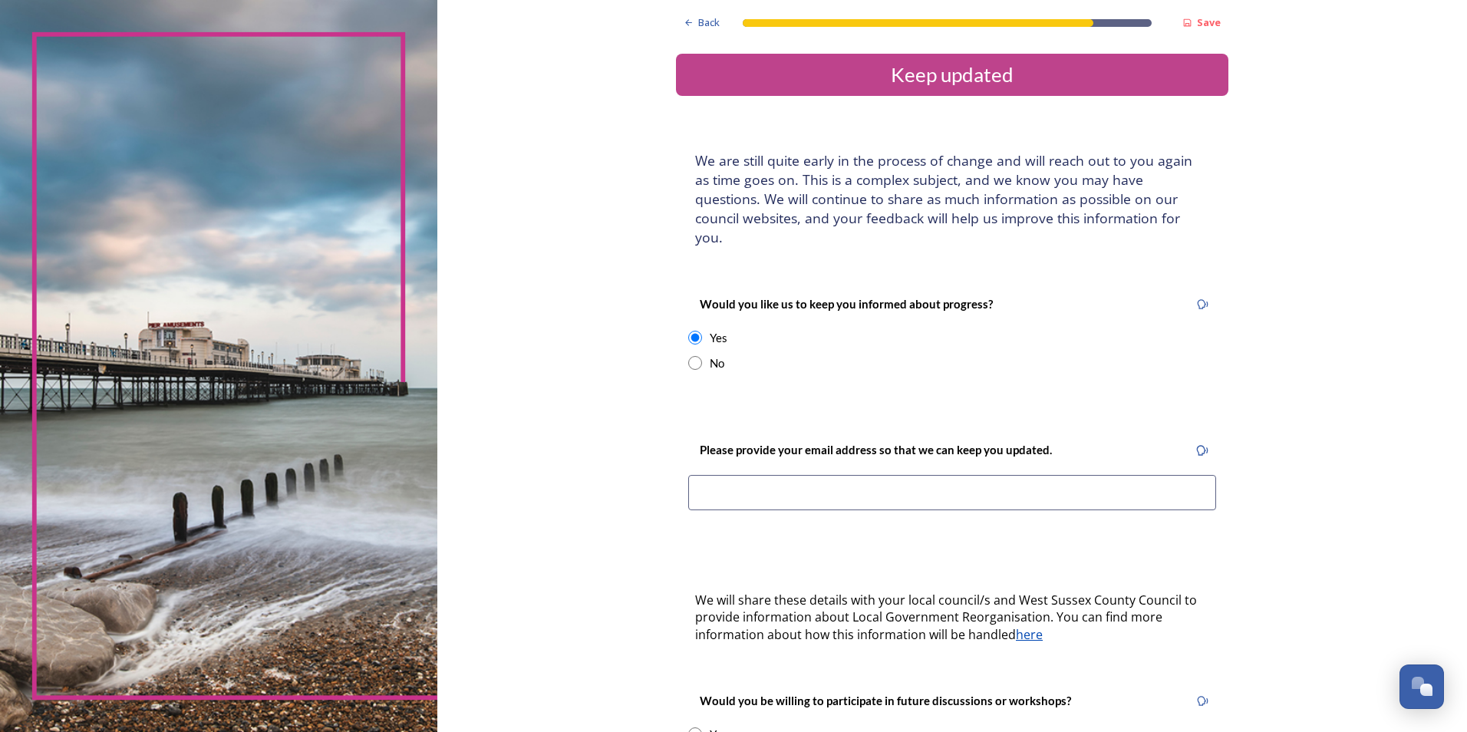
click at [822, 475] on input at bounding box center [952, 492] width 528 height 35
type input "[EMAIL_ADDRESS][DOMAIN_NAME]"
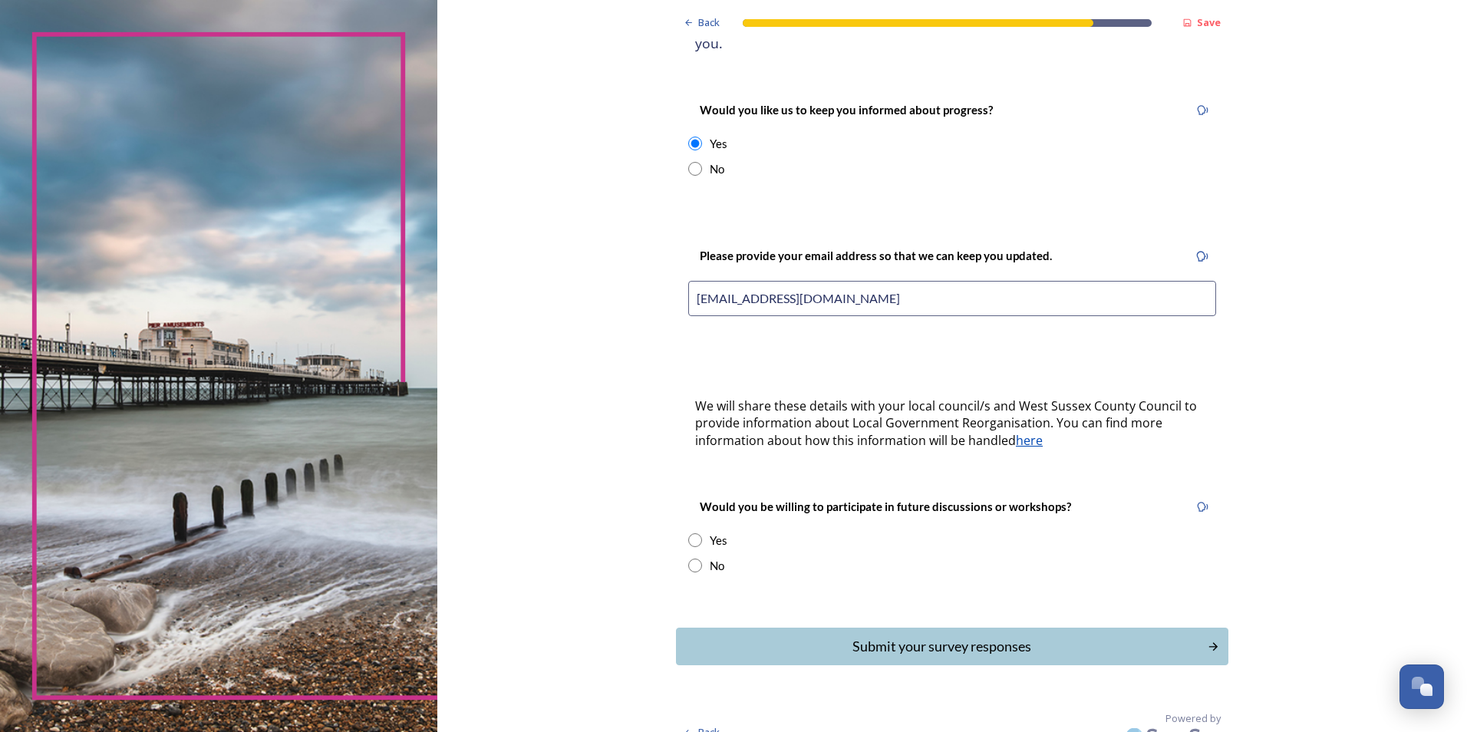
scroll to position [197, 0]
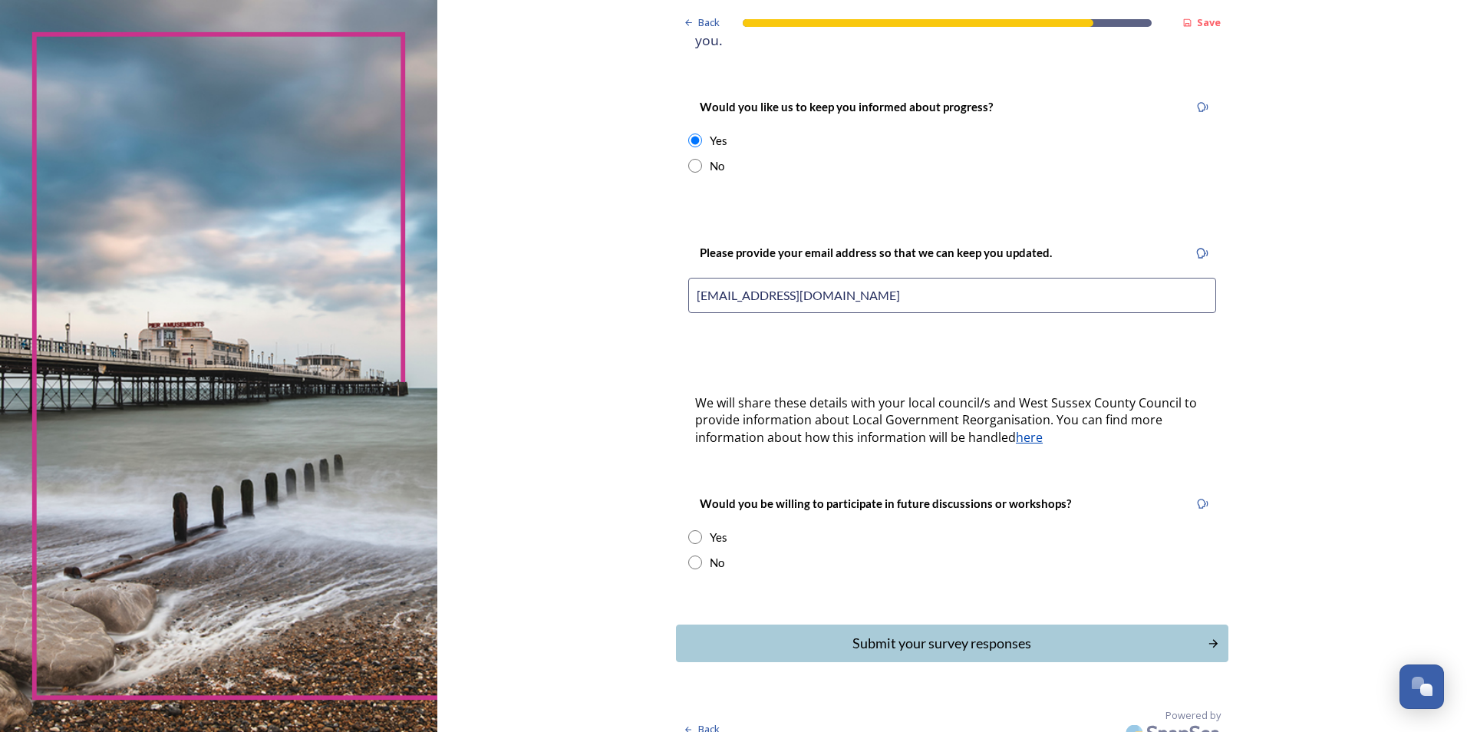
click at [691, 555] on input "radio" at bounding box center [695, 562] width 14 height 14
radio input "true"
click at [917, 633] on div "Submit your survey responses" at bounding box center [941, 643] width 515 height 21
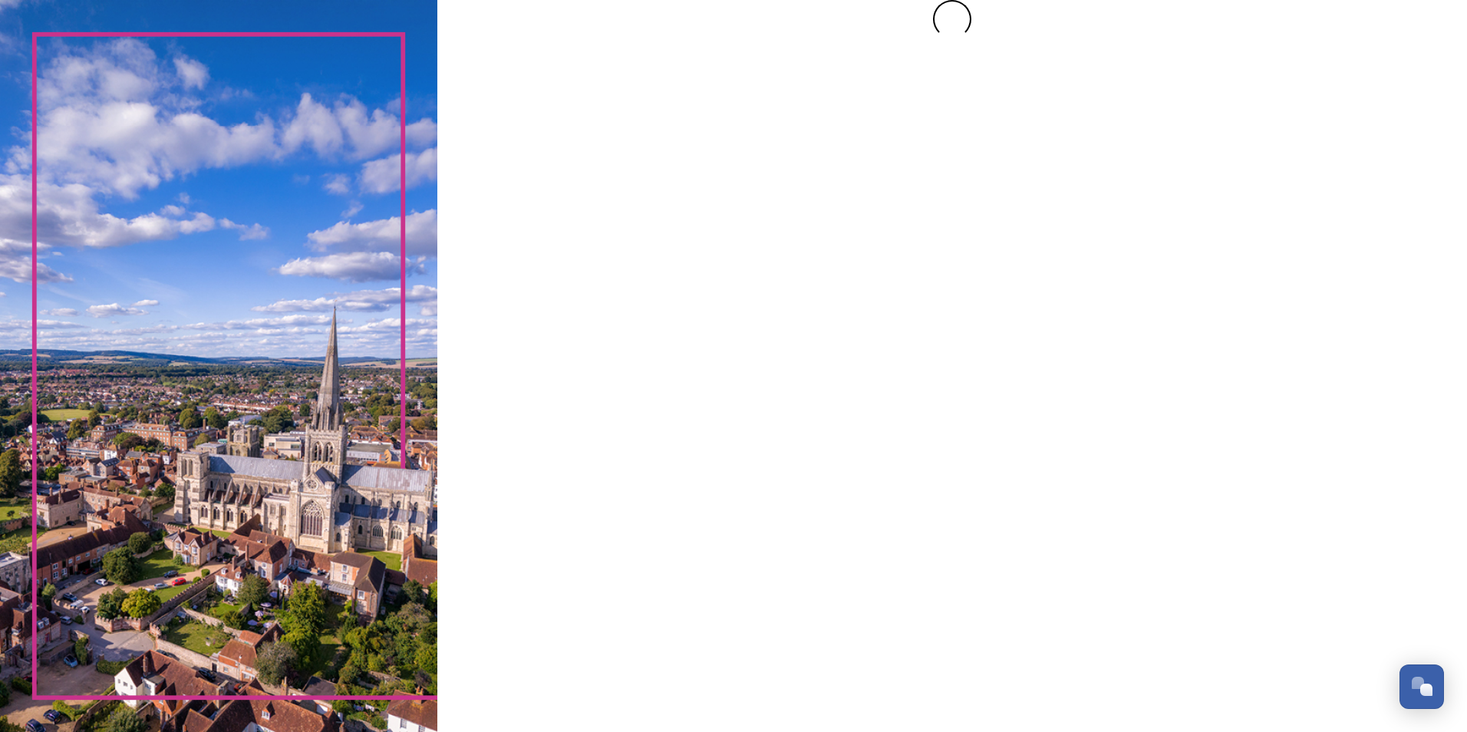
scroll to position [0, 0]
